Goal: Task Accomplishment & Management: Manage account settings

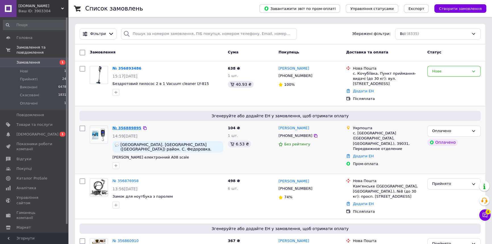
click at [128, 126] on link "№ 356889895" at bounding box center [127, 128] width 29 height 4
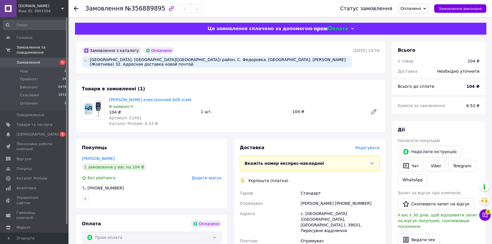
click at [423, 12] on span "Оплачено" at bounding box center [413, 9] width 30 height 10
click at [422, 16] on li "Прийнято" at bounding box center [413, 20] width 30 height 9
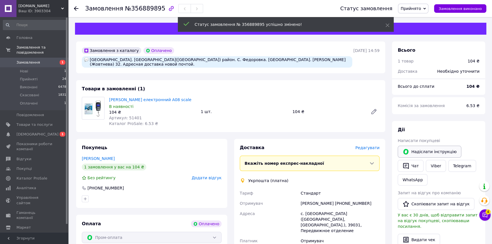
click at [435, 157] on button "Надіслати інструкцію" at bounding box center [430, 152] width 64 height 12
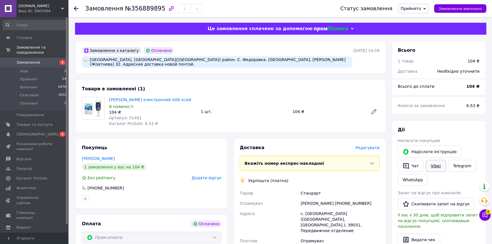
click at [432, 166] on link "Viber" at bounding box center [436, 166] width 20 height 12
click at [310, 210] on div "с. [GEOGRAPHIC_DATA] ([GEOGRAPHIC_DATA], [GEOGRAPHIC_DATA].), 39031, Передвижно…" at bounding box center [339, 222] width 81 height 27
copy div "с. [GEOGRAPHIC_DATA] ([GEOGRAPHIC_DATA], [GEOGRAPHIC_DATA].), 39031, Передвижно…"
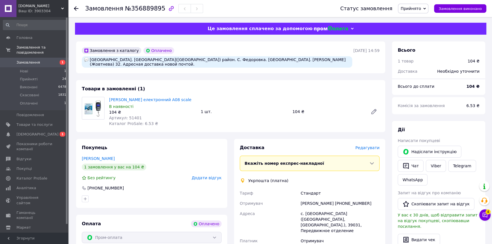
click at [105, 62] on div "[GEOGRAPHIC_DATA]. [GEOGRAPHIC_DATA]([GEOGRAPHIC_DATA]) район. С. Федоровка. [G…" at bounding box center [217, 61] width 270 height 11
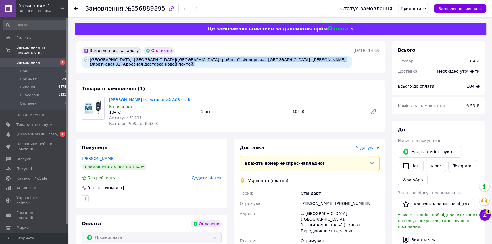
click at [105, 62] on div "[GEOGRAPHIC_DATA]. [GEOGRAPHIC_DATA]([GEOGRAPHIC_DATA]) район. С. Федоровка. [G…" at bounding box center [217, 61] width 270 height 11
copy div "[GEOGRAPHIC_DATA]. [GEOGRAPHIC_DATA]([GEOGRAPHIC_DATA]) район. С. Федоровка. [G…"
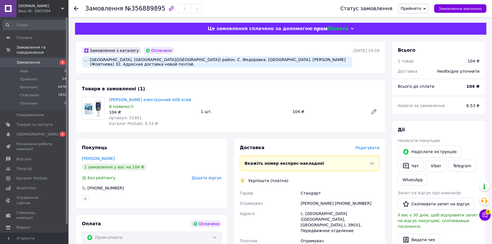
click at [342, 119] on div "[PERSON_NAME] електронний A08 scale В наявності 104 ₴ Артикул: 51401 Каталог Pr…" at bounding box center [244, 112] width 275 height 32
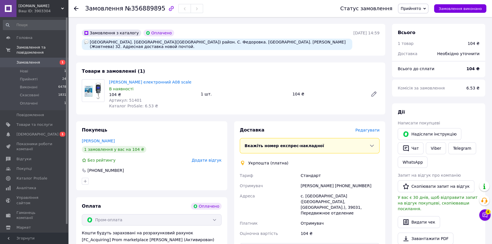
scroll to position [34, 0]
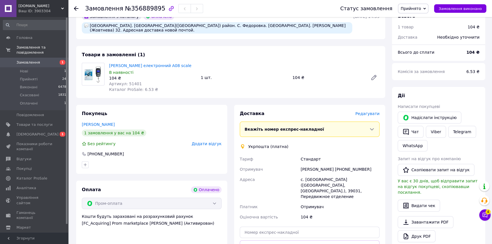
click at [315, 172] on div "[PERSON_NAME] [PHONE_NUMBER]" at bounding box center [339, 169] width 81 height 10
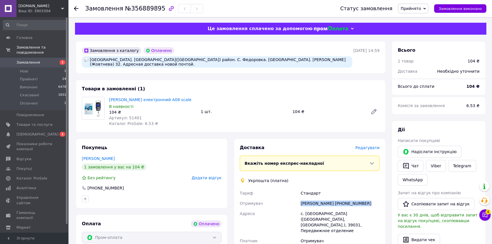
copy div "[PERSON_NAME] [PHONE_NUMBER]"
click at [129, 13] on div "Замовлення №356889895" at bounding box center [144, 9] width 118 height 10
copy span "356889895"
click at [469, 88] on div "104 ₴" at bounding box center [473, 86] width 20 height 13
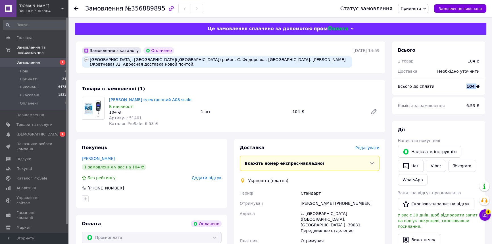
click at [469, 88] on div "104 ₴" at bounding box center [473, 86] width 20 height 13
copy b "104"
click at [130, 117] on span "Артикул: 51401" at bounding box center [125, 118] width 33 height 5
copy span "51401"
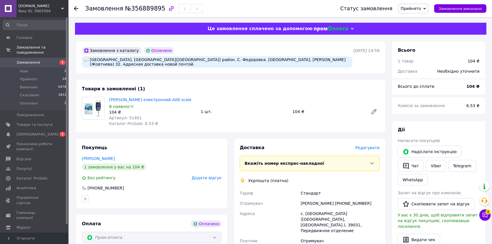
click at [78, 7] on icon at bounding box center [76, 8] width 5 height 5
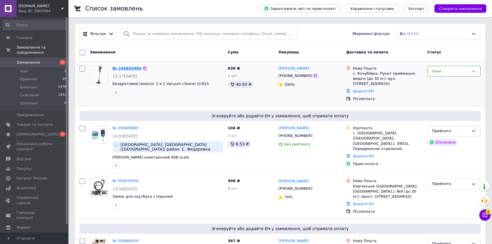
click at [121, 66] on link "№ 356893486" at bounding box center [127, 68] width 29 height 4
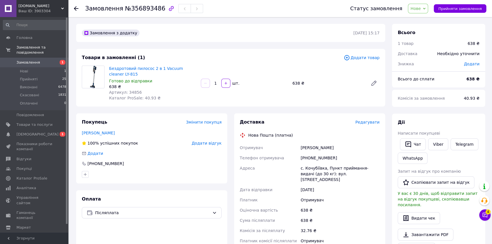
click at [427, 11] on span "Нове" at bounding box center [418, 9] width 20 height 10
click at [427, 16] on li "Прийнято" at bounding box center [421, 20] width 26 height 9
click at [436, 145] on link "Viber" at bounding box center [438, 144] width 20 height 12
click at [409, 141] on icon "button" at bounding box center [408, 144] width 7 height 7
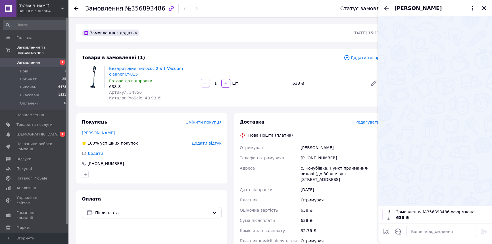
drag, startPoint x: 482, startPoint y: 8, endPoint x: 473, endPoint y: 88, distance: 80.7
click at [483, 9] on icon "Закрити" at bounding box center [484, 8] width 5 height 5
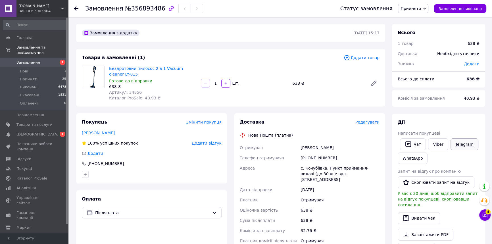
click at [463, 143] on link "Telegram" at bounding box center [465, 144] width 28 height 12
click at [409, 145] on icon "button" at bounding box center [408, 144] width 7 height 7
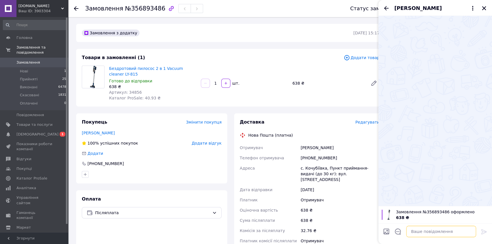
drag, startPoint x: 448, startPoint y: 234, endPoint x: 474, endPoint y: 233, distance: 26.7
click at [448, 234] on textarea at bounding box center [441, 231] width 70 height 11
paste textarea "Вітаємо! Big-Drop.Дякуємо за замовлення! Ваше замовлення прийнято. Бажаєте на П…"
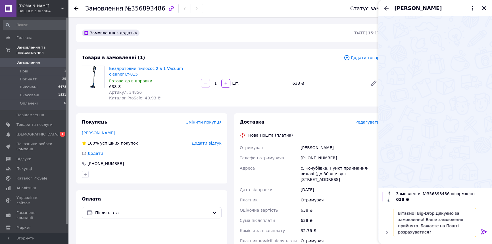
type textarea "Вітаємо! Big-Drop.Дякуємо за замовлення! Ваше замовлення прийнято. Бажаєте на П…"
click at [481, 233] on icon at bounding box center [484, 231] width 7 height 7
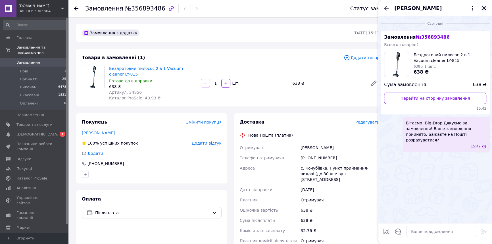
click at [482, 10] on icon "Закрити" at bounding box center [484, 8] width 5 height 5
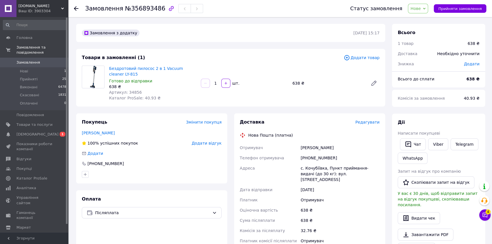
click at [353, 169] on div "с. Кочубіївка, Пункт приймання-видачі (до 30 кг): вул. [STREET_ADDRESS]" at bounding box center [339, 174] width 81 height 22
click at [352, 169] on div "с. Кочубіївка, Пункт приймання-видачі (до 30 кг): вул. [STREET_ADDRESS]" at bounding box center [339, 174] width 81 height 22
copy div "с. Кочубіївка, Пункт приймання-видачі (до 30 кг): вул. [STREET_ADDRESS]"
click at [421, 11] on span "Нове" at bounding box center [416, 8] width 10 height 5
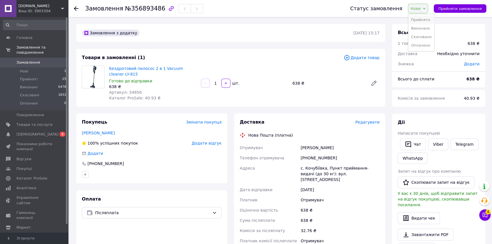
click at [424, 17] on li "Прийнято" at bounding box center [421, 20] width 26 height 9
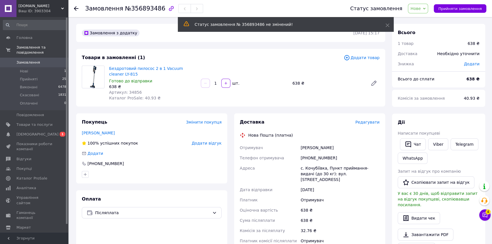
click at [129, 7] on span "№356893486" at bounding box center [145, 8] width 40 height 7
copy span "356893486"
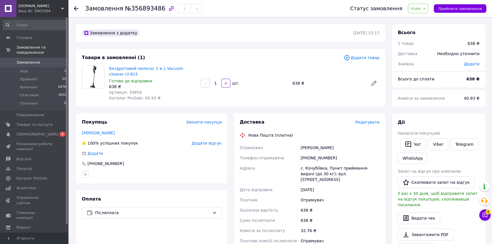
click at [309, 152] on div "[PERSON_NAME]" at bounding box center [339, 148] width 81 height 10
copy div "[PERSON_NAME]"
click at [324, 159] on div "[PHONE_NUMBER]" at bounding box center [339, 158] width 81 height 10
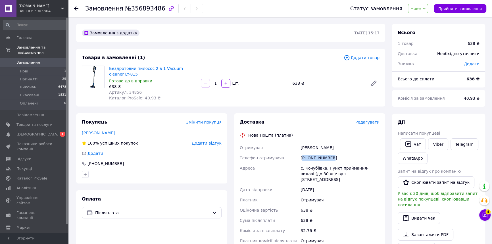
drag, startPoint x: 324, startPoint y: 159, endPoint x: 306, endPoint y: 147, distance: 21.9
click at [321, 157] on div "[PHONE_NUMBER]" at bounding box center [339, 158] width 81 height 10
copy div "380972328874"
click at [132, 91] on span "Артикул: 34856" at bounding box center [125, 92] width 33 height 5
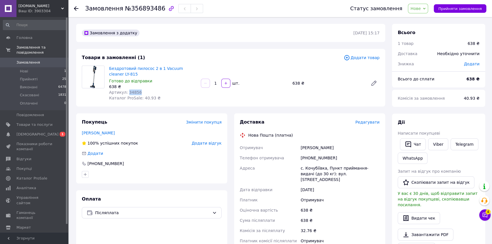
copy span "34856"
click at [470, 81] on b "638 ₴" at bounding box center [473, 79] width 13 height 5
copy b "638"
click at [48, 60] on span "Замовлення" at bounding box center [34, 62] width 36 height 5
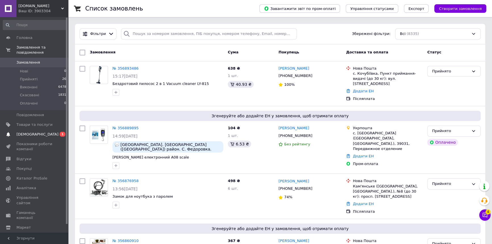
click at [53, 132] on span "0 1" at bounding box center [61, 134] width 16 height 5
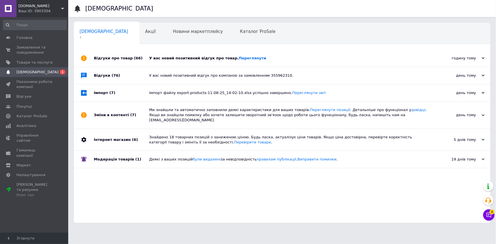
click at [196, 57] on div "У вас новий позитивний відгук про товар. Переглянути" at bounding box center [288, 58] width 278 height 5
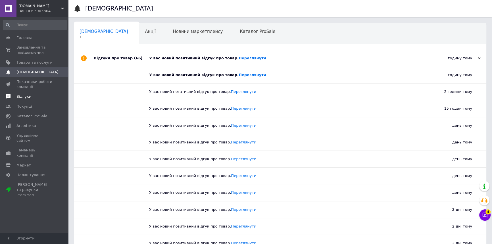
click at [39, 96] on span "Відгуки" at bounding box center [34, 96] width 36 height 5
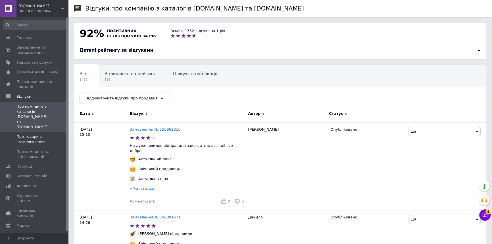
click at [39, 134] on span "Про товари з каталогу Prom" at bounding box center [34, 139] width 36 height 10
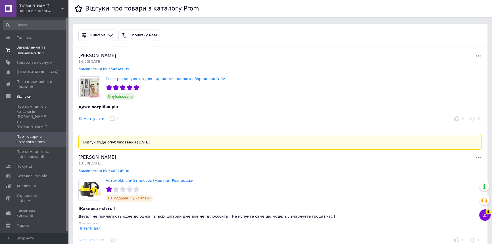
click at [38, 51] on span "Замовлення та повідомлення" at bounding box center [34, 50] width 36 height 10
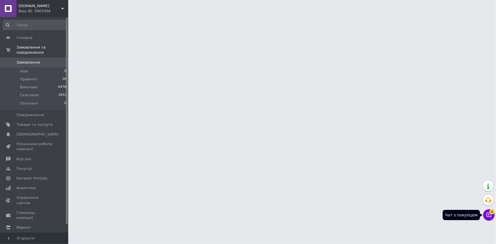
click at [487, 215] on icon at bounding box center [489, 215] width 6 height 6
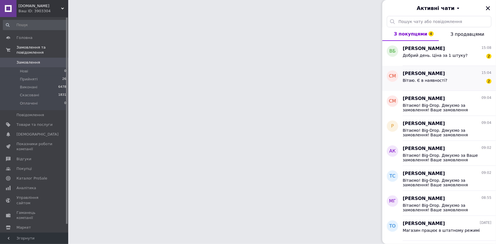
click at [448, 84] on div "Вітаю. Є в наявності? 2" at bounding box center [447, 81] width 89 height 9
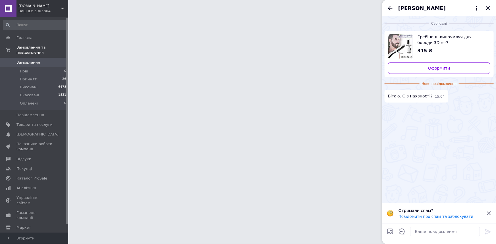
click at [406, 40] on img "Переглянути товар" at bounding box center [400, 46] width 24 height 24
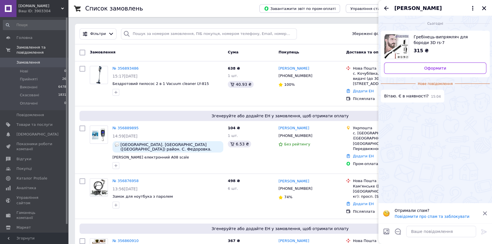
click at [398, 46] on img "Переглянути товар" at bounding box center [396, 46] width 24 height 24
click at [434, 227] on textarea at bounding box center [441, 231] width 70 height 11
click at [433, 232] on textarea "В" at bounding box center [435, 231] width 81 height 11
type textarea "Вітаю! Так"
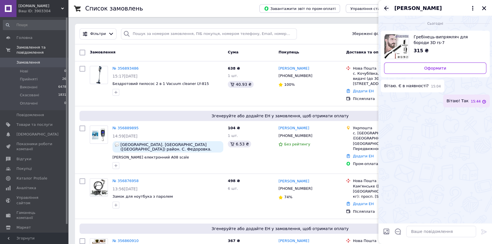
click at [386, 8] on icon "Назад" at bounding box center [386, 8] width 7 height 7
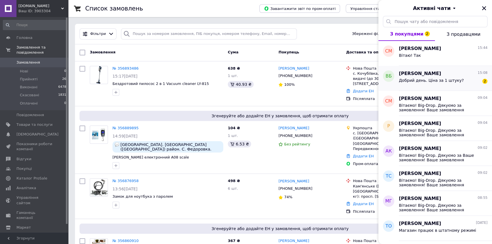
click at [416, 84] on div "Добрий день. Ціна за 1 штуку?" at bounding box center [431, 82] width 65 height 8
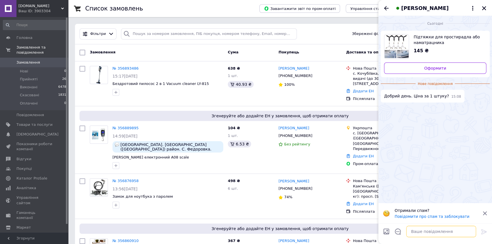
click at [424, 233] on textarea at bounding box center [441, 231] width 70 height 11
type textarea "Вітаю, за 4"
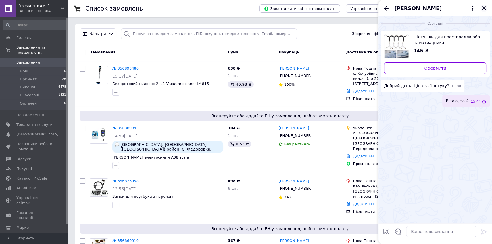
click at [483, 7] on icon "Закрити" at bounding box center [484, 8] width 4 height 4
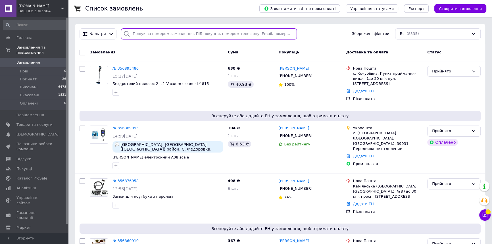
click at [134, 35] on input "search" at bounding box center [209, 33] width 176 height 11
type input "356737975"
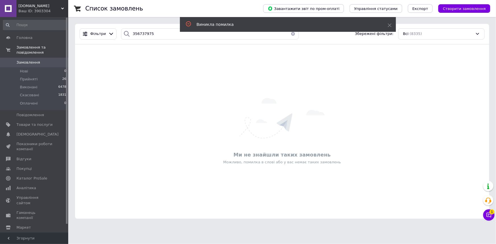
click at [47, 60] on span "Замовлення" at bounding box center [34, 62] width 36 height 5
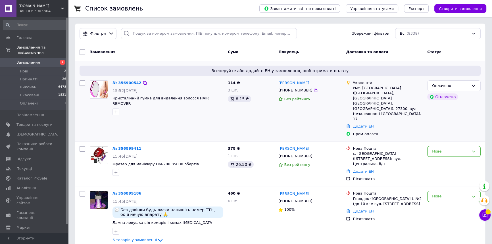
scroll to position [34, 0]
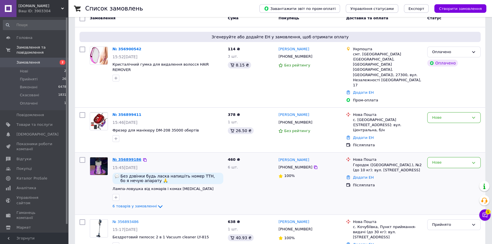
click at [124, 157] on link "№ 356899186" at bounding box center [127, 159] width 29 height 4
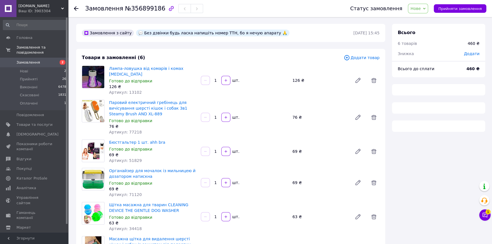
click at [418, 11] on span "Нове" at bounding box center [418, 9] width 20 height 10
click at [423, 17] on li "Прийнято" at bounding box center [421, 20] width 26 height 9
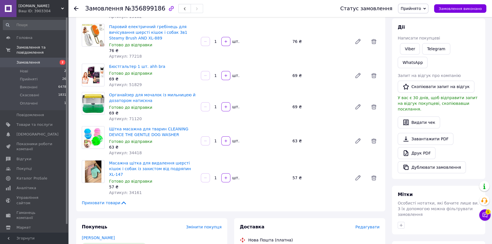
scroll to position [34, 0]
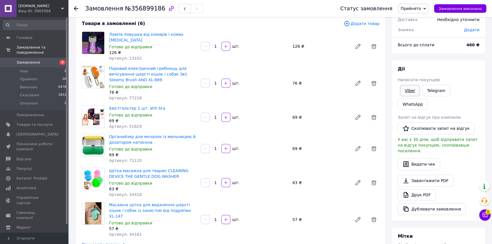
click at [414, 91] on link "Viber" at bounding box center [410, 90] width 20 height 11
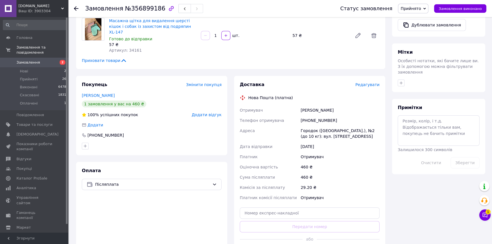
scroll to position [207, 0]
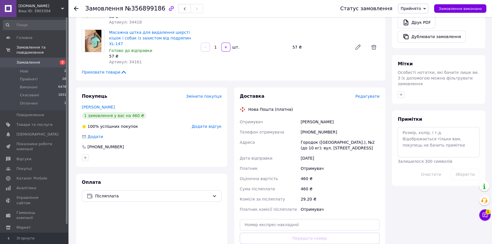
click at [309, 140] on div "Городок (Львівська обл.), №2 (до 10 кг): вул. Перемишльська, 2" at bounding box center [339, 145] width 81 height 16
copy div "Городок (Львівська обл.), №2 (до 10 кг): вул. Перемишльська, 2"
click at [126, 9] on span "№356899186" at bounding box center [145, 8] width 40 height 7
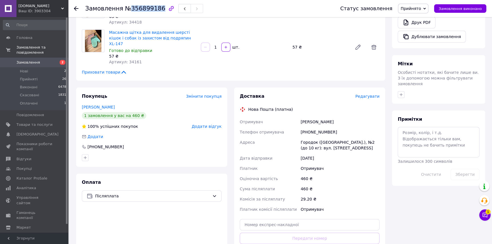
click at [126, 9] on span "№356899186" at bounding box center [145, 8] width 40 height 7
copy span "356899186"
click at [322, 117] on div "Шукост Василина" at bounding box center [339, 122] width 81 height 10
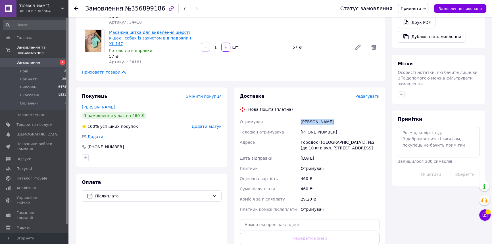
copy div "Шукост Василина"
click at [315, 137] on div "Городок (Львівська обл.), №2 (до 10 кг): вул. Перемишльська, 2" at bounding box center [339, 145] width 81 height 16
click at [307, 127] on div "+380988446505" at bounding box center [339, 132] width 81 height 10
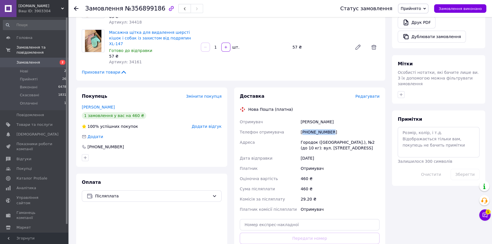
copy div "380988446505"
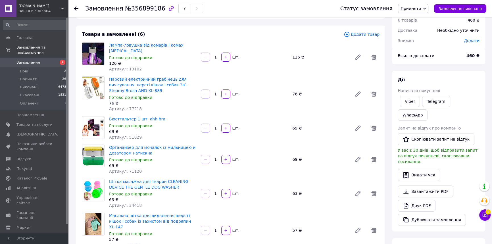
scroll to position [0, 0]
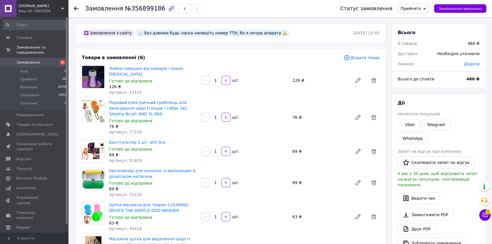
click at [470, 80] on b "460 ₴" at bounding box center [473, 79] width 13 height 5
copy b "460"
click at [133, 91] on span "Артикул: 13102" at bounding box center [125, 92] width 33 height 5
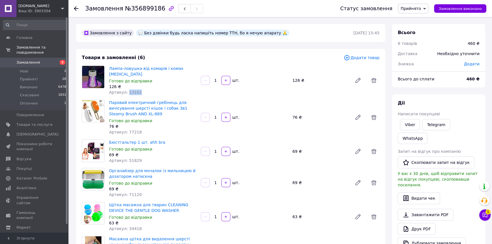
copy span "13102"
click at [132, 130] on span "Артикул: 77218" at bounding box center [125, 132] width 33 height 5
copy span "77218"
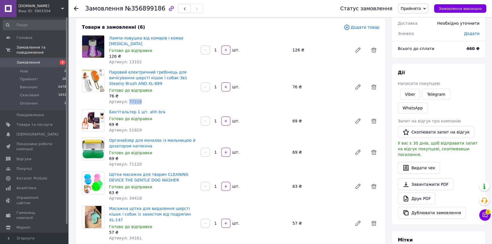
scroll to position [34, 0]
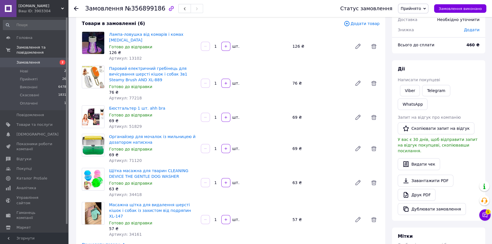
click at [129, 126] on span "Артикул: 51829" at bounding box center [125, 126] width 33 height 5
copy span "51829"
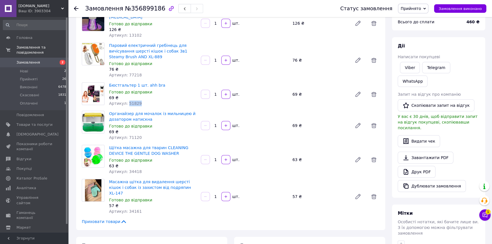
scroll to position [69, 0]
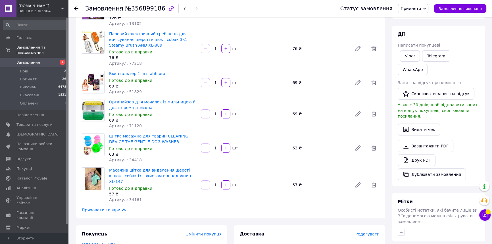
click at [131, 128] on span "Артикул: 71120" at bounding box center [125, 126] width 33 height 5
copy span "71120"
click at [132, 158] on span "Артикул: 34418" at bounding box center [125, 160] width 33 height 5
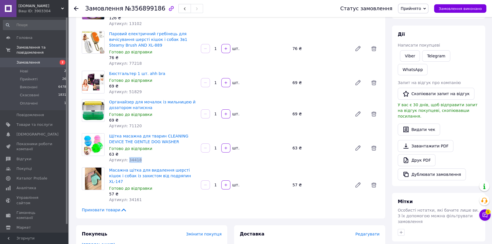
copy span "34418"
click at [134, 197] on span "Артикул: 34161" at bounding box center [125, 199] width 33 height 5
click at [49, 60] on span "Замовлення" at bounding box center [34, 62] width 36 height 5
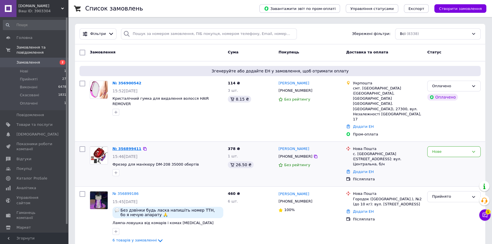
click at [120, 147] on link "№ 356899411" at bounding box center [127, 149] width 29 height 4
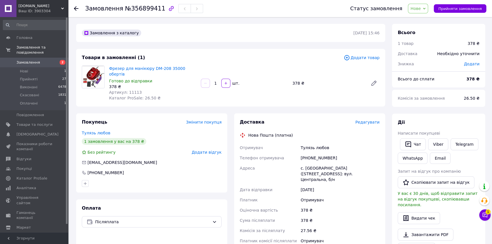
drag, startPoint x: 421, startPoint y: 12, endPoint x: 421, endPoint y: 17, distance: 5.4
click at [421, 13] on span "Нове" at bounding box center [418, 9] width 20 height 10
click at [421, 17] on li "Прийнято" at bounding box center [421, 20] width 26 height 9
click at [436, 144] on link "Viber" at bounding box center [438, 144] width 20 height 12
click at [300, 143] on div "Тулязь любов" at bounding box center [339, 148] width 81 height 10
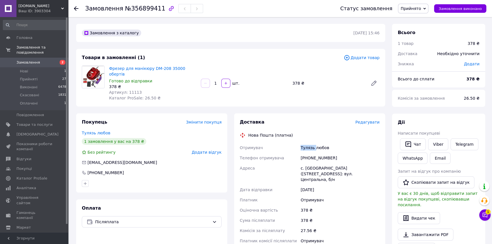
click at [300, 143] on div "Тулязь любов" at bounding box center [339, 148] width 81 height 10
click at [130, 6] on span "№356899411" at bounding box center [145, 8] width 40 height 7
click at [307, 153] on div "+380960671588" at bounding box center [339, 158] width 81 height 10
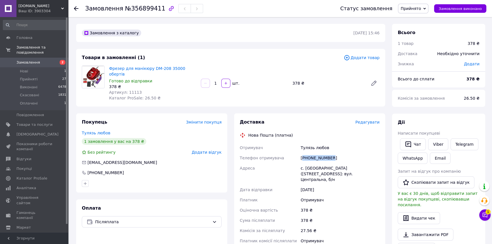
click at [307, 153] on div "+380960671588" at bounding box center [339, 158] width 81 height 10
click at [321, 164] on div "с. [GEOGRAPHIC_DATA] ([STREET_ADDRESS]: вул. Центральна, б/н" at bounding box center [339, 174] width 81 height 22
click at [475, 82] on div "378 ₴" at bounding box center [473, 79] width 13 height 6
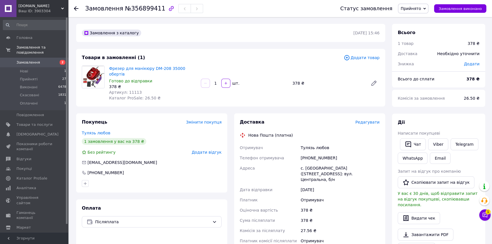
click at [468, 81] on div "378 ₴" at bounding box center [473, 79] width 20 height 13
click at [128, 90] on span "Артикул: 11113" at bounding box center [125, 92] width 33 height 5
click at [43, 60] on span "Замовлення" at bounding box center [34, 62] width 36 height 5
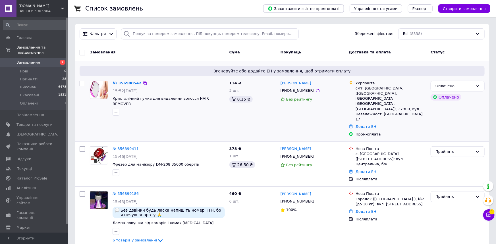
click at [138, 101] on span "Кристалічний гумка для видалення волосся HAIR REMOVER" at bounding box center [169, 101] width 112 height 11
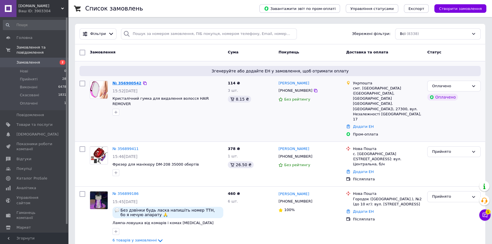
click at [119, 85] on link "№ 356900542" at bounding box center [127, 83] width 29 height 4
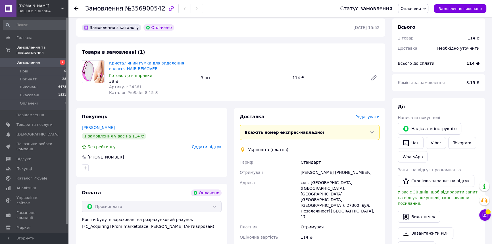
scroll to position [34, 0]
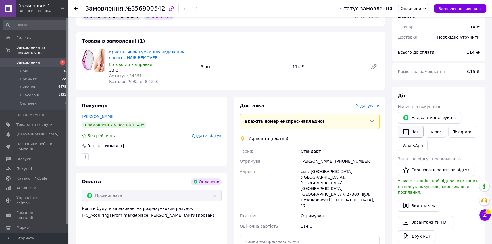
click at [405, 132] on icon "button" at bounding box center [406, 132] width 6 height 6
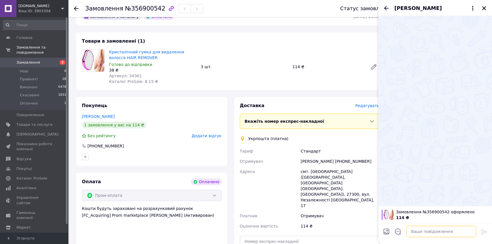
click at [435, 230] on textarea at bounding box center [441, 231] width 70 height 11
paste textarea "Вітаємо! Big-Drop. Дякуємо за замовлення! Ваше замовлення прийнято. Відправленн…"
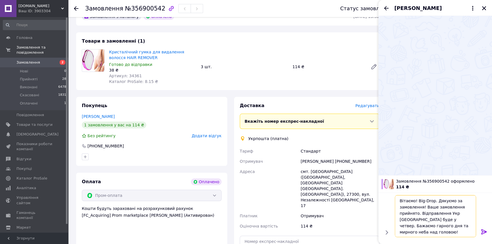
type textarea "Вітаємо! Big-Drop. Дякуємо за замовлення! Ваше замовлення прийнято. Відправленн…"
click at [485, 230] on icon at bounding box center [484, 231] width 7 height 7
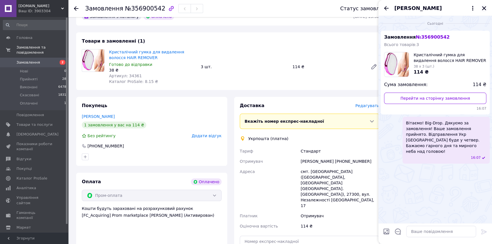
click at [482, 9] on icon "Закрити" at bounding box center [484, 8] width 5 height 5
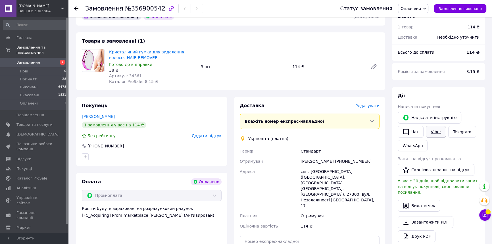
click at [436, 133] on link "Viber" at bounding box center [436, 132] width 20 height 12
click at [457, 132] on link "Telegram" at bounding box center [462, 132] width 28 height 12
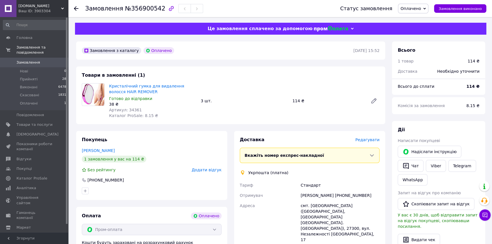
scroll to position [34, 0]
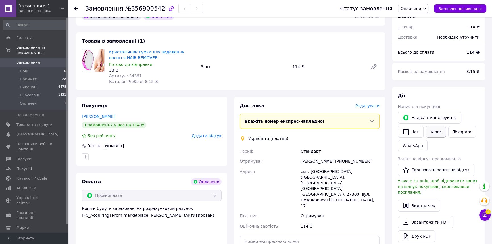
click at [435, 136] on link "Viber" at bounding box center [436, 132] width 20 height 12
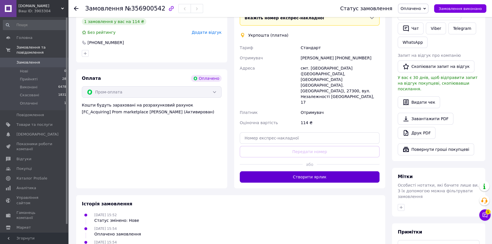
click at [310, 171] on button "Створити ярлик" at bounding box center [310, 176] width 140 height 11
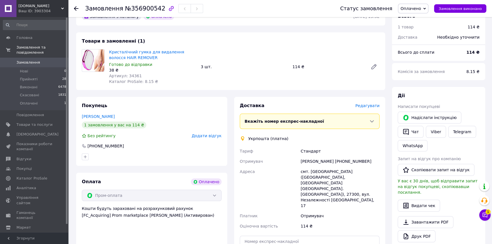
click at [315, 178] on div "смт. Олександрівка (Кіровоградська обл., Кропивницький р-н. Олександрівська сіл…" at bounding box center [339, 188] width 81 height 44
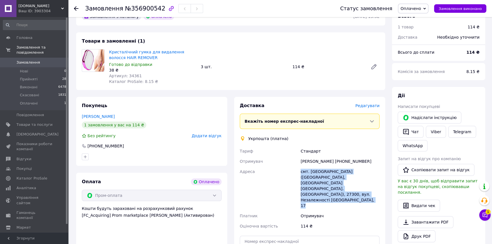
click at [315, 178] on div "смт. Олександрівка (Кіровоградська обл., Кропивницький р-н. Олександрівська сіл…" at bounding box center [339, 188] width 81 height 44
copy div "смт. Олександрівка (Кіровоградська обл., Кропивницький р-н. Олександрівська сіл…"
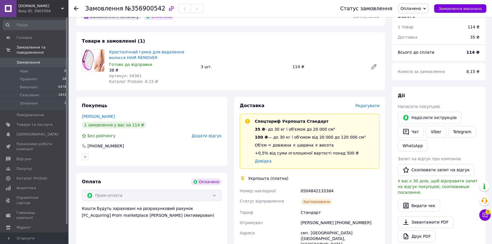
click at [138, 8] on span "№356900542" at bounding box center [145, 8] width 40 height 7
copy span "356900542"
click at [312, 220] on div "Діана Мирончук +380983250916" at bounding box center [339, 223] width 81 height 10
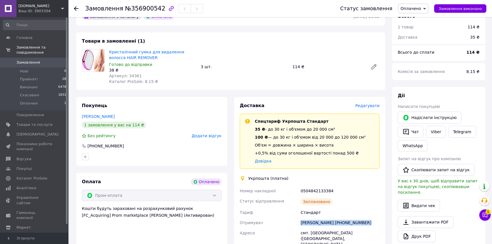
click at [312, 220] on div "Діана Мирончук +380983250916" at bounding box center [339, 223] width 81 height 10
copy div "Діана Мирончук +380983250916"
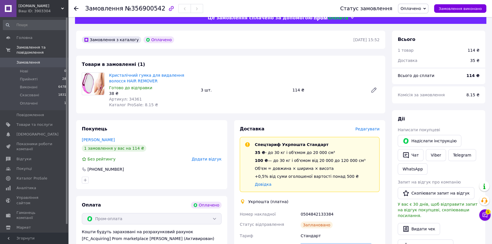
scroll to position [0, 0]
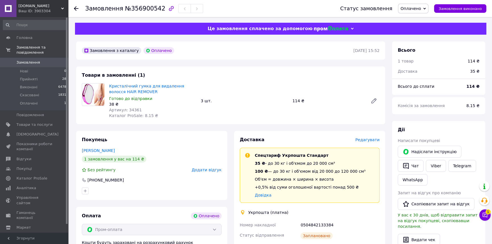
click at [471, 83] on div "114 ₴" at bounding box center [473, 86] width 20 height 13
drag, startPoint x: 471, startPoint y: 83, endPoint x: 234, endPoint y: 37, distance: 241.9
click at [470, 84] on div "114 ₴" at bounding box center [473, 86] width 20 height 13
copy b "114"
click at [130, 110] on span "Артикул: 34361" at bounding box center [125, 110] width 33 height 5
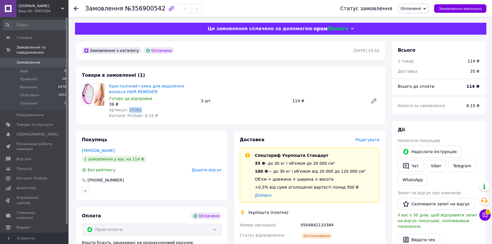
click at [130, 110] on span "Артикул: 34361" at bounding box center [125, 110] width 33 height 5
copy span "34361"
click at [49, 60] on span "Замовлення" at bounding box center [34, 62] width 36 height 5
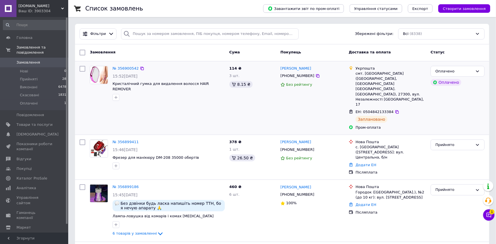
click at [449, 72] on div "Оплачено" at bounding box center [454, 71] width 38 height 6
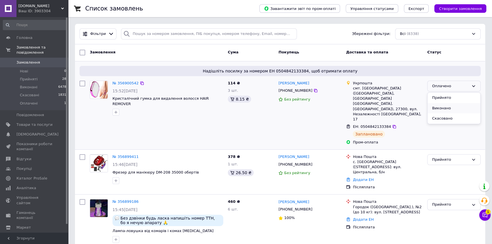
click at [440, 107] on li "Виконано" at bounding box center [454, 108] width 53 height 11
click at [393, 125] on icon at bounding box center [394, 126] width 3 height 3
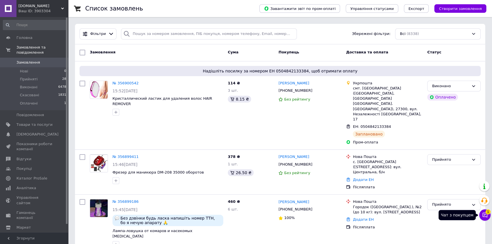
click at [486, 217] on icon at bounding box center [485, 215] width 6 height 6
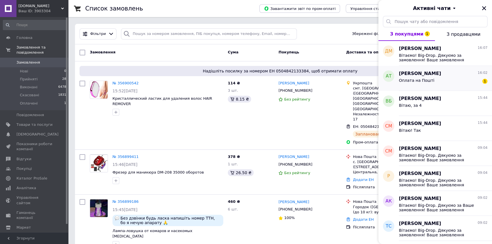
click at [468, 82] on div "Оплата на Пошті 1" at bounding box center [443, 81] width 89 height 9
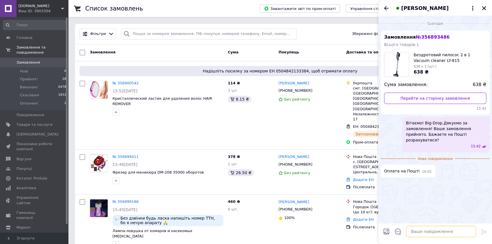
click at [457, 233] on textarea at bounding box center [441, 231] width 70 height 11
paste textarea "Відправлення буде завтра. Бажаємо Вам гарного дня та мирного неба над головою!"
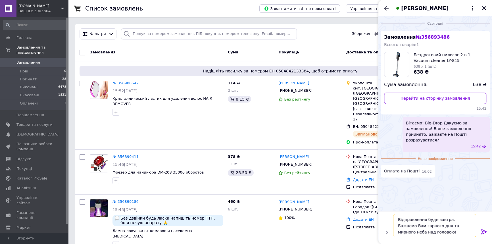
type textarea "Відправлення буде завтра. Бажаємо Вам гарного дня та мирного неба над головою!"
click at [485, 231] on icon at bounding box center [484, 231] width 7 height 7
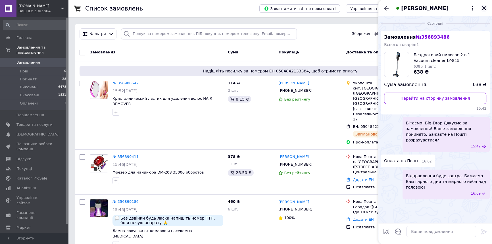
click at [484, 9] on icon "Закрити" at bounding box center [484, 8] width 5 height 5
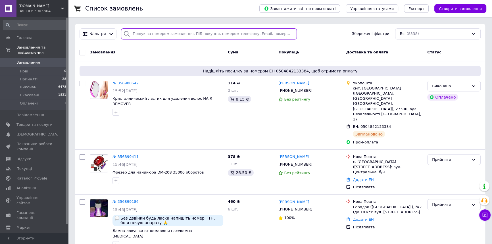
click at [145, 37] on input "search" at bounding box center [209, 33] width 176 height 11
paste input "356675412"
type input "356675412"
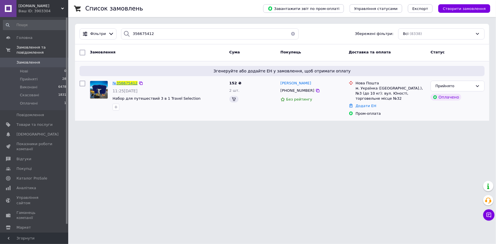
click at [127, 84] on span "356675412" at bounding box center [126, 83] width 21 height 4
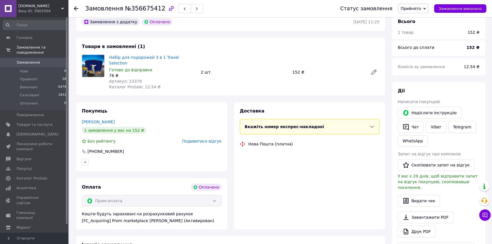
scroll to position [33, 0]
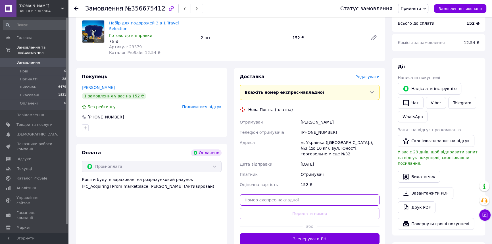
click at [271, 196] on div "Доставка Редагувати Вкажіть номер експрес-накладної Обов'язково введіть номер е…" at bounding box center [310, 159] width 140 height 171
paste input "20451225212582"
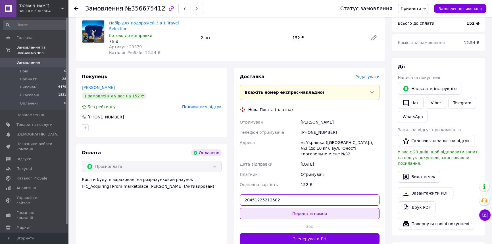
type input "20451225212582"
click at [272, 208] on button "Передати номер" at bounding box center [310, 213] width 140 height 11
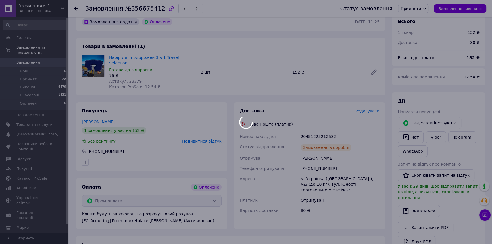
scroll to position [46, 0]
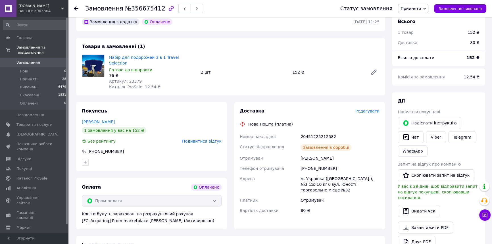
click at [421, 10] on span "Прийнято" at bounding box center [411, 8] width 20 height 5
click at [420, 18] on li "Виконано" at bounding box center [413, 20] width 30 height 9
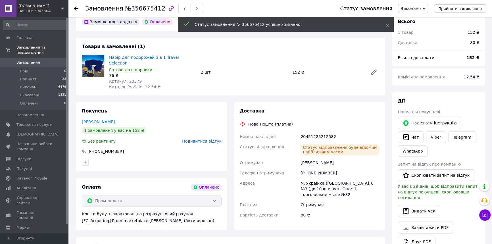
scroll to position [60, 0]
click at [76, 8] on use at bounding box center [76, 8] width 5 height 5
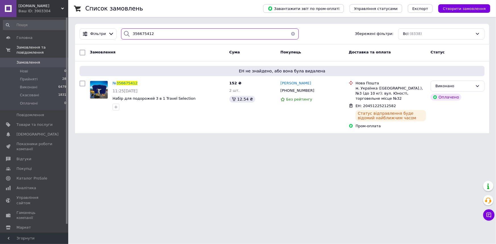
click at [148, 37] on input "356675412" at bounding box center [209, 33] width 177 height 11
paste input "737975"
type input "356737975"
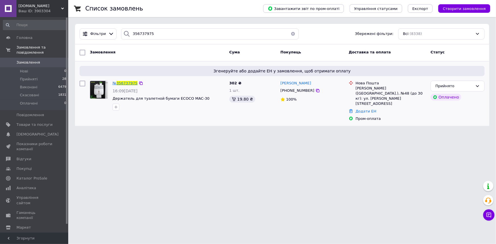
click at [127, 81] on span "№ 356737975" at bounding box center [125, 83] width 25 height 4
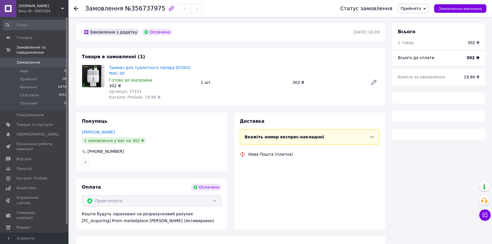
scroll to position [29, 0]
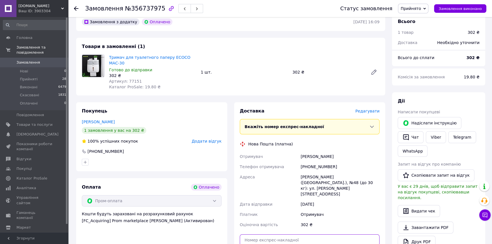
drag, startPoint x: 283, startPoint y: 219, endPoint x: 283, endPoint y: 230, distance: 11.1
click at [283, 234] on input "text" at bounding box center [310, 239] width 140 height 11
paste input "20451225209588"
type input "20451225209588"
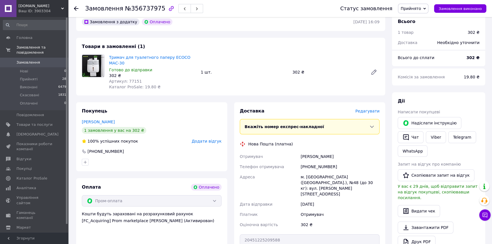
scroll to position [0, 0]
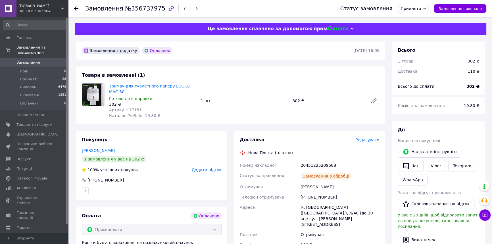
click at [415, 13] on span "Прийнято" at bounding box center [413, 9] width 30 height 10
click at [416, 17] on li "Виконано" at bounding box center [413, 20] width 30 height 9
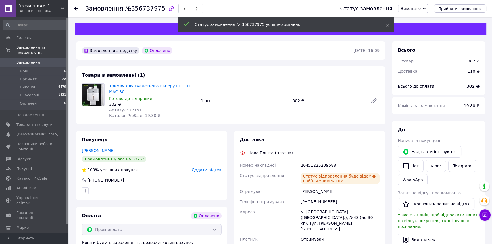
click at [74, 9] on use at bounding box center [76, 8] width 5 height 5
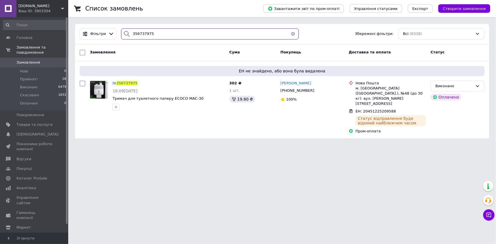
click at [153, 39] on input "356737975" at bounding box center [209, 33] width 177 height 11
paste input "41766"
type input "356741766"
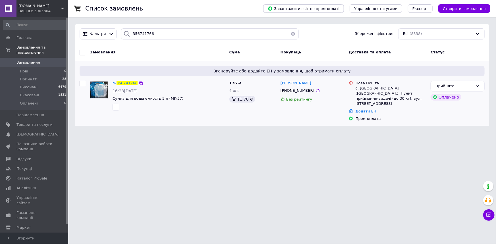
click at [120, 89] on span "16:28[DATE]" at bounding box center [125, 91] width 25 height 5
click at [118, 84] on span "356741766" at bounding box center [126, 83] width 21 height 4
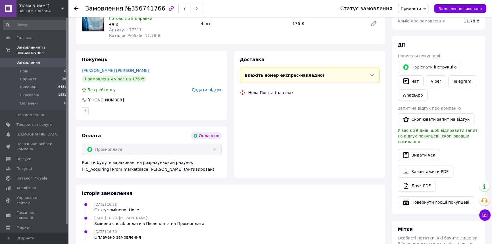
scroll to position [75, 0]
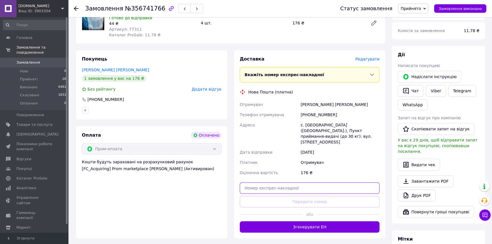
click at [268, 187] on input "text" at bounding box center [310, 187] width 140 height 11
paste input "20451225210967"
type input "20451225210967"
click at [270, 196] on button "Передати номер" at bounding box center [310, 201] width 140 height 11
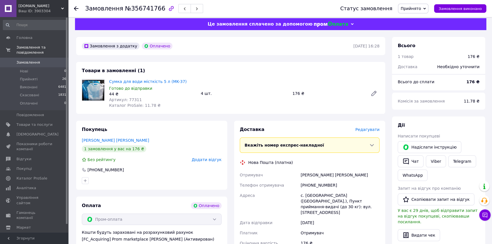
scroll to position [0, 0]
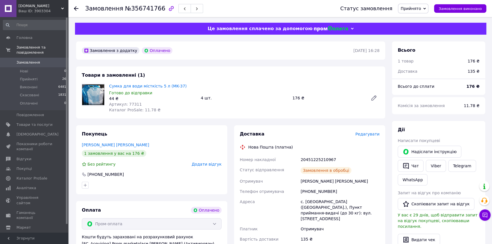
click at [421, 10] on span "Прийнято" at bounding box center [411, 8] width 20 height 5
click at [418, 17] on li "Виконано" at bounding box center [413, 20] width 30 height 9
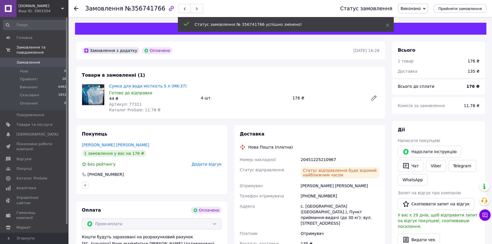
click at [41, 60] on span "Замовлення" at bounding box center [34, 62] width 36 height 5
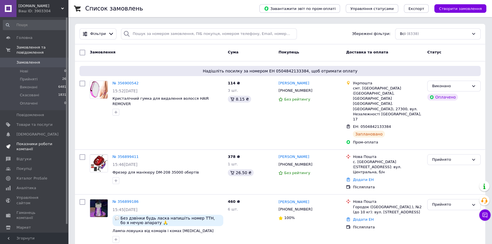
click at [54, 141] on span at bounding box center [61, 146] width 16 height 10
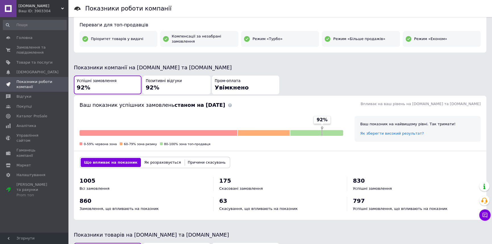
scroll to position [103, 0]
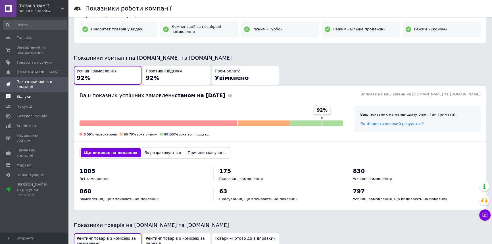
click at [37, 98] on span "Відгуки" at bounding box center [34, 96] width 36 height 5
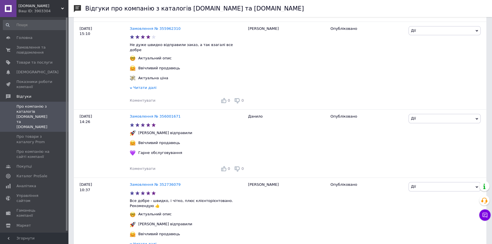
scroll to position [103, 0]
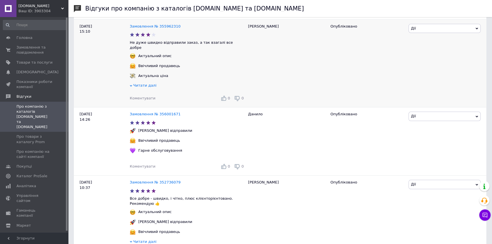
click at [144, 83] on span "Читати далі" at bounding box center [144, 85] width 23 height 4
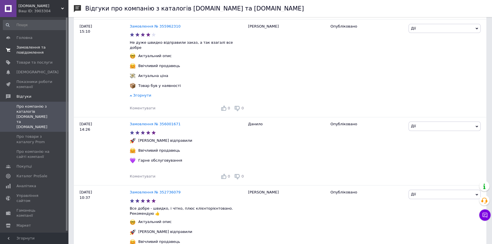
click at [49, 50] on span "Замовлення та повідомлення" at bounding box center [34, 50] width 36 height 10
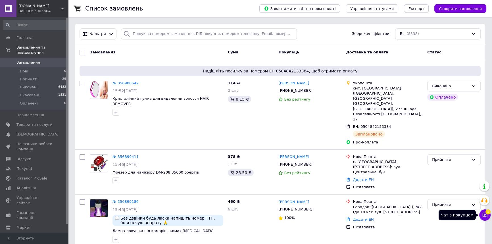
click at [483, 217] on icon at bounding box center [485, 215] width 6 height 6
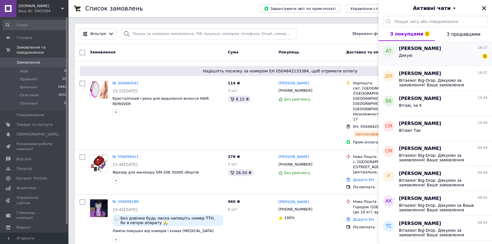
click at [460, 63] on div "Артем Тягло 16:17 Дякую 1" at bounding box center [445, 53] width 93 height 25
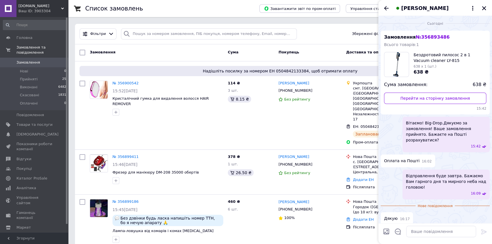
click at [482, 8] on icon "Закрити" at bounding box center [484, 8] width 5 height 5
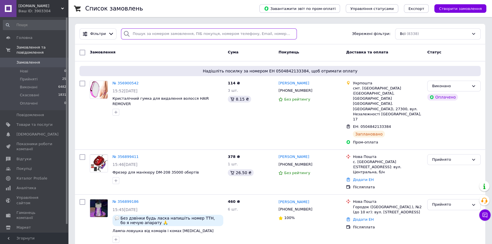
paste input "356689222"
type input "356689222"
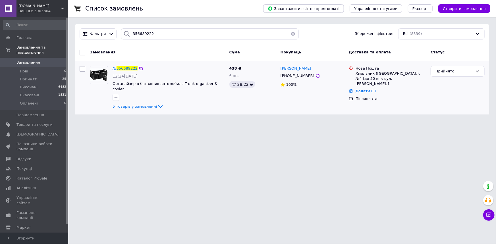
click at [121, 70] on span "356689222" at bounding box center [126, 68] width 21 height 4
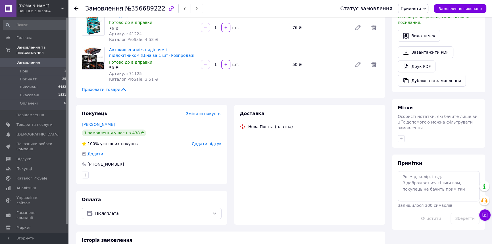
scroll to position [208, 0]
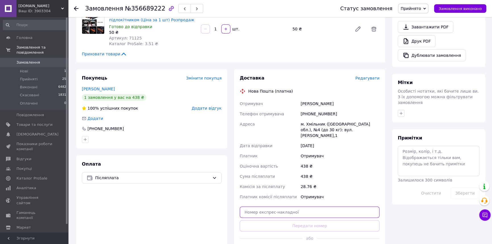
paste input "20451225230301"
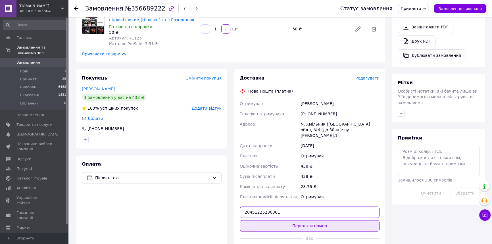
type input "20451225230301"
click at [296, 220] on button "Передати номер" at bounding box center [310, 225] width 140 height 11
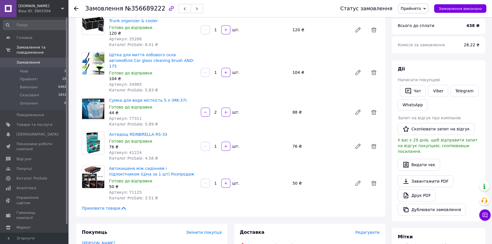
scroll to position [0, 0]
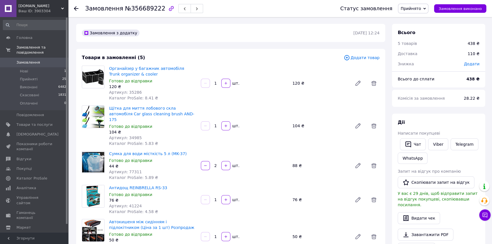
click at [418, 10] on span "Прийнято" at bounding box center [411, 8] width 20 height 5
click at [420, 16] on li "Виконано" at bounding box center [413, 20] width 30 height 9
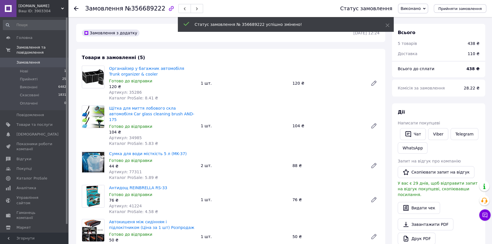
click at [45, 58] on link "Замовлення 0" at bounding box center [35, 63] width 70 height 10
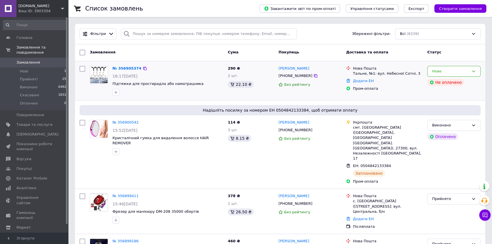
click at [119, 71] on div "№ 356905374" at bounding box center [127, 68] width 30 height 7
click at [118, 68] on link "№ 356905374" at bounding box center [127, 68] width 29 height 4
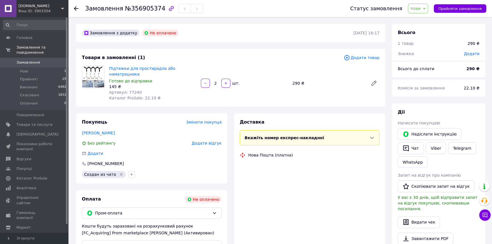
click at [419, 13] on span "Нове" at bounding box center [418, 9] width 20 height 10
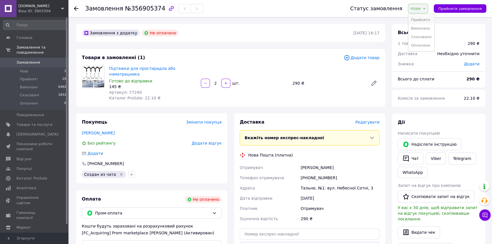
click at [421, 17] on li "Прийнято" at bounding box center [421, 20] width 26 height 9
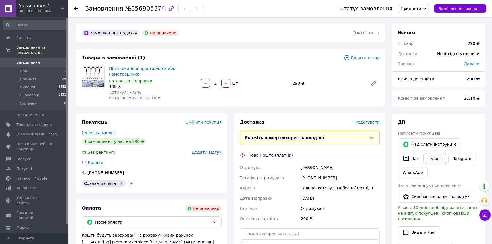
drag, startPoint x: 435, startPoint y: 159, endPoint x: 429, endPoint y: 155, distance: 6.8
click at [435, 159] on link "Viber" at bounding box center [436, 159] width 20 height 12
click at [318, 173] on div "[PHONE_NUMBER]" at bounding box center [339, 178] width 81 height 10
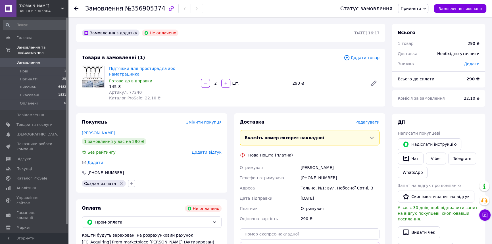
click at [310, 163] on div "Богдан Володимир" at bounding box center [339, 168] width 81 height 10
copy div "Богдан Володимир"
click at [133, 6] on span "№356905374" at bounding box center [145, 8] width 40 height 7
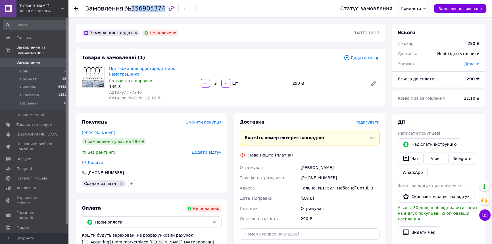
click at [133, 6] on span "№356905374" at bounding box center [145, 8] width 40 height 7
copy span "356905374"
click at [317, 183] on div "Тальне, №1: вул. Небесної Сотні, 3" at bounding box center [339, 188] width 81 height 10
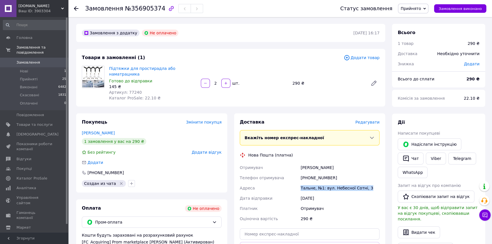
copy div "Тальне, №1: вул. Небесної Сотні, 3"
click at [313, 173] on div "[PHONE_NUMBER]" at bounding box center [339, 178] width 81 height 10
copy div "380976964657"
click at [469, 80] on b "290 ₴" at bounding box center [473, 79] width 13 height 5
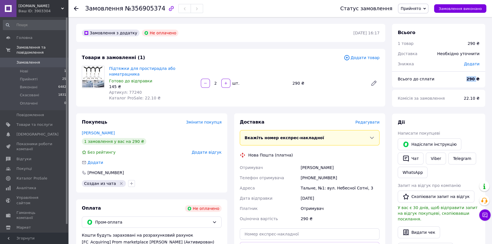
click at [469, 80] on b "290 ₴" at bounding box center [473, 79] width 13 height 5
copy b "290"
click at [129, 90] on span "Артикул: 77240" at bounding box center [125, 92] width 33 height 5
copy span "77240"
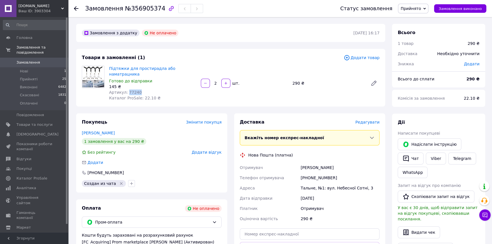
drag, startPoint x: 57, startPoint y: 57, endPoint x: 28, endPoint y: 2, distance: 61.4
click at [57, 60] on span "0" at bounding box center [61, 62] width 16 height 5
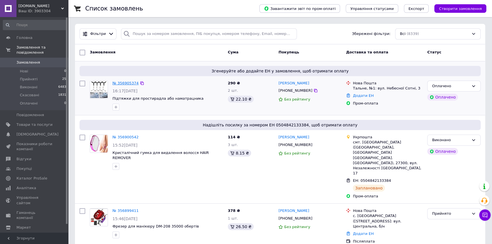
click at [117, 84] on link "№ 356905374" at bounding box center [126, 83] width 26 height 4
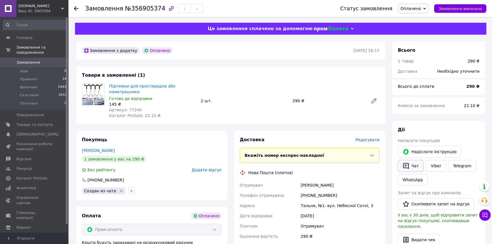
click at [409, 169] on button "Чат" at bounding box center [411, 166] width 26 height 12
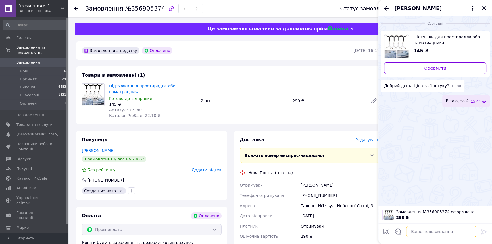
drag, startPoint x: 422, startPoint y: 221, endPoint x: 443, endPoint y: 230, distance: 23.5
click at [443, 230] on textarea at bounding box center [441, 231] width 70 height 11
paste textarea "Вітаємо! Big-Drop. Дякуємо за замовлення! Ваше замовлення прийнято. Відправленн…"
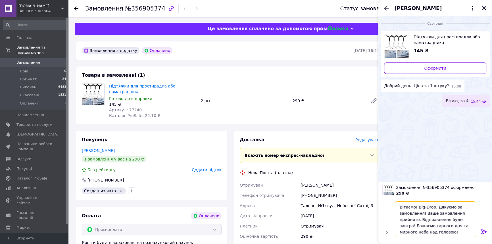
type textarea "Вітаємо! Big-Drop. Дякуємо за замовлення! Ваше замовлення прийнято. Відправленн…"
click at [481, 232] on icon at bounding box center [484, 231] width 7 height 7
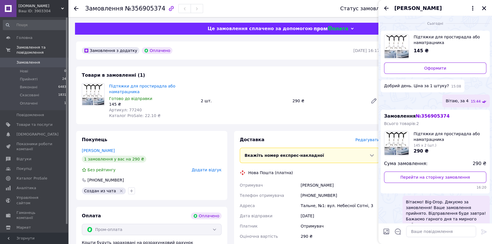
drag, startPoint x: 483, startPoint y: 9, endPoint x: 480, endPoint y: 11, distance: 3.3
click at [482, 10] on icon "Закрити" at bounding box center [484, 8] width 5 height 5
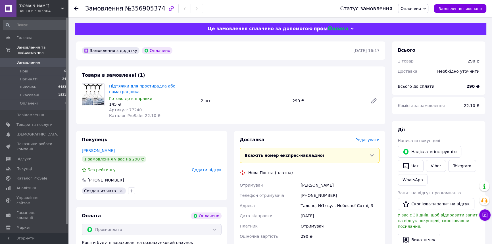
click at [418, 12] on span "Оплачено" at bounding box center [413, 9] width 30 height 10
click at [415, 15] on ul "Прийнято Виконано Скасовано" at bounding box center [413, 28] width 30 height 29
click at [414, 13] on div "Статус замовлення Оплачено Прийнято Виконано Скасовано Замовлення виконано" at bounding box center [408, 8] width 158 height 17
drag, startPoint x: 409, startPoint y: 9, endPoint x: 411, endPoint y: 15, distance: 6.4
click at [409, 9] on span "Оплачено" at bounding box center [411, 8] width 20 height 5
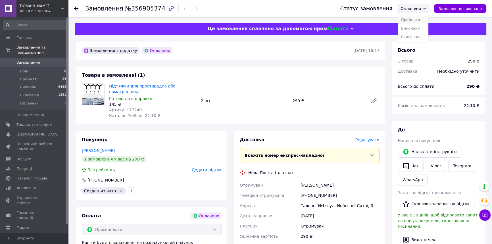
click at [411, 18] on li "Прийнято" at bounding box center [413, 20] width 30 height 9
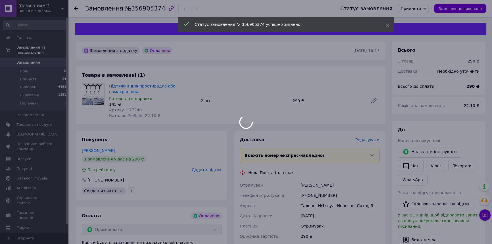
click at [50, 57] on body "Big-drop.in.ua Ваш ID: 3903304 Сайт Big-drop.in.ua Кабінет покупця Перевірити с…" at bounding box center [246, 221] width 492 height 443
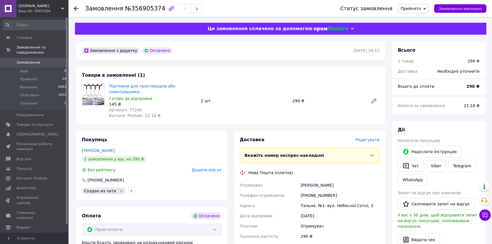
click at [50, 60] on span "Замовлення" at bounding box center [34, 62] width 36 height 5
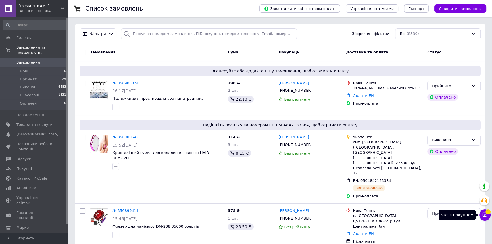
click at [484, 216] on icon at bounding box center [485, 215] width 6 height 6
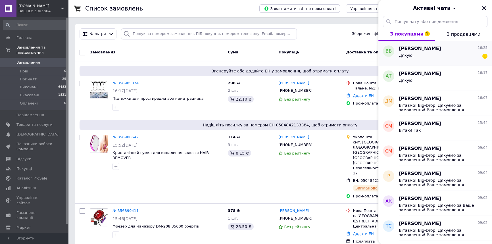
click at [434, 56] on div "Дякую. 1" at bounding box center [443, 56] width 89 height 9
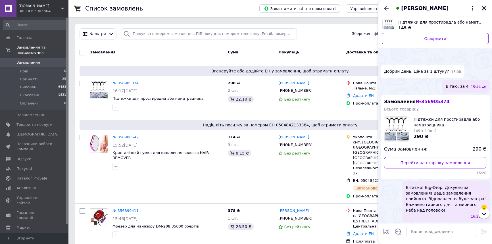
scroll to position [21, 0]
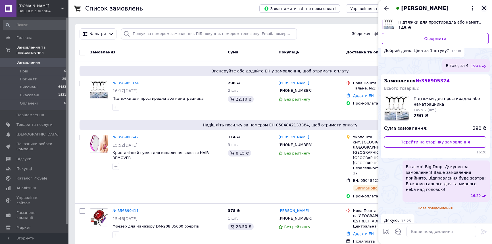
click at [486, 9] on icon "Закрити" at bounding box center [484, 8] width 5 height 5
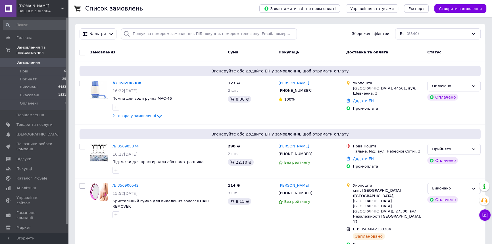
click at [136, 42] on div "Фільтри Збережені фільтри: Всі (8340)" at bounding box center [280, 34] width 410 height 20
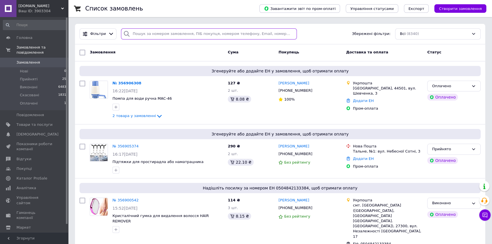
click at [136, 38] on input "search" at bounding box center [209, 33] width 176 height 11
paste input "356714481"
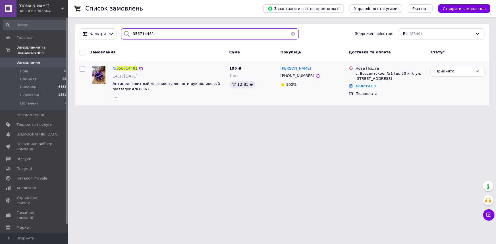
type input "356714481"
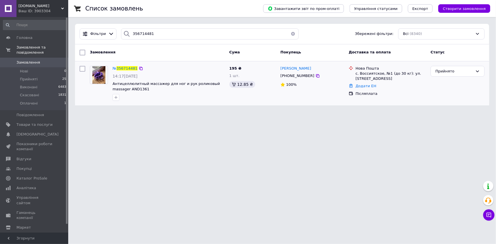
click at [121, 71] on div "№ 356714481" at bounding box center [125, 68] width 26 height 7
click at [119, 68] on span "356714481" at bounding box center [126, 68] width 21 height 4
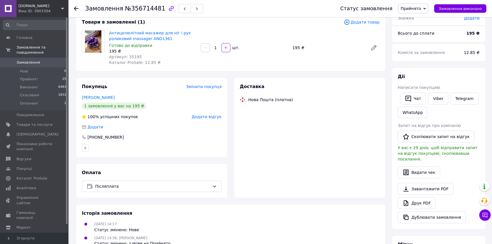
scroll to position [38, 0]
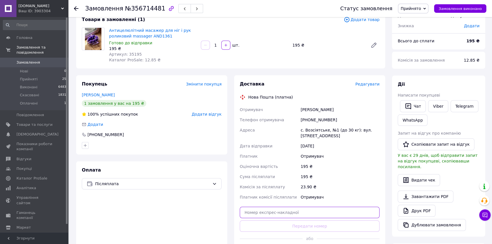
click at [288, 209] on input "text" at bounding box center [310, 212] width 140 height 11
paste input "20451225231631"
type input "20451225231631"
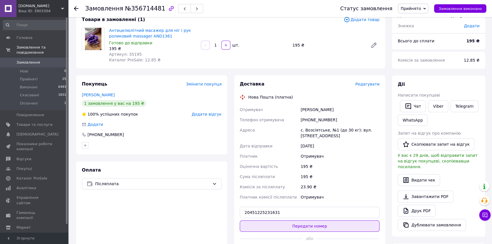
click at [291, 223] on button "Передати номер" at bounding box center [310, 225] width 140 height 11
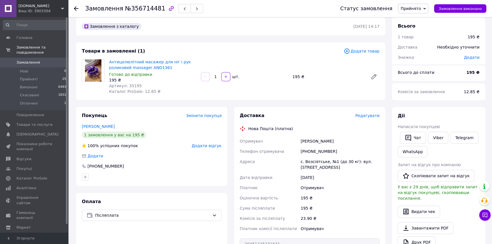
scroll to position [0, 0]
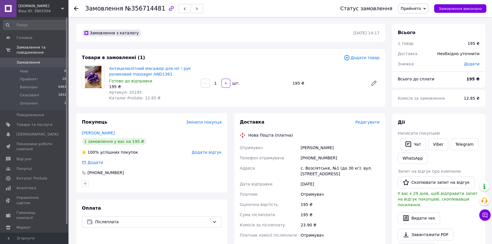
click at [419, 9] on span "Прийнято" at bounding box center [411, 8] width 20 height 5
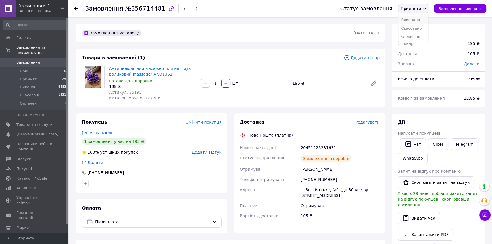
click at [414, 17] on li "Виконано" at bounding box center [413, 20] width 30 height 9
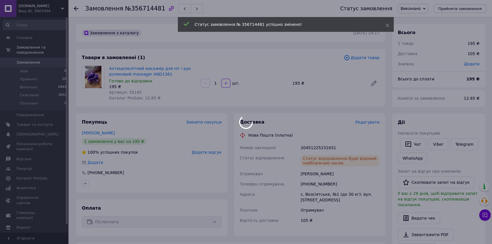
click at [75, 9] on div at bounding box center [246, 122] width 492 height 244
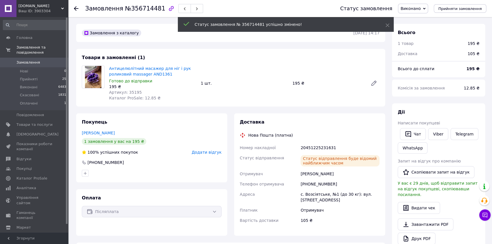
click at [77, 8] on icon at bounding box center [76, 8] width 5 height 5
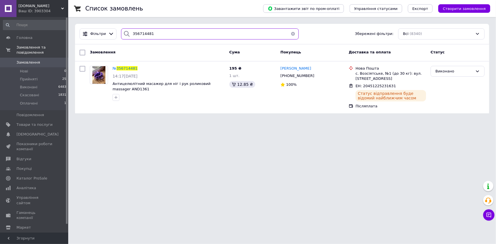
click at [155, 38] on input "356714481" at bounding box center [209, 33] width 177 height 11
drag, startPoint x: 155, startPoint y: 38, endPoint x: 116, endPoint y: 15, distance: 44.4
click at [155, 38] on input "356714481" at bounding box center [209, 33] width 177 height 11
paste input "458979"
type input "356458979"
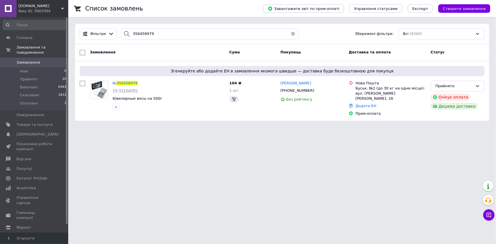
click at [122, 68] on span "Згенеруйте або додайте ЕН в замовлення якомога швидше — доставка буде безкоштов…" at bounding box center [282, 71] width 400 height 6
click at [122, 82] on span "356458979" at bounding box center [126, 83] width 21 height 4
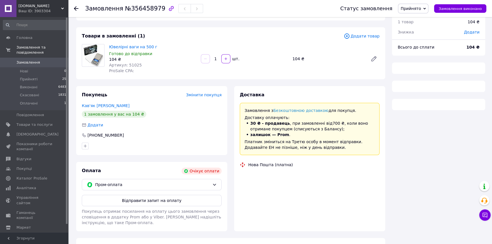
scroll to position [34, 0]
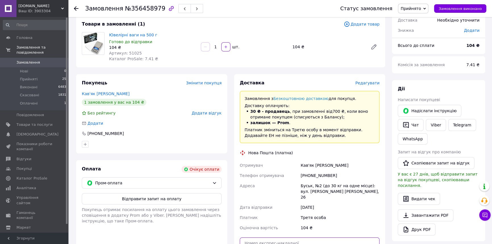
click at [271, 239] on input "text" at bounding box center [310, 243] width 140 height 11
paste input "20451225232856"
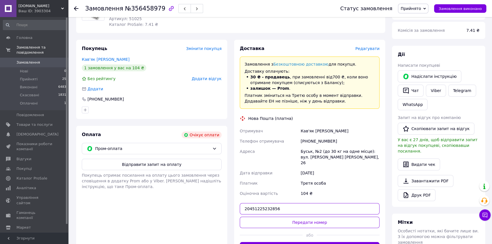
type input "20451225232856"
click at [276, 228] on div at bounding box center [271, 235] width 63 height 14
click at [278, 219] on button "Передати номер" at bounding box center [310, 222] width 140 height 11
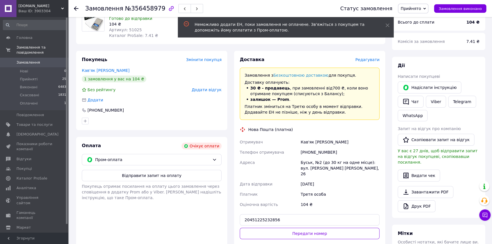
scroll to position [69, 0]
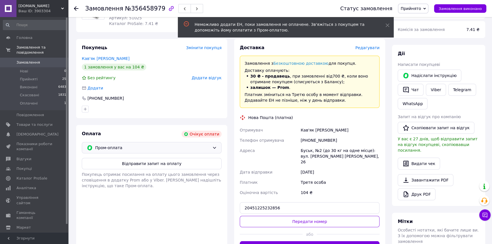
click at [199, 145] on span "Пром-оплата" at bounding box center [152, 148] width 115 height 6
click at [166, 172] on span "Післяплата" at bounding box center [156, 171] width 122 height 6
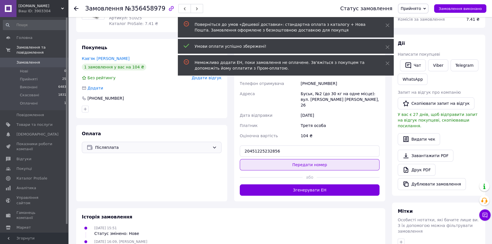
click at [299, 158] on div "Доставка Редагувати Нова Пошта (платна) Отримувач Кав'як Андрій Телефон отримув…" at bounding box center [310, 120] width 140 height 151
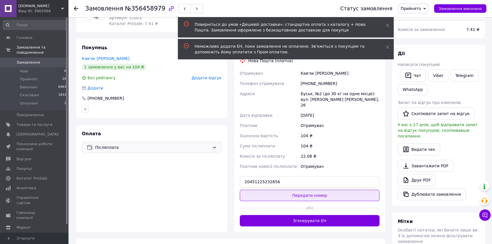
click at [305, 191] on button "Передати номер" at bounding box center [310, 195] width 140 height 11
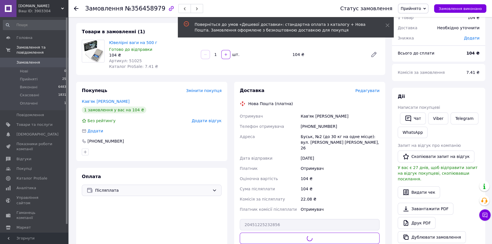
scroll to position [0, 0]
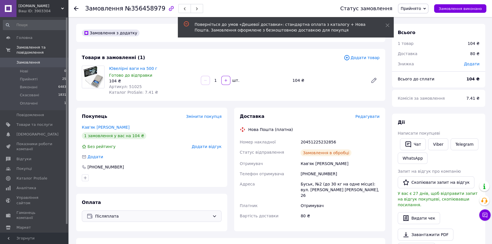
click at [420, 7] on span "Прийнято" at bounding box center [411, 8] width 20 height 5
click at [420, 17] on li "Виконано" at bounding box center [413, 20] width 30 height 9
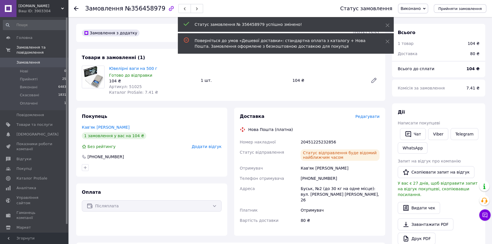
click at [317, 176] on div "[PHONE_NUMBER]" at bounding box center [339, 178] width 81 height 10
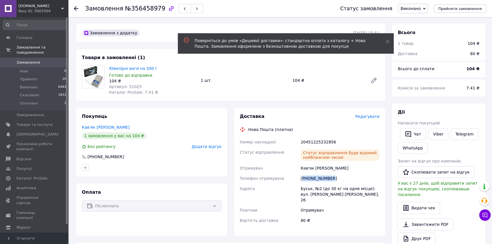
copy div "380962294884"
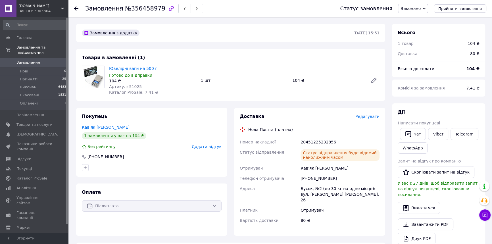
click at [78, 7] on icon at bounding box center [76, 8] width 5 height 5
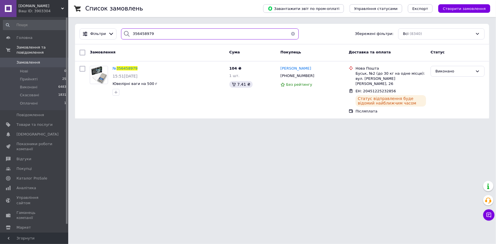
click at [141, 37] on input "356458979" at bounding box center [209, 33] width 177 height 11
paste input "80962294884"
click at [150, 38] on input "380962294884" at bounding box center [209, 33] width 177 height 11
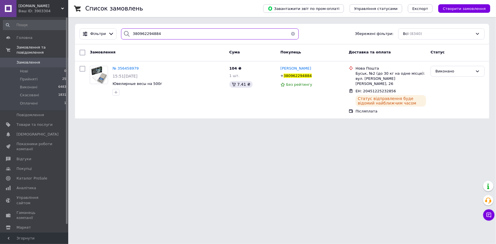
paste input "56719763"
type input "356719763"
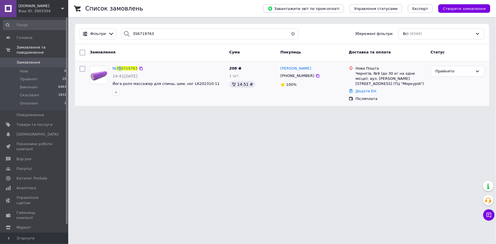
click at [120, 65] on div "№ 356719763 14:41, 11.08.2025 Йога ролл массажер для спины, шеи, ног LK202310-11" at bounding box center [168, 81] width 117 height 34
click at [119, 68] on span "356719763" at bounding box center [126, 68] width 21 height 4
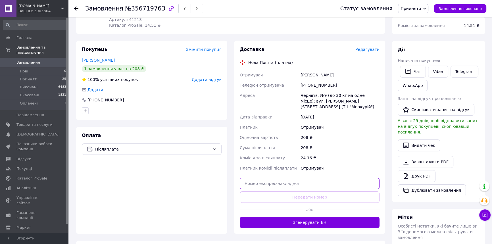
drag, startPoint x: 284, startPoint y: 178, endPoint x: 292, endPoint y: 190, distance: 14.5
click at [286, 180] on input "text" at bounding box center [310, 183] width 140 height 11
paste input "20451225234175"
type input "20451225234175"
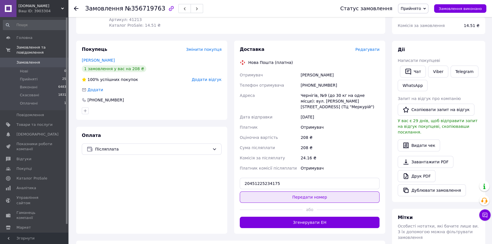
click at [292, 191] on button "Передати номер" at bounding box center [310, 196] width 140 height 11
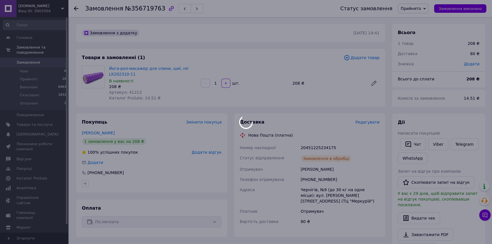
click at [418, 12] on div at bounding box center [246, 122] width 492 height 244
click at [419, 12] on div at bounding box center [246, 122] width 492 height 244
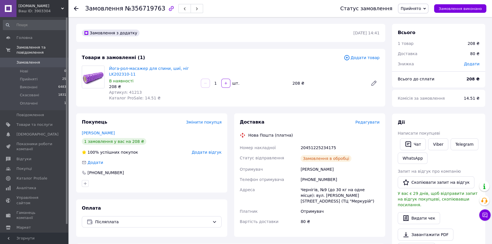
click at [419, 7] on span "Прийнято" at bounding box center [411, 8] width 20 height 5
click at [417, 20] on li "Виконано" at bounding box center [413, 20] width 30 height 9
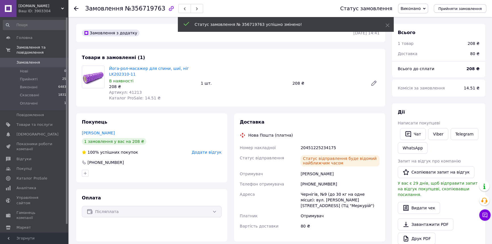
click at [74, 7] on icon at bounding box center [76, 8] width 5 height 5
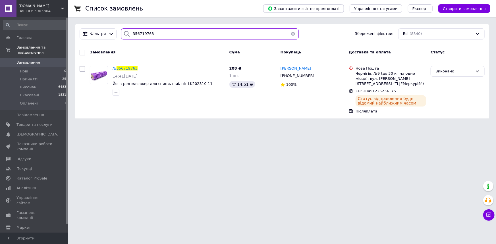
click at [144, 31] on input "356719763" at bounding box center [209, 33] width 177 height 11
paste input "415685"
type input "356415685"
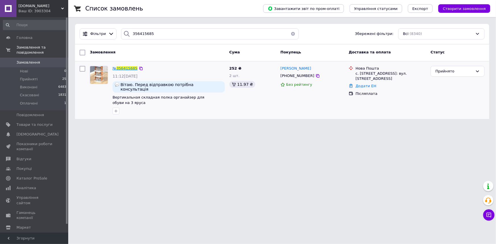
drag, startPoint x: 113, startPoint y: 66, endPoint x: 115, endPoint y: 68, distance: 2.9
click at [115, 68] on span "№" at bounding box center [115, 68] width 4 height 4
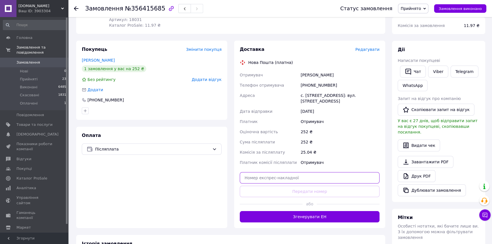
drag, startPoint x: 287, startPoint y: 170, endPoint x: 293, endPoint y: 184, distance: 15.3
click at [287, 172] on input "text" at bounding box center [310, 177] width 140 height 11
paste input "20451225235477"
type input "20451225235477"
click at [293, 186] on button "Передати номер" at bounding box center [310, 191] width 140 height 11
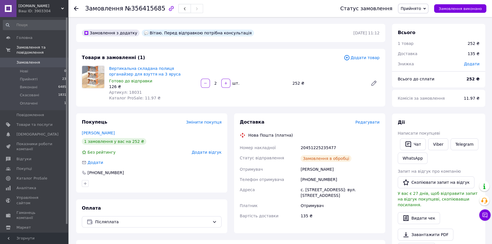
click at [421, 11] on span "Прийнято" at bounding box center [413, 9] width 30 height 10
click at [420, 19] on li "Виконано" at bounding box center [413, 20] width 30 height 9
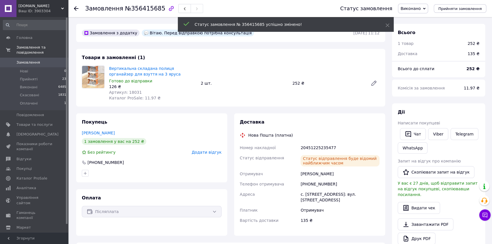
click at [74, 7] on icon at bounding box center [76, 8] width 5 height 5
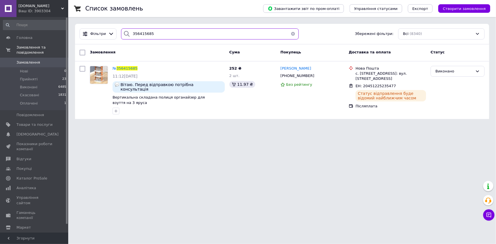
click at [148, 37] on input "356415685" at bounding box center [209, 33] width 177 height 11
paste input "623132"
type input "356623132"
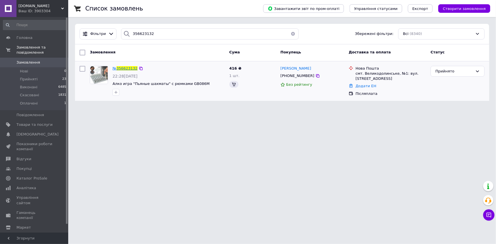
drag, startPoint x: 122, startPoint y: 81, endPoint x: 122, endPoint y: 69, distance: 11.9
click at [122, 69] on span "356623132" at bounding box center [126, 68] width 21 height 4
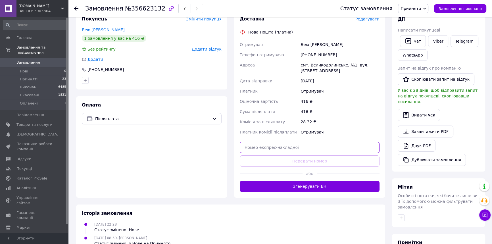
drag, startPoint x: 281, startPoint y: 144, endPoint x: 282, endPoint y: 147, distance: 3.1
click at [281, 146] on input "text" at bounding box center [310, 147] width 140 height 11
paste input "20451225237913"
type input "20451225237913"
click at [285, 156] on button "Передати номер" at bounding box center [310, 160] width 140 height 11
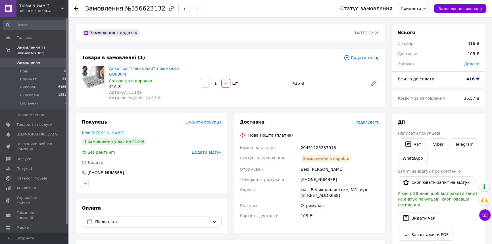
click at [415, 11] on span "Прийнято" at bounding box center [413, 9] width 30 height 10
click at [416, 16] on li "Виконано" at bounding box center [413, 20] width 30 height 9
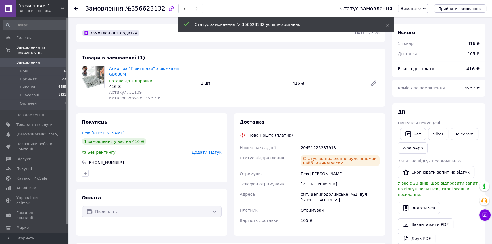
click at [74, 7] on icon at bounding box center [76, 8] width 5 height 5
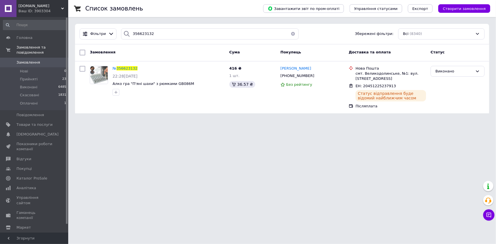
drag, startPoint x: 127, startPoint y: 25, endPoint x: 130, endPoint y: 27, distance: 3.0
click at [128, 26] on div "Фільтри 356623132 Збережені фільтри: Всі (8340)" at bounding box center [282, 34] width 414 height 20
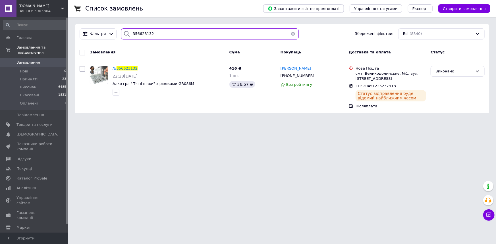
click at [139, 34] on input "356623132" at bounding box center [209, 33] width 177 height 11
paste input "741868"
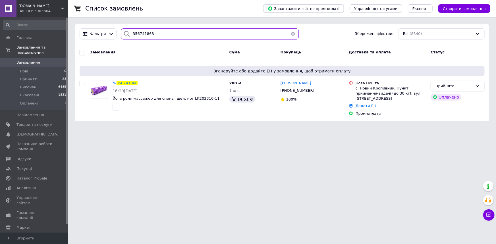
type input "356741868"
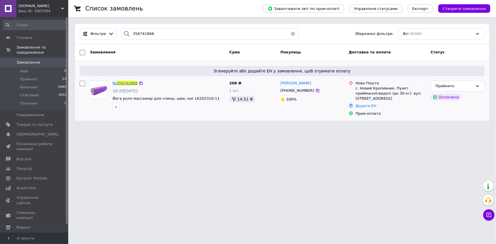
click at [124, 83] on span "356741868" at bounding box center [126, 83] width 21 height 4
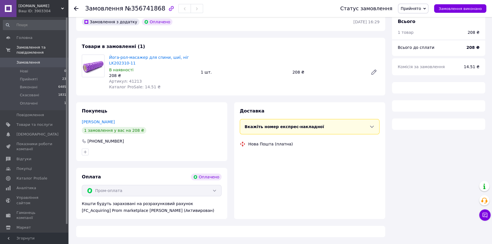
scroll to position [34, 0]
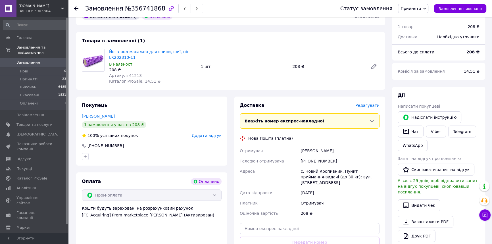
drag, startPoint x: 270, startPoint y: 217, endPoint x: 272, endPoint y: 223, distance: 6.8
click at [270, 219] on div "Доставка Редагувати Вкажіть номер експрес-накладної Обов'язково введіть номер е…" at bounding box center [310, 187] width 140 height 171
click at [272, 226] on input "text" at bounding box center [310, 228] width 140 height 11
click at [266, 237] on div "Доставка Редагувати Вкажіть номер експрес-накладної Обов'язково введіть номер е…" at bounding box center [310, 187] width 140 height 171
click at [260, 230] on div "Доставка Редагувати Вкажіть номер експрес-накладної Обов'язково введіть номер е…" at bounding box center [310, 187] width 140 height 171
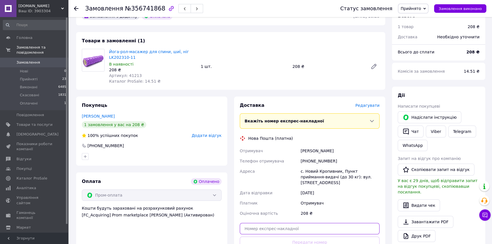
drag, startPoint x: 259, startPoint y: 224, endPoint x: 261, endPoint y: 228, distance: 4.1
click at [259, 226] on input "text" at bounding box center [310, 228] width 140 height 11
paste input "20451225236721"
type input "20451225236721"
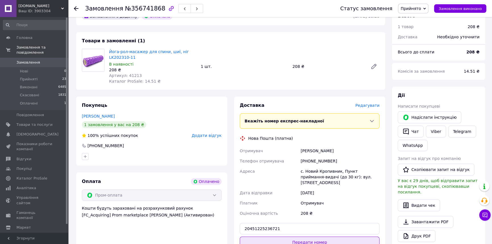
click at [264, 237] on button "Передати номер" at bounding box center [310, 242] width 140 height 11
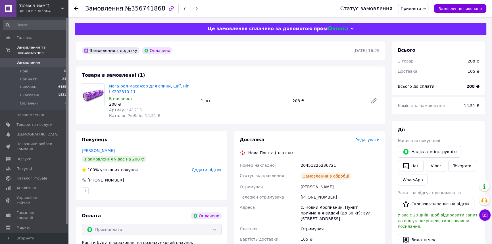
click at [420, 11] on span "Прийнято" at bounding box center [411, 8] width 20 height 5
click at [418, 16] on li "Виконано" at bounding box center [413, 20] width 30 height 9
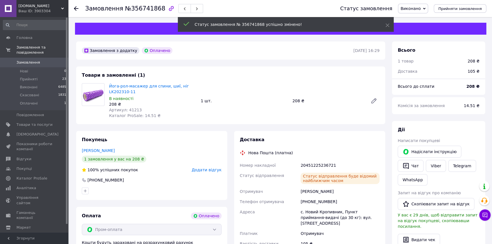
click at [74, 7] on icon at bounding box center [76, 8] width 5 height 5
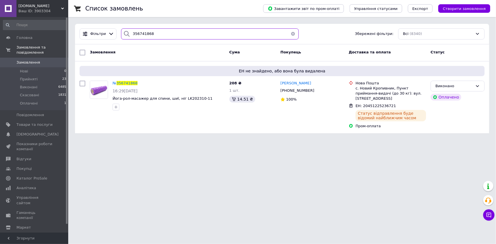
click at [138, 35] on input "356741868" at bounding box center [209, 33] width 177 height 11
paste input "90705"
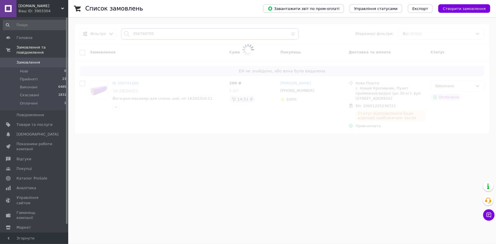
type input "356790705"
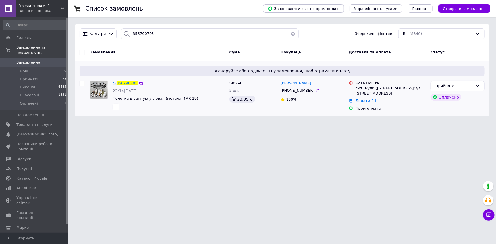
click at [127, 85] on span "356790705" at bounding box center [126, 83] width 21 height 4
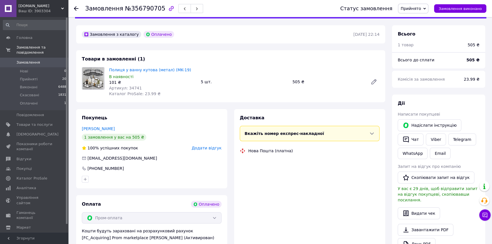
scroll to position [85, 0]
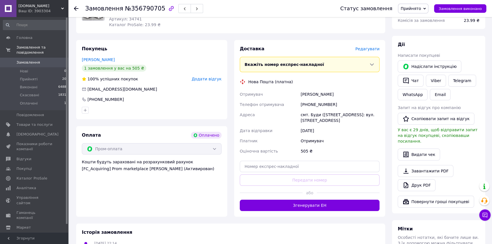
click at [275, 173] on div "Доставка Редагувати Вкажіть номер експрес-накладної Обов'язково введіть номер е…" at bounding box center [310, 128] width 140 height 165
drag, startPoint x: 273, startPoint y: 166, endPoint x: 277, endPoint y: 174, distance: 8.6
click at [275, 168] on input "text" at bounding box center [310, 166] width 140 height 11
paste input "20451225239315"
type input "20451225239315"
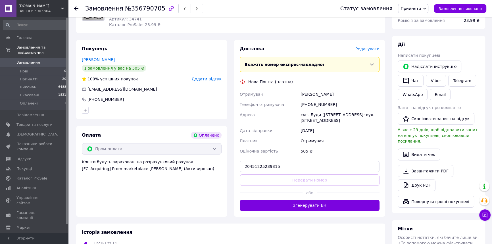
click at [278, 177] on button "Передати номер" at bounding box center [310, 179] width 140 height 11
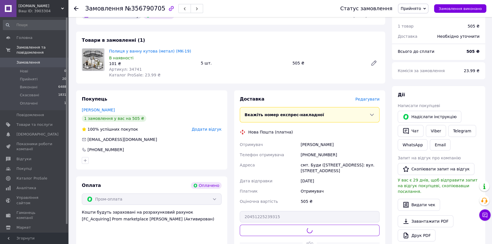
scroll to position [0, 0]
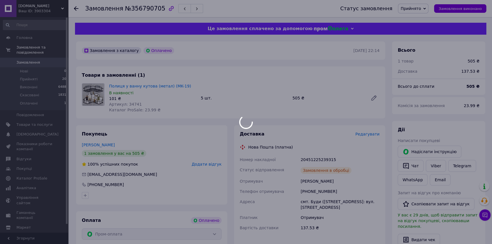
click at [419, 10] on span "Прийнято" at bounding box center [411, 8] width 20 height 5
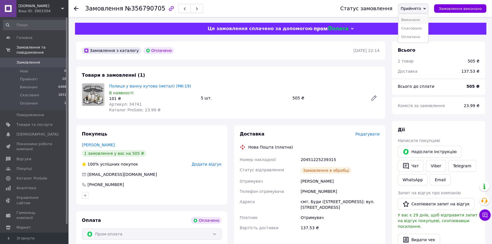
click at [418, 17] on li "Виконано" at bounding box center [413, 20] width 30 height 9
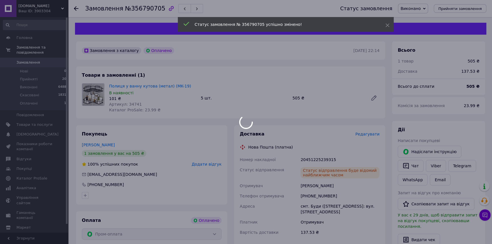
click at [76, 8] on div at bounding box center [246, 122] width 492 height 244
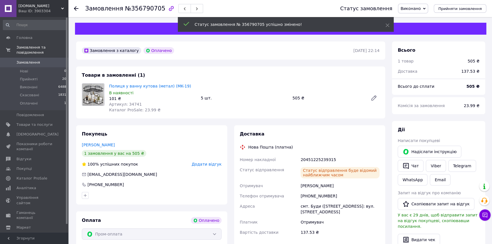
click at [76, 8] on use at bounding box center [76, 8] width 5 height 5
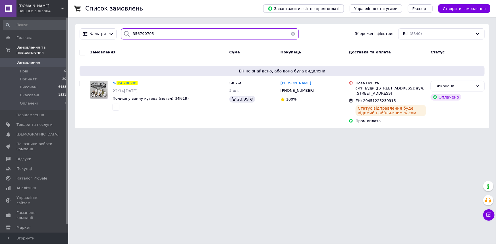
click at [133, 39] on input "356790705" at bounding box center [209, 33] width 177 height 11
click at [133, 38] on input "356790705" at bounding box center [209, 33] width 177 height 11
paste input "812818"
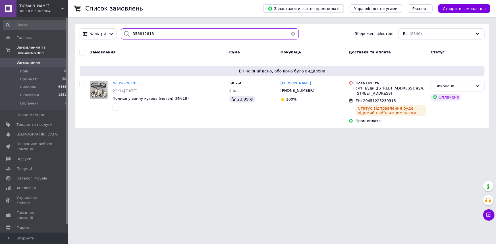
type input "356812818"
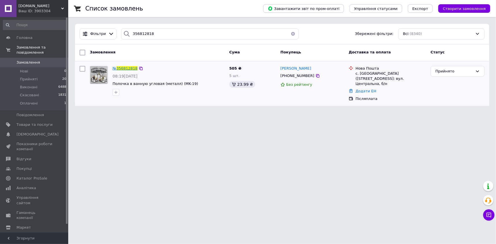
click at [118, 66] on span "356812818" at bounding box center [126, 68] width 21 height 4
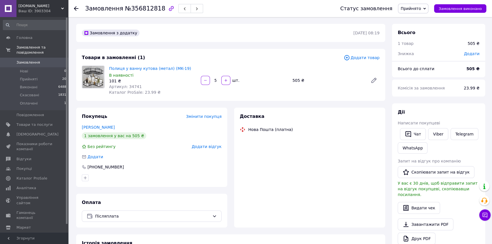
scroll to position [69, 0]
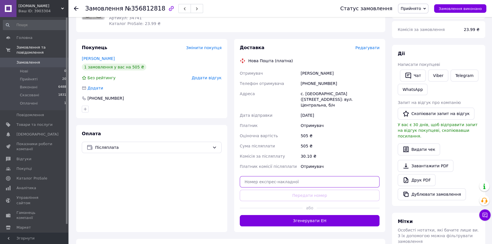
click at [288, 180] on input "text" at bounding box center [310, 181] width 140 height 11
paste input "20451225240564"
type input "20451225240564"
click at [290, 190] on button "Передати номер" at bounding box center [310, 195] width 140 height 11
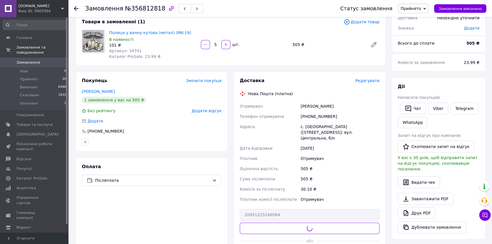
scroll to position [0, 0]
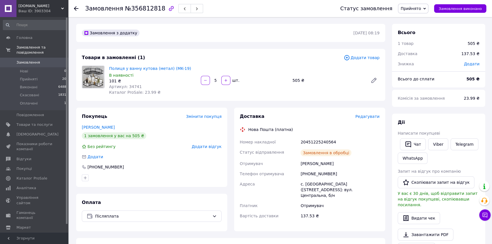
click at [420, 11] on span "Прийнято" at bounding box center [413, 9] width 30 height 10
click at [420, 20] on li "Виконано" at bounding box center [413, 20] width 30 height 9
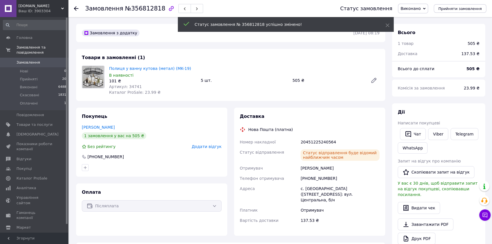
drag, startPoint x: 41, startPoint y: 58, endPoint x: 20, endPoint y: 12, distance: 50.6
click at [41, 60] on span "Замовлення" at bounding box center [34, 62] width 36 height 5
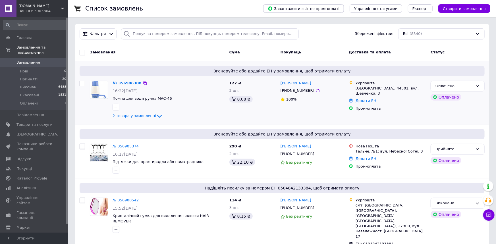
drag, startPoint x: 144, startPoint y: 104, endPoint x: 133, endPoint y: 92, distance: 16.1
click at [134, 92] on div "№ 356906308 16:22, 12.08.2025 Помпа для води ручна MAC-46 2 товара у замовленні" at bounding box center [168, 99] width 117 height 43
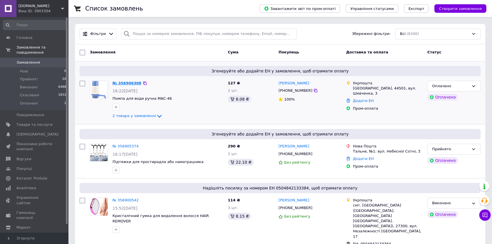
click at [120, 85] on link "№ 356906308" at bounding box center [127, 83] width 29 height 4
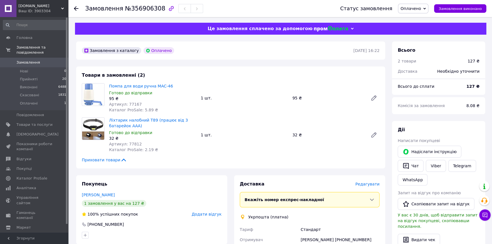
drag, startPoint x: 421, startPoint y: 9, endPoint x: 420, endPoint y: 17, distance: 7.7
click at [421, 10] on span "Оплачено" at bounding box center [411, 8] width 20 height 5
click at [420, 17] on li "Прийнято" at bounding box center [413, 20] width 30 height 9
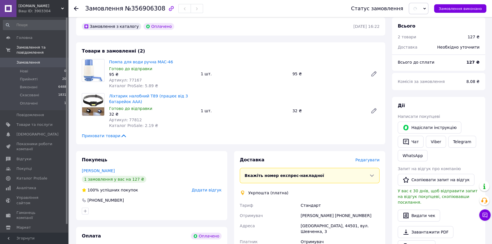
scroll to position [34, 0]
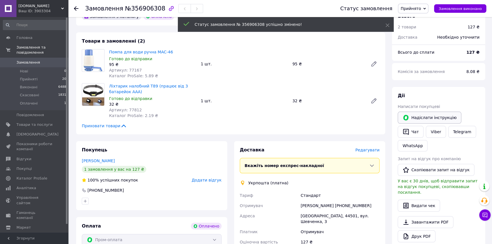
click at [403, 120] on icon "button" at bounding box center [406, 117] width 7 height 7
click at [406, 130] on icon "button" at bounding box center [406, 131] width 7 height 7
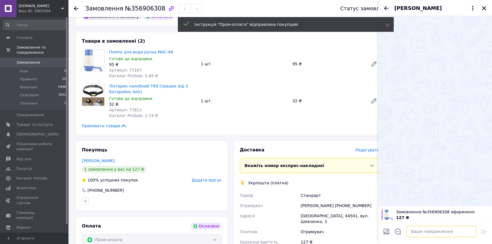
click at [442, 228] on textarea at bounding box center [441, 231] width 70 height 11
paste textarea "Вітаємо! Big-Drop. Дякуємо за замовлення! Ваше замовлення прийнято. Відправленн…"
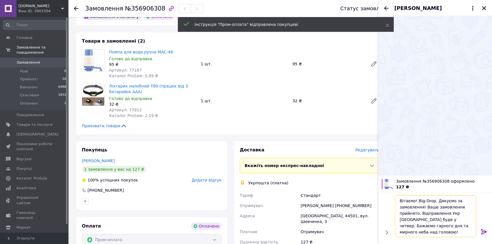
type textarea "Вітаємо! Big-Drop. Дякуємо за замовлення! Ваше замовлення прийнято. Відправленн…"
click at [482, 230] on icon at bounding box center [483, 231] width 5 height 5
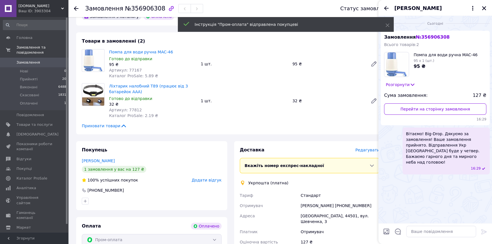
click at [480, 8] on div "[PERSON_NAME]" at bounding box center [435, 8] width 114 height 16
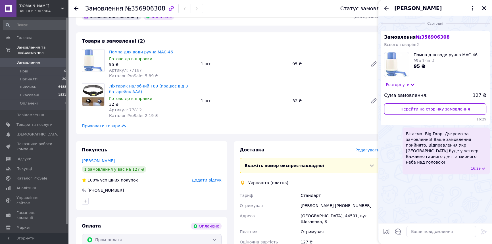
click at [482, 12] on div "[PERSON_NAME]" at bounding box center [435, 8] width 114 height 16
click at [483, 7] on icon "Закрити" at bounding box center [484, 8] width 5 height 5
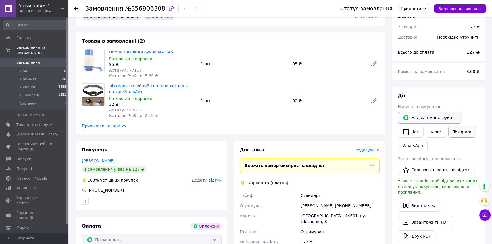
click at [462, 134] on link "Telegram" at bounding box center [462, 132] width 28 height 12
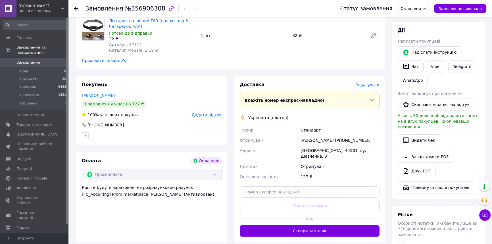
scroll to position [103, 0]
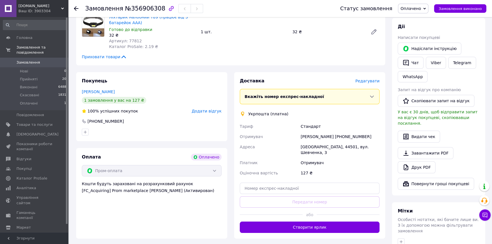
click at [334, 143] on div "[GEOGRAPHIC_DATA], 44501, вул. Шевченка, 3" at bounding box center [339, 150] width 81 height 16
click at [323, 137] on div "[PERSON_NAME] [PHONE_NUMBER]" at bounding box center [339, 137] width 81 height 10
copy div "[PERSON_NAME] [PHONE_NUMBER]"
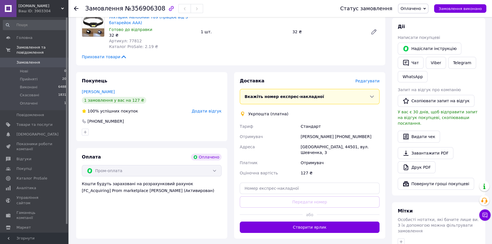
click at [311, 149] on div "[GEOGRAPHIC_DATA], 44501, вул. Шевченка, 3" at bounding box center [339, 150] width 81 height 16
click at [312, 149] on div "[GEOGRAPHIC_DATA], 44501, вул. Шевченка, 3" at bounding box center [339, 150] width 81 height 16
copy div "[GEOGRAPHIC_DATA], 44501, вул. Шевченка, 3"
click at [143, 9] on span "№356906308" at bounding box center [145, 8] width 40 height 7
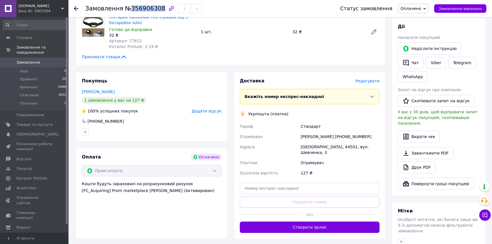
click at [143, 9] on span "№356906308" at bounding box center [145, 8] width 40 height 7
copy span "356906308"
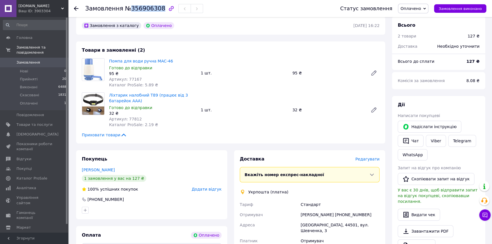
scroll to position [0, 0]
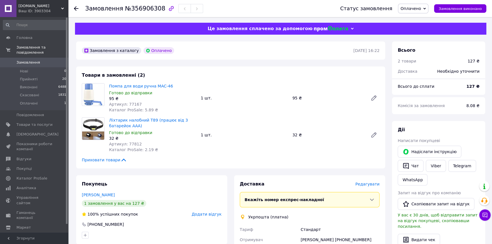
click at [469, 84] on b "127 ₴" at bounding box center [473, 86] width 13 height 5
copy b "127"
click at [128, 105] on span "Артикул: 77167" at bounding box center [125, 104] width 33 height 5
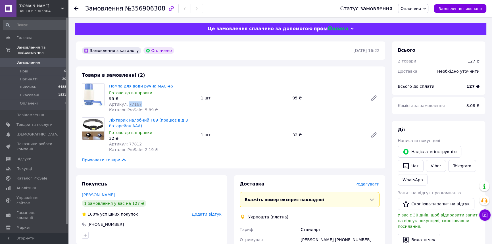
copy span "77167"
click at [126, 148] on span "Каталог ProSale: 2.19 ₴" at bounding box center [133, 149] width 49 height 5
click at [127, 147] on span "Каталог ProSale: 2.19 ₴" at bounding box center [133, 149] width 49 height 5
click at [130, 145] on span "Артикул: 77812" at bounding box center [125, 144] width 33 height 5
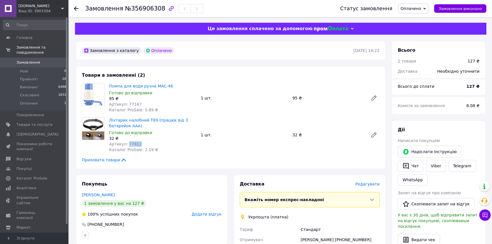
click at [130, 145] on span "Артикул: 77812" at bounding box center [125, 144] width 33 height 5
copy span "77812"
click at [39, 60] on span "Замовлення" at bounding box center [34, 62] width 36 height 5
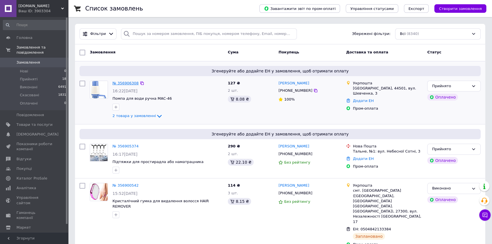
click at [124, 83] on link "№ 356906308" at bounding box center [126, 83] width 26 height 4
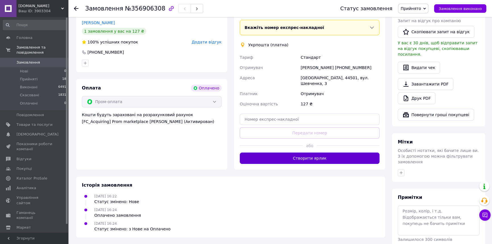
click at [296, 159] on button "Створити ярлик" at bounding box center [310, 158] width 140 height 11
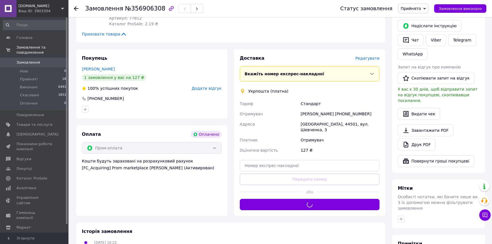
scroll to position [69, 0]
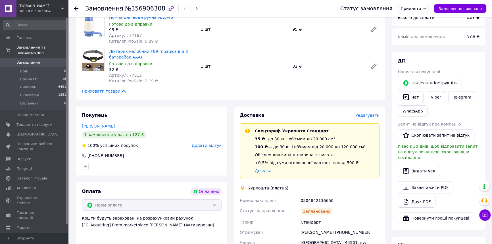
click at [309, 195] on div "0504842136650" at bounding box center [339, 200] width 81 height 10
copy div "0504842136650"
click at [412, 7] on span "Прийнято" at bounding box center [411, 8] width 20 height 5
click at [415, 16] on li "Виконано" at bounding box center [413, 20] width 30 height 9
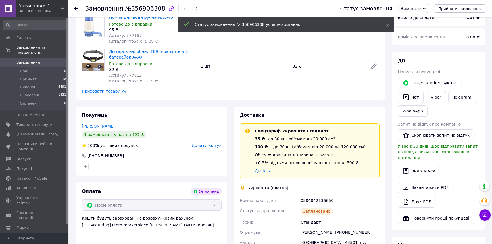
click at [48, 60] on span "Замовлення" at bounding box center [34, 62] width 36 height 5
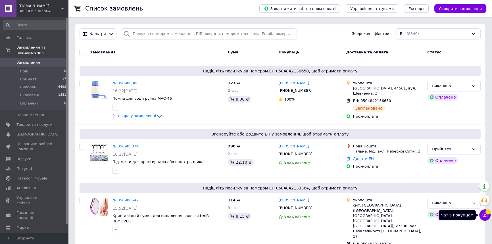
click at [483, 212] on icon at bounding box center [485, 215] width 6 height 6
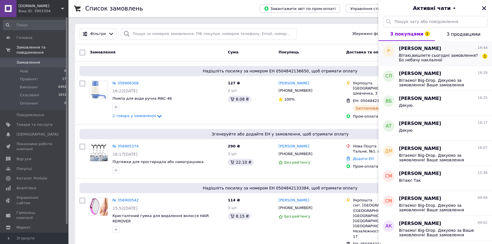
click at [444, 61] on span "Вітаю,вишлете сьогодні замовлення?Бо небачу наклалної" at bounding box center [439, 57] width 81 height 9
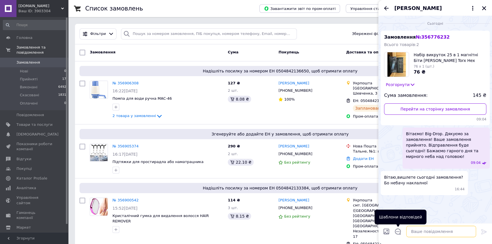
click at [414, 231] on textarea at bounding box center [441, 231] width 70 height 11
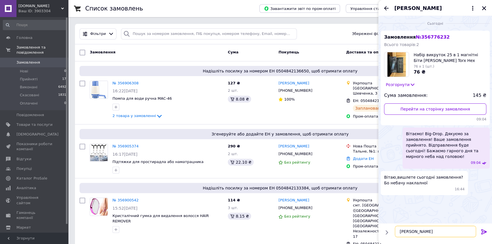
type textarea "Так"
click at [483, 8] on icon "Закрити" at bounding box center [484, 8] width 5 height 5
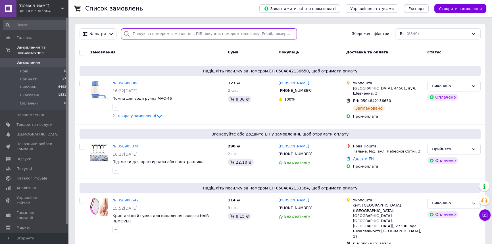
click at [205, 32] on input "search" at bounding box center [209, 33] width 176 height 11
paste input "356695274"
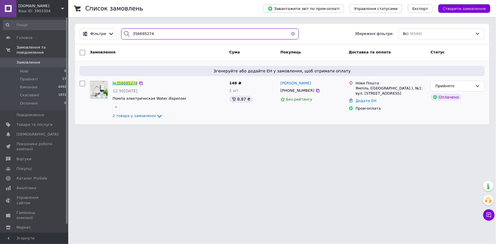
type input "356695274"
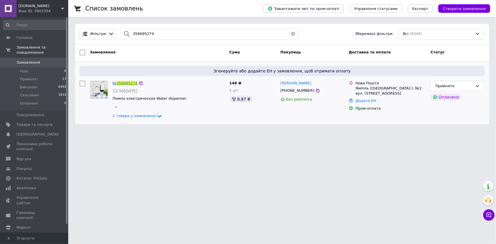
click at [121, 81] on span "356695274" at bounding box center [126, 83] width 21 height 4
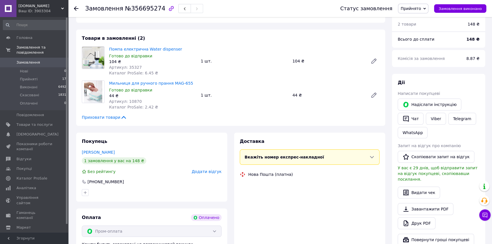
scroll to position [103, 0]
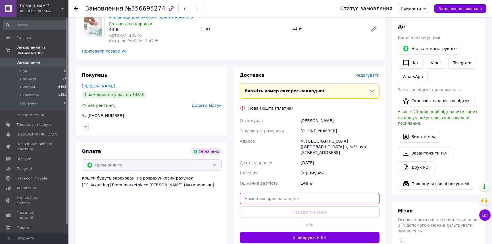
click at [266, 193] on input "text" at bounding box center [310, 198] width 140 height 11
paste input "20451225278407"
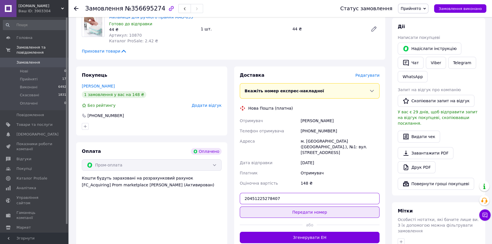
type input "20451225278407"
click at [268, 207] on button "Передати номер" at bounding box center [310, 212] width 140 height 11
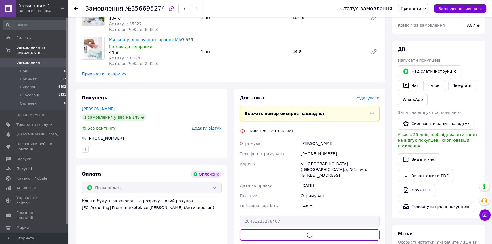
scroll to position [69, 0]
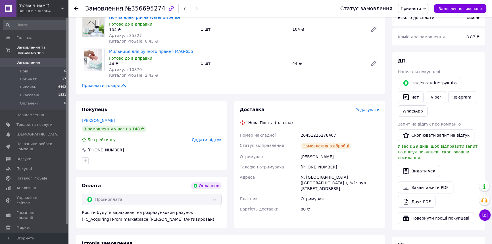
click at [416, 10] on span "Прийнято" at bounding box center [411, 8] width 20 height 5
click at [417, 16] on li "Виконано" at bounding box center [413, 20] width 30 height 9
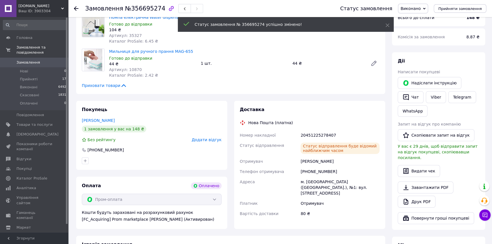
click at [76, 9] on use at bounding box center [76, 8] width 5 height 5
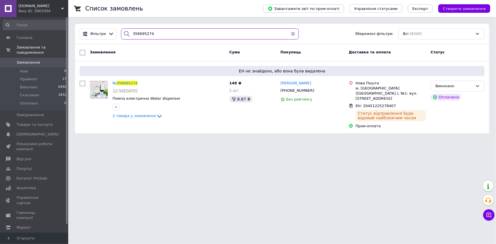
click at [156, 36] on input "356695274" at bounding box center [209, 33] width 177 height 11
paste input "747759"
type input "356747759"
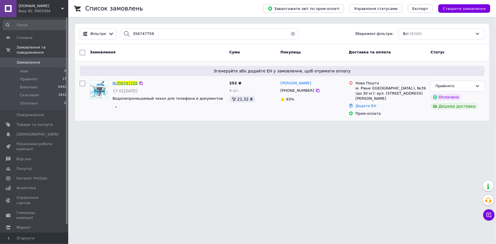
click at [123, 83] on span "356747759" at bounding box center [126, 83] width 21 height 4
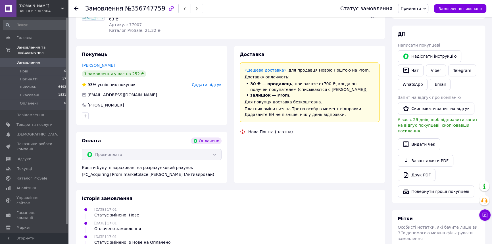
scroll to position [114, 0]
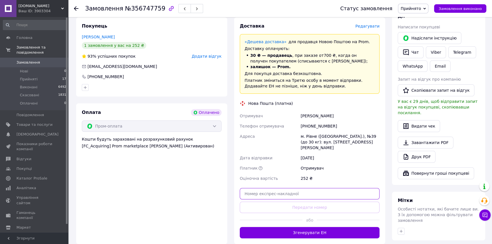
click at [273, 188] on input "text" at bounding box center [310, 193] width 140 height 11
paste input "20451225279435"
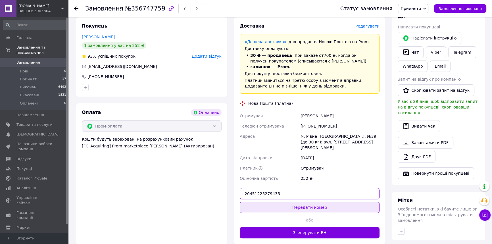
type input "20451225279435"
click at [273, 202] on button "Передати номер" at bounding box center [310, 207] width 140 height 11
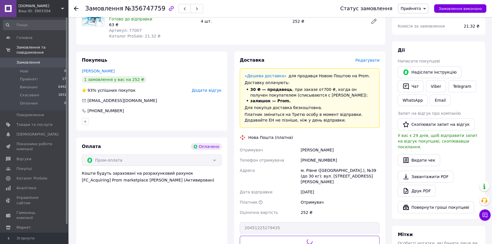
scroll to position [10, 0]
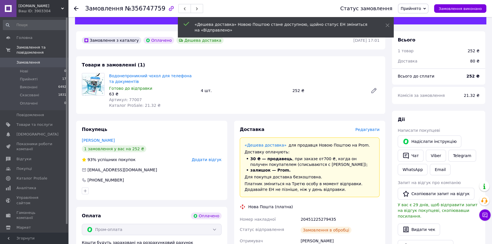
click at [416, 13] on span "Прийнято" at bounding box center [413, 9] width 30 height 10
click at [417, 20] on li "Виконано" at bounding box center [413, 20] width 30 height 9
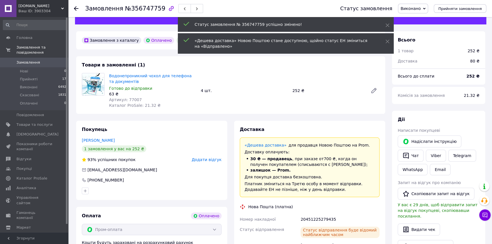
click at [75, 9] on icon at bounding box center [76, 8] width 5 height 5
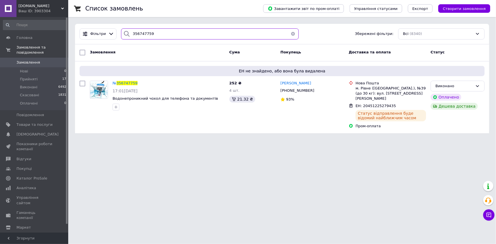
click at [144, 32] on input "356747759" at bounding box center [209, 33] width 177 height 11
paste input "92244"
type input "356792244"
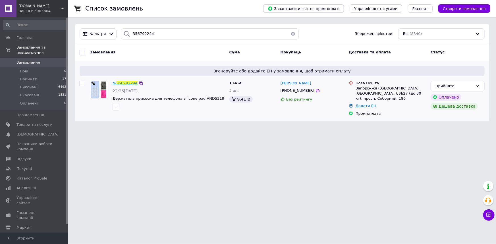
click at [118, 85] on span "356792244" at bounding box center [126, 83] width 21 height 4
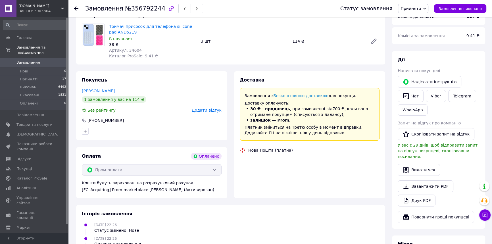
scroll to position [115, 0]
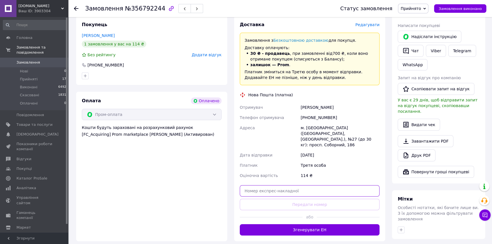
drag, startPoint x: 277, startPoint y: 180, endPoint x: 278, endPoint y: 190, distance: 9.5
click at [277, 185] on input "text" at bounding box center [310, 190] width 140 height 11
paste input "20451225280578"
type input "20451225280578"
click at [279, 199] on button "Передати номер" at bounding box center [310, 204] width 140 height 11
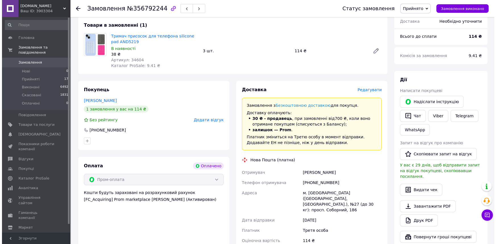
scroll to position [0, 0]
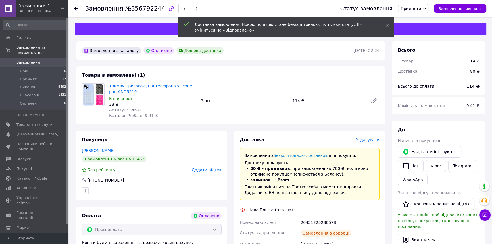
click at [421, 10] on span "Прийнято" at bounding box center [411, 8] width 20 height 5
click at [417, 15] on ul "Виконано Скасовано Оплачено" at bounding box center [413, 28] width 30 height 29
click at [415, 12] on span "Прийнято" at bounding box center [413, 9] width 30 height 10
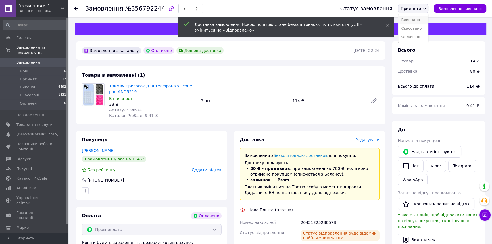
click at [415, 20] on li "Виконано" at bounding box center [413, 20] width 30 height 9
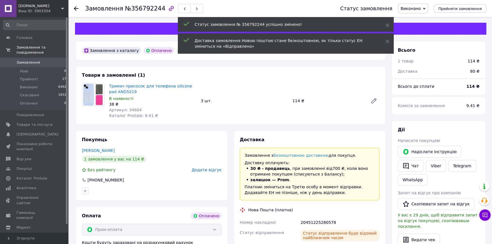
click at [75, 8] on use at bounding box center [76, 8] width 5 height 5
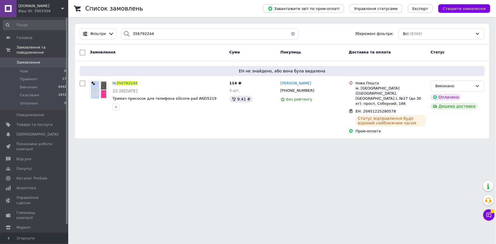
click at [38, 60] on span "Замовлення" at bounding box center [34, 62] width 36 height 5
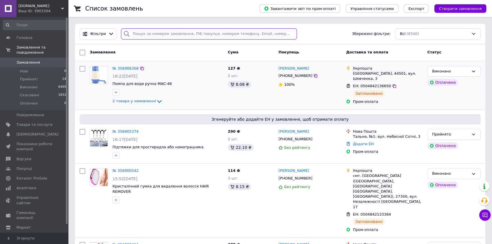
click at [139, 36] on input "search" at bounding box center [209, 33] width 176 height 11
paste input "20451225283009"
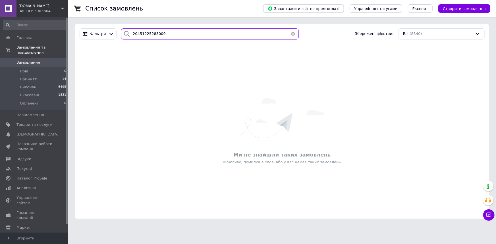
click at [148, 38] on input "20451225283009" at bounding box center [209, 33] width 177 height 11
paste input "356776232"
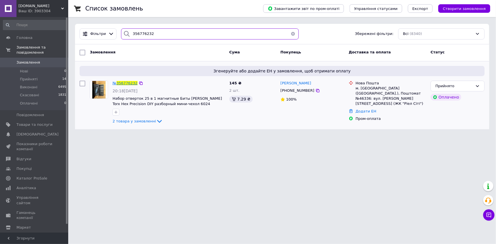
type input "356776232"
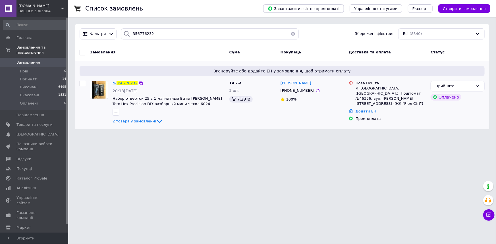
click at [122, 83] on span "356776232" at bounding box center [126, 83] width 21 height 4
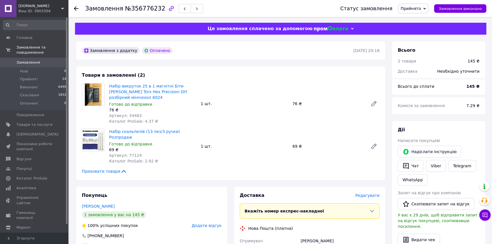
scroll to position [172, 0]
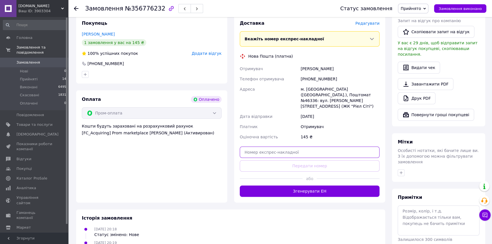
paste input "20451225283009"
click at [267, 147] on input "text" at bounding box center [310, 152] width 140 height 11
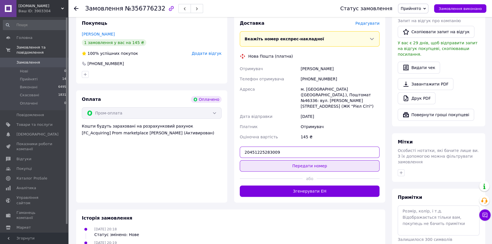
type input "20451225283009"
click at [272, 160] on button "Передати номер" at bounding box center [310, 165] width 140 height 11
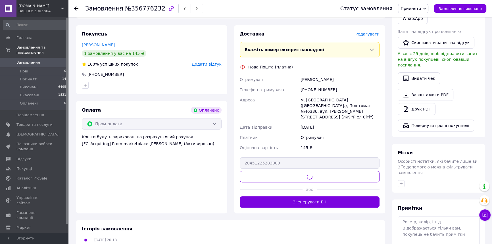
scroll to position [103, 0]
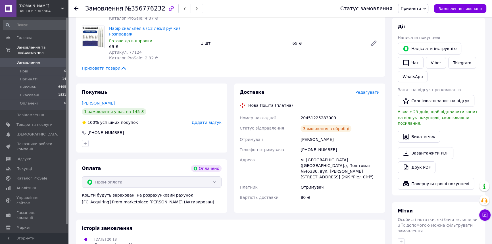
click at [416, 12] on span "Прийнято" at bounding box center [413, 9] width 30 height 10
click at [411, 17] on li "Виконано" at bounding box center [413, 20] width 30 height 9
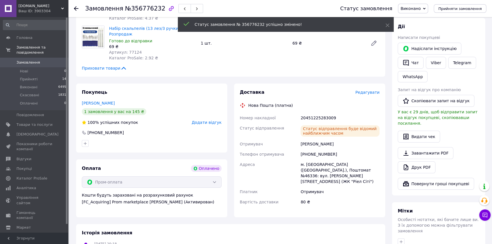
click at [77, 9] on use at bounding box center [76, 8] width 5 height 5
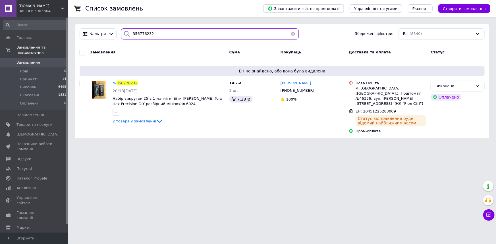
click at [152, 33] on input "356776232" at bounding box center [209, 33] width 177 height 11
paste input "9412"
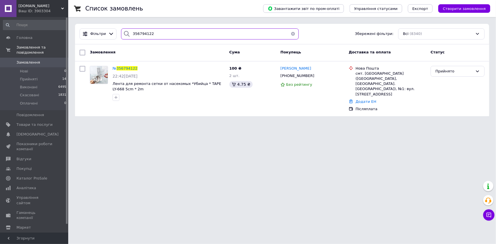
type input "356794122"
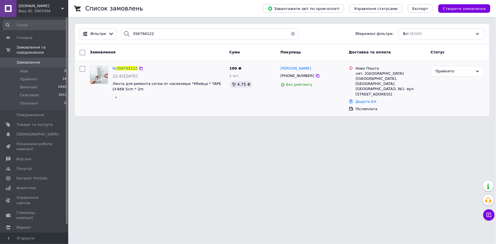
click at [122, 72] on div "№ 356794122 22:42, 11.08.2025 Лента для ремонта сетки от насекомых *Убийца * TA…" at bounding box center [168, 84] width 117 height 40
click at [121, 68] on span "356794122" at bounding box center [126, 68] width 21 height 4
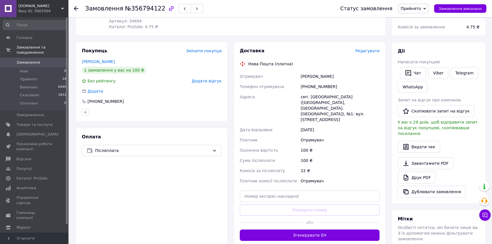
scroll to position [73, 0]
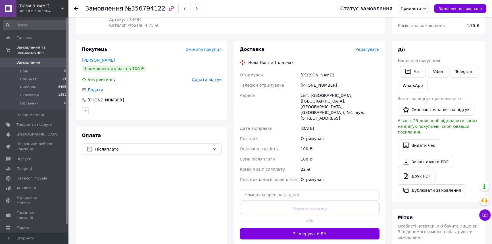
click at [262, 189] on div "Доставка Редагувати Нова Пошта (платна) Отримувач Станева Олеся Телефон отримув…" at bounding box center [310, 142] width 140 height 193
click at [262, 189] on input "text" at bounding box center [310, 194] width 140 height 11
paste input "20451225282107"
type input "20451225282107"
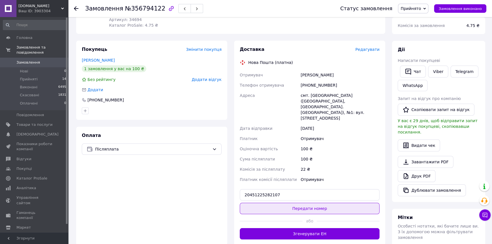
click at [267, 203] on button "Передати номер" at bounding box center [310, 208] width 140 height 11
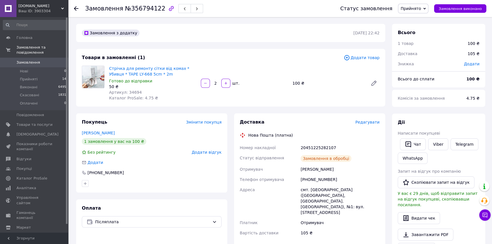
click at [427, 9] on span "Прийнято" at bounding box center [413, 9] width 30 height 10
click at [424, 16] on li "Виконано" at bounding box center [413, 20] width 30 height 9
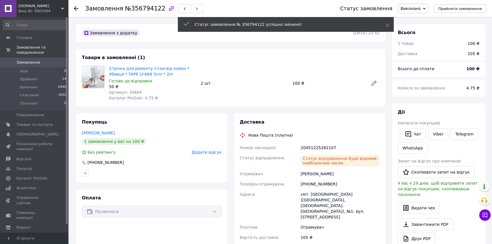
click at [74, 7] on icon at bounding box center [76, 8] width 5 height 5
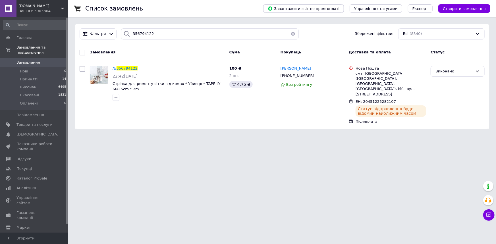
click at [128, 37] on div at bounding box center [126, 33] width 11 height 11
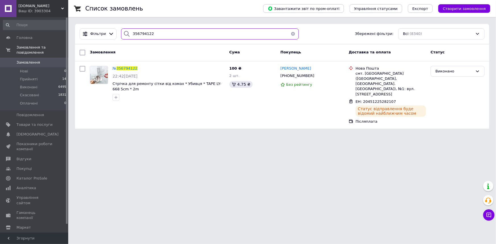
click at [136, 36] on input "356794122" at bounding box center [209, 33] width 177 height 11
paste input "62357"
type input "356762357"
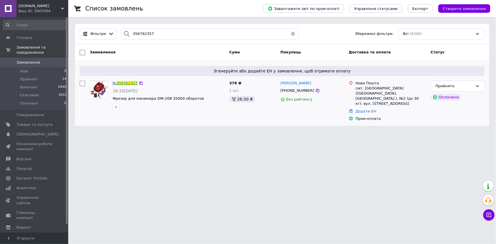
click at [125, 81] on span "№ 356762357" at bounding box center [125, 83] width 25 height 4
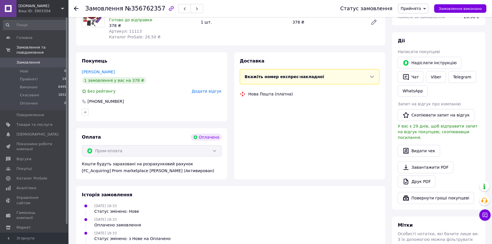
scroll to position [144, 0]
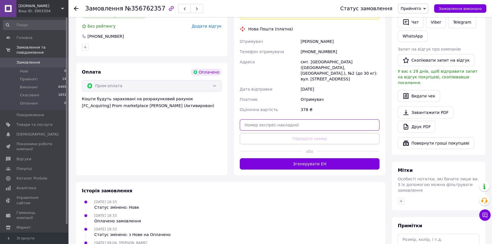
click at [277, 119] on input "text" at bounding box center [310, 124] width 140 height 11
paste input "20451225283924"
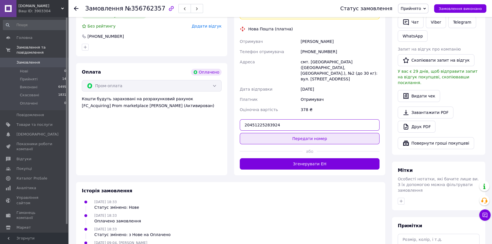
type input "20451225283924"
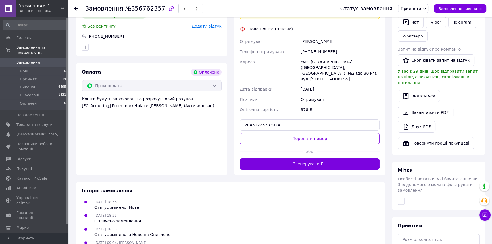
click at [275, 133] on button "Передати номер" at bounding box center [310, 138] width 140 height 11
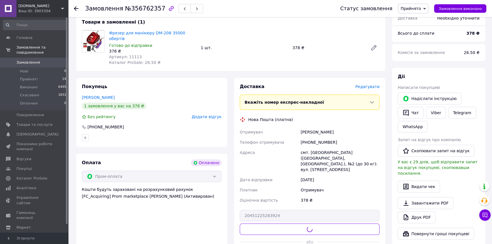
scroll to position [0, 0]
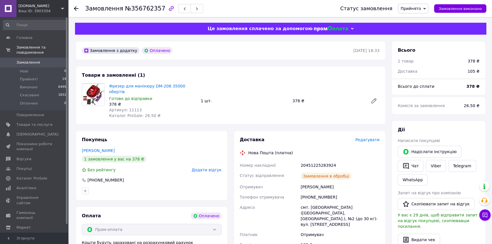
click at [415, 11] on span "Прийнято" at bounding box center [411, 8] width 20 height 5
click at [416, 14] on ul "Виконано Скасовано Оплачено" at bounding box center [413, 28] width 30 height 29
click at [414, 12] on span "Прийнято" at bounding box center [413, 9] width 30 height 10
click at [415, 20] on li "Виконано" at bounding box center [413, 20] width 30 height 9
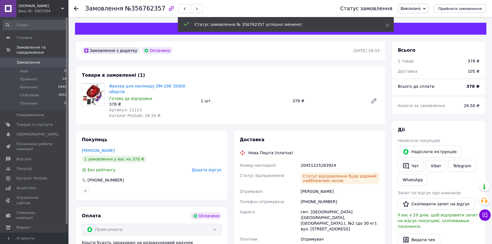
click at [75, 9] on use at bounding box center [76, 8] width 5 height 5
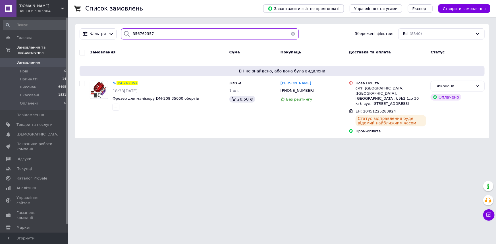
click at [140, 32] on input "356762357" at bounding box center [209, 33] width 177 height 11
paste input "88141"
type input "356788141"
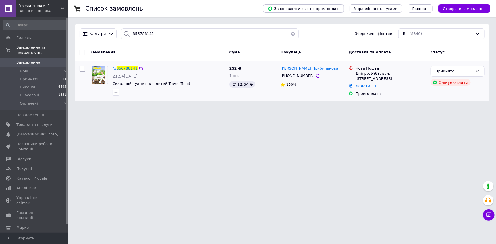
click at [116, 67] on span "№" at bounding box center [115, 68] width 4 height 4
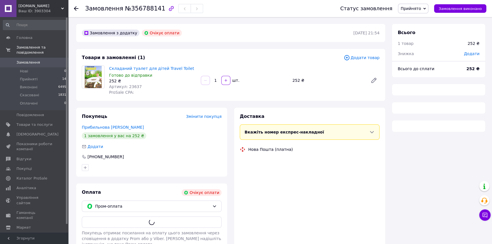
scroll to position [34, 0]
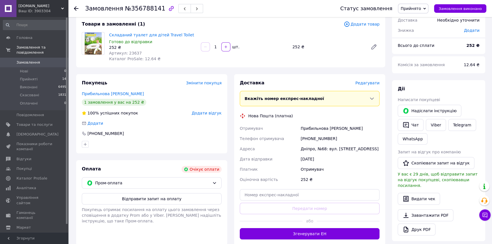
click at [268, 206] on div "Доставка Редагувати Вкажіть номер експрес-накладної Обов'язково введіть номер е…" at bounding box center [310, 160] width 140 height 160
click at [268, 201] on input "text" at bounding box center [310, 194] width 140 height 11
paste input "20451225284956"
type input "20451225284956"
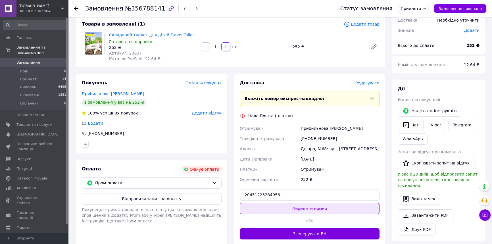
click at [272, 210] on button "Передати номер" at bounding box center [310, 208] width 140 height 11
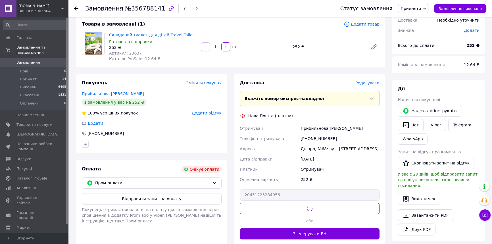
scroll to position [0, 0]
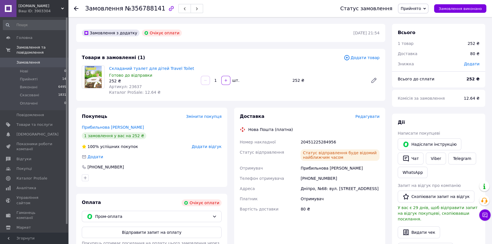
click at [416, 9] on span "Прийнято" at bounding box center [411, 8] width 20 height 5
click at [416, 14] on ul "Виконано Скасовано Оплачено" at bounding box center [413, 28] width 30 height 29
drag, startPoint x: 411, startPoint y: 8, endPoint x: 412, endPoint y: 14, distance: 5.7
click at [411, 8] on span "Прийнято" at bounding box center [411, 8] width 20 height 5
click at [412, 16] on li "Виконано" at bounding box center [413, 20] width 30 height 9
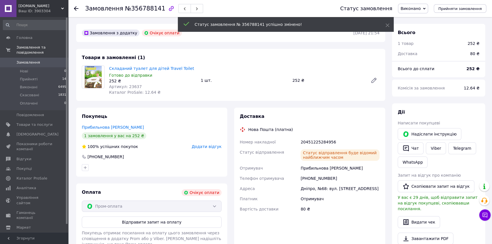
click at [77, 10] on icon at bounding box center [76, 8] width 5 height 5
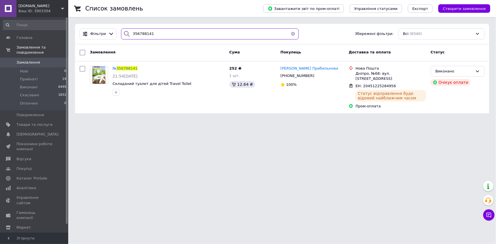
click at [141, 32] on input "356788141" at bounding box center [209, 33] width 177 height 11
paste input "839696"
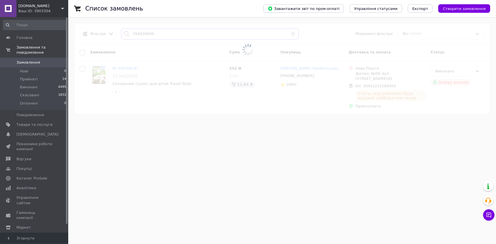
type input "356839696"
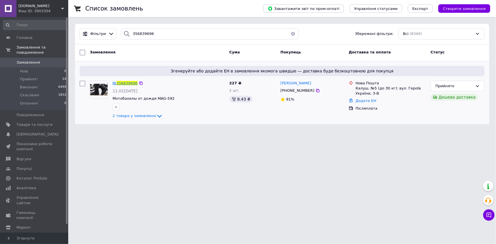
click at [120, 83] on span "356839696" at bounding box center [126, 83] width 21 height 4
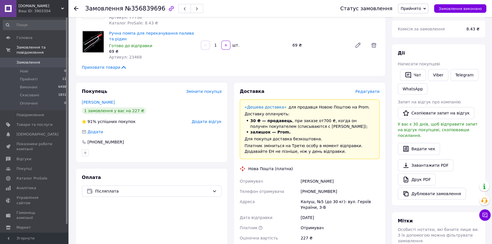
scroll to position [145, 0]
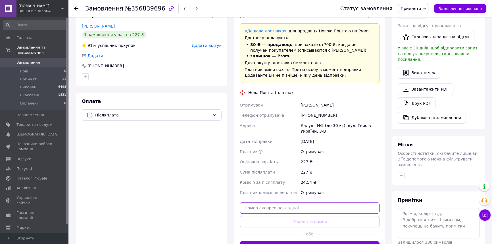
paste input "20451225286191"
type input "20451225286191"
click at [289, 215] on div "Доставка Редагувати «Дешева доставка»   для продавця Новою Поштою на Prom. Дост…" at bounding box center [310, 132] width 140 height 240
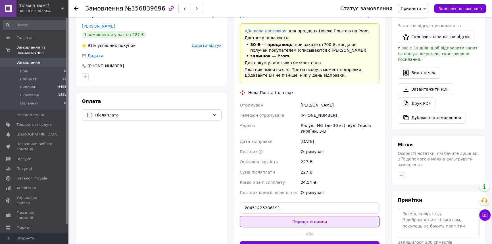
click at [290, 216] on button "Передати номер" at bounding box center [310, 221] width 140 height 11
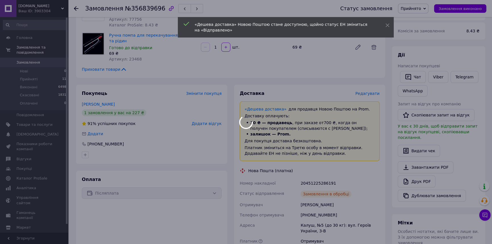
scroll to position [8, 0]
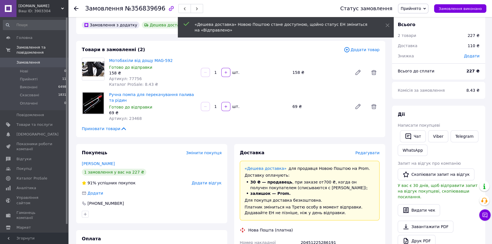
click at [417, 10] on span "Прийнято" at bounding box center [411, 8] width 20 height 5
click at [418, 18] on li "Виконано" at bounding box center [413, 20] width 30 height 9
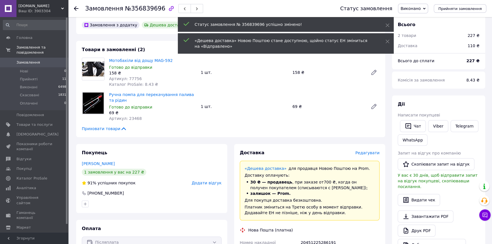
click at [30, 60] on span "Замовлення" at bounding box center [28, 62] width 24 height 5
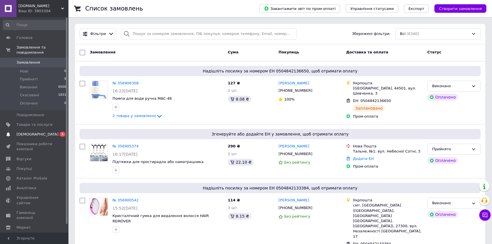
click at [28, 130] on link "Сповіщення 0 1" at bounding box center [35, 135] width 70 height 10
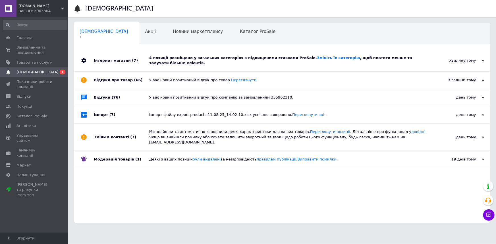
click at [220, 61] on div "4 позиції розміщено у загальних категоріях з підвищеними ставками ProSale. Змін…" at bounding box center [288, 61] width 278 height 22
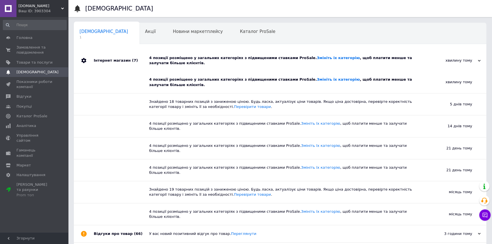
click at [220, 61] on div "4 позиції розміщено у загальних категоріях з підвищеними ставками ProSale. Змін…" at bounding box center [286, 61] width 275 height 22
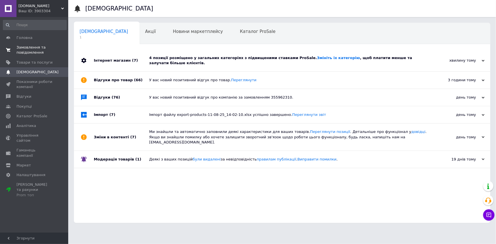
click at [19, 48] on span "Замовлення та повідомлення" at bounding box center [34, 50] width 36 height 10
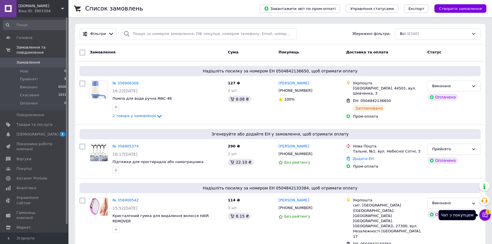
click at [483, 218] on button "Чат з покупцем 1" at bounding box center [484, 214] width 11 height 11
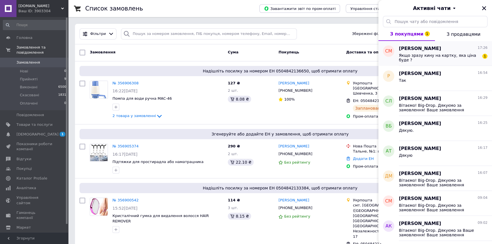
click at [452, 60] on div "Якщо зразу кину на картку, яка ціна буде ?" at bounding box center [439, 57] width 81 height 9
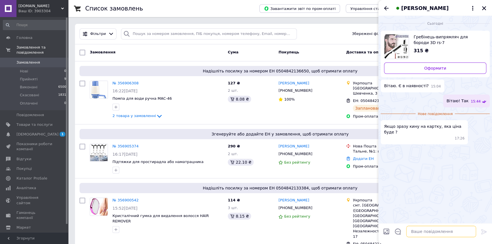
click at [423, 231] on textarea at bounding box center [441, 231] width 70 height 11
type textarea "Ціна актуальна на сатйі, 315 грн"
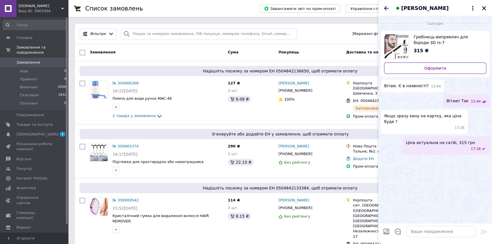
click at [463, 143] on div "Ціна актуальна на сатйі, 315 грн 17:28" at bounding box center [446, 145] width 87 height 18
click at [461, 158] on button "Редагувати" at bounding box center [456, 163] width 68 height 11
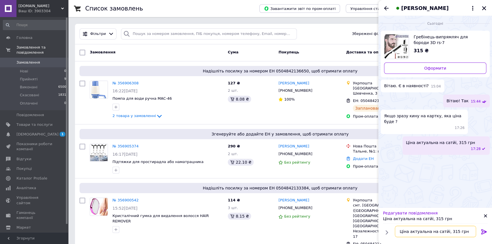
click at [439, 234] on textarea "Ціна актуальна на сатйі, 315 грн" at bounding box center [435, 231] width 81 height 11
type textarea "Ціна актуальна на сайті, 315 грн"
click at [486, 233] on icon at bounding box center [484, 231] width 7 height 7
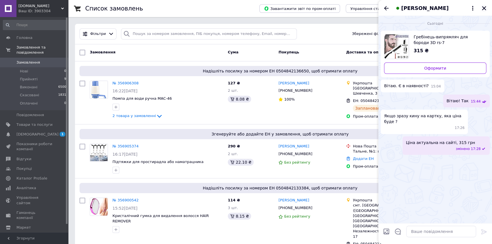
click at [484, 11] on button "Закрити" at bounding box center [484, 8] width 7 height 7
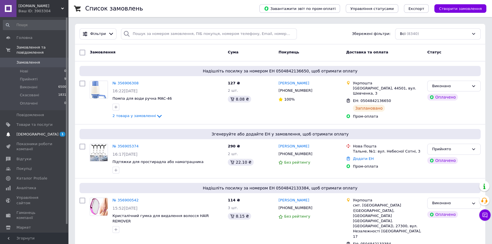
click at [46, 130] on link "Сповіщення 1 0" at bounding box center [35, 135] width 70 height 10
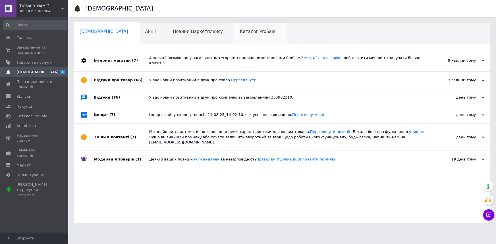
click at [234, 40] on div "Каталог ProSale 1" at bounding box center [260, 34] width 53 height 22
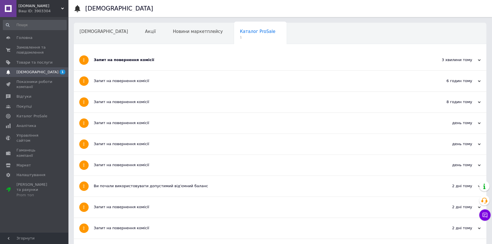
click at [225, 63] on div "Запит на повернення комісії" at bounding box center [259, 60] width 330 height 21
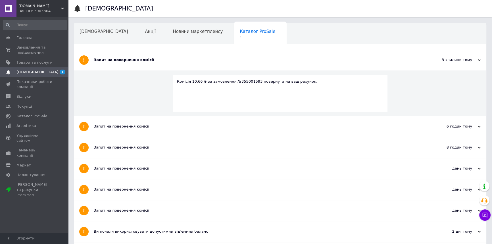
click at [236, 80] on div "Комісія 10,66 ₴ за замовлення №355001593 повернута на ваш рахунок." at bounding box center [280, 81] width 206 height 5
copy div "355001593"
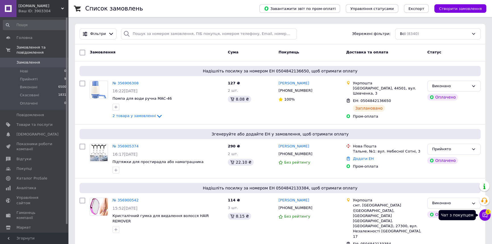
click at [488, 214] on span "1" at bounding box center [488, 211] width 5 height 5
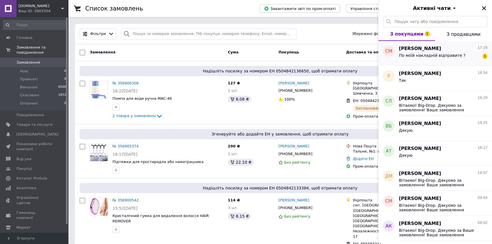
click at [455, 62] on div "Сергій Матвіїв 17:29 По моїй накладній відправите ? 1" at bounding box center [445, 53] width 93 height 25
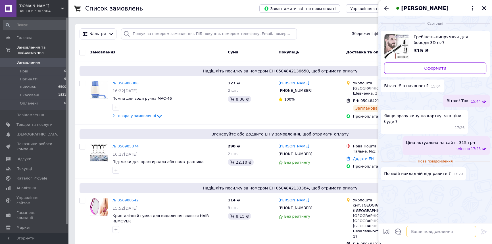
click at [439, 231] on textarea at bounding box center [441, 231] width 70 height 11
drag, startPoint x: 436, startPoint y: 207, endPoint x: 437, endPoint y: 199, distance: 7.7
click at [437, 199] on div "Сьогодні Гребінець-випрямляч для бороди 3D rs-7 315 ₴ Оформити Вітаю. Є в наявн…" at bounding box center [435, 119] width 114 height 207
click at [417, 236] on textarea at bounding box center [441, 231] width 70 height 11
type textarea "Так, але завтра вже"
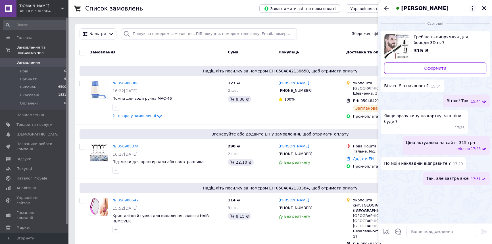
drag, startPoint x: 486, startPoint y: 6, endPoint x: 472, endPoint y: 6, distance: 13.9
click at [486, 6] on icon "Закрити" at bounding box center [484, 8] width 5 height 5
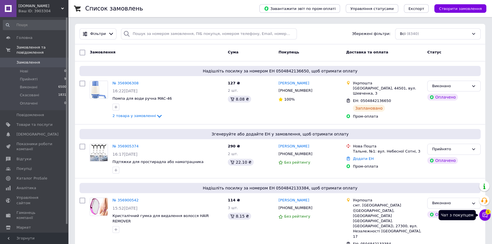
click at [485, 217] on icon at bounding box center [485, 215] width 6 height 6
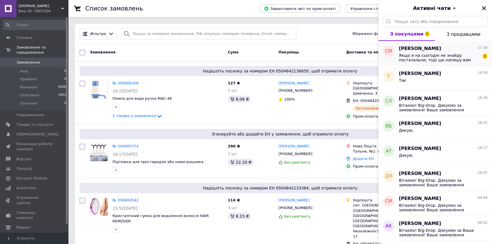
click at [439, 57] on span "Якщо я на сьогодні не знайду постачальни, тоді ще напишу вам [PERSON_NAME], скі…" at bounding box center [439, 57] width 81 height 9
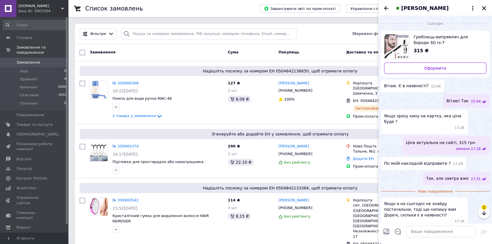
scroll to position [0, 0]
click at [431, 231] on textarea at bounding box center [441, 231] width 70 height 11
type textarea "Поки не можемо підказати склад вже зачинен"
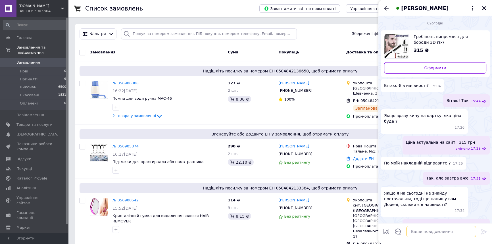
scroll to position [0, 0]
click at [482, 8] on icon "Закрити" at bounding box center [484, 8] width 5 height 5
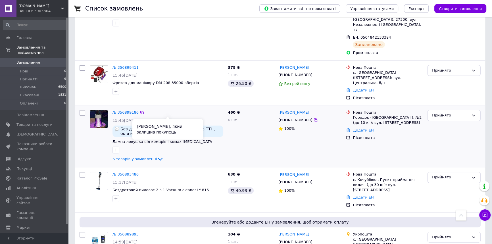
scroll to position [276, 0]
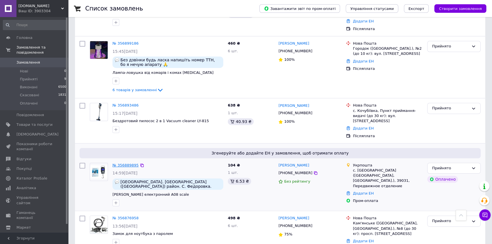
click at [124, 163] on link "№ 356889895" at bounding box center [126, 165] width 26 height 4
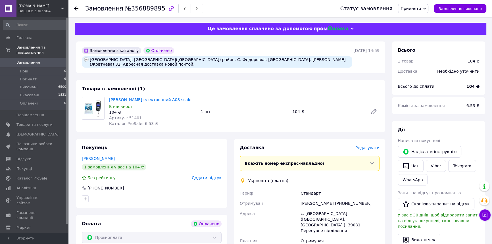
click at [105, 59] on div "[GEOGRAPHIC_DATA]. [GEOGRAPHIC_DATA]([GEOGRAPHIC_DATA]) район. С. Федоровка. [G…" at bounding box center [217, 61] width 270 height 11
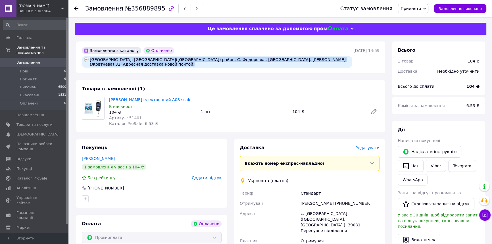
click at [105, 59] on div "[GEOGRAPHIC_DATA]. [GEOGRAPHIC_DATA]([GEOGRAPHIC_DATA]) район. С. Федоровка. [G…" at bounding box center [217, 61] width 270 height 11
copy div "[GEOGRAPHIC_DATA]. [GEOGRAPHIC_DATA]([GEOGRAPHIC_DATA]) район. С. Федоровка. [G…"
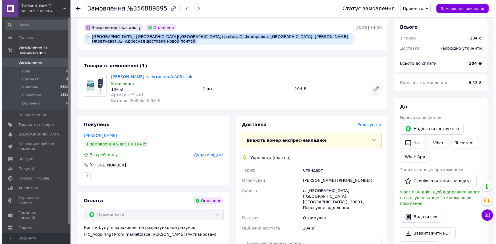
scroll to position [34, 0]
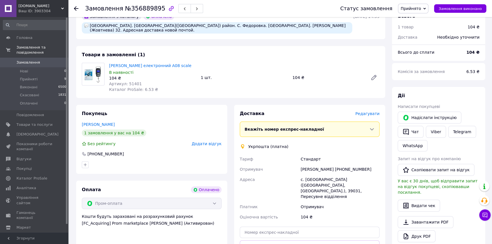
click at [307, 173] on div "[PERSON_NAME] [PHONE_NUMBER]" at bounding box center [339, 169] width 81 height 10
click at [133, 24] on div "[GEOGRAPHIC_DATA]. [GEOGRAPHIC_DATA]([GEOGRAPHIC_DATA]) район. С. Федоровка. [G…" at bounding box center [217, 27] width 270 height 11
click at [199, 27] on div "[GEOGRAPHIC_DATA]. [GEOGRAPHIC_DATA]([GEOGRAPHIC_DATA]) район. С. Федоровка. [G…" at bounding box center [217, 27] width 270 height 11
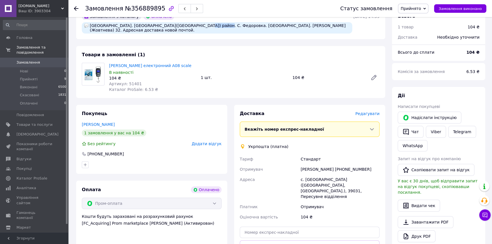
copy div "Федоровка"
click at [369, 115] on span "Редагувати" at bounding box center [367, 113] width 24 height 5
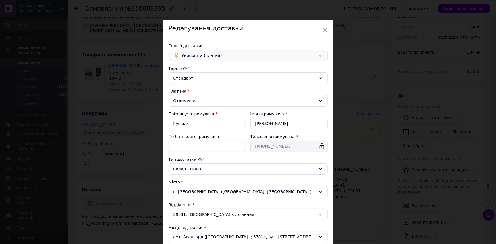
click at [224, 58] on span "Укрпошта (платна)" at bounding box center [249, 55] width 134 height 6
click at [222, 64] on div "Нова Пошта (платна)" at bounding box center [248, 67] width 159 height 11
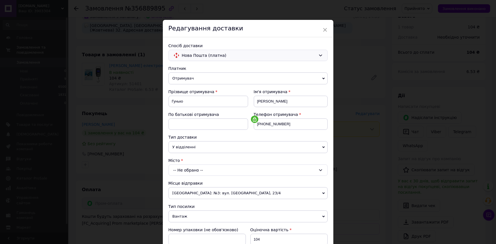
click at [198, 173] on div "-- Не обрано --" at bounding box center [247, 170] width 159 height 11
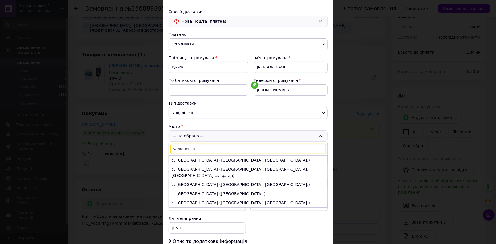
type input "Федоровка"
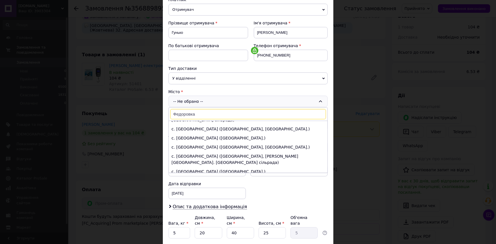
scroll to position [0, 0]
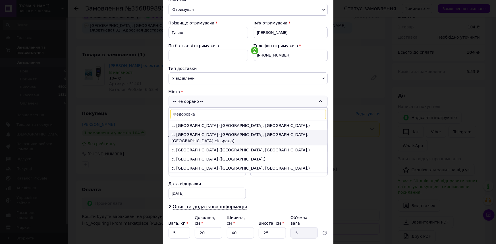
click at [227, 136] on li "с. [GEOGRAPHIC_DATA] ([GEOGRAPHIC_DATA], [GEOGRAPHIC_DATA]. [GEOGRAPHIC_DATA] с…" at bounding box center [248, 137] width 159 height 15
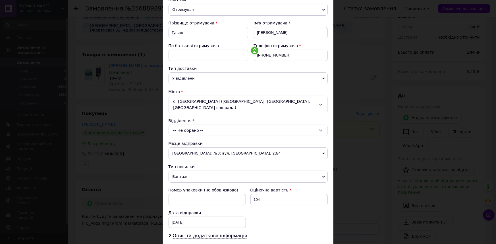
click at [225, 125] on div "-- Не обрано --" at bounding box center [247, 130] width 159 height 11
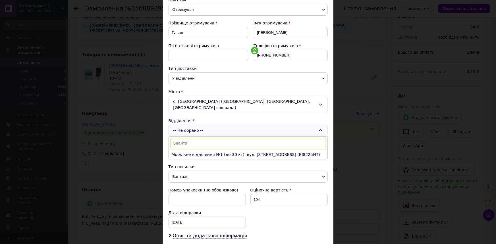
click at [225, 125] on div "-- Не обрано -- Мобільне відділення №1 (до 30 кг): вул. [STREET_ADDRESS] (ВІ822…" at bounding box center [247, 130] width 159 height 11
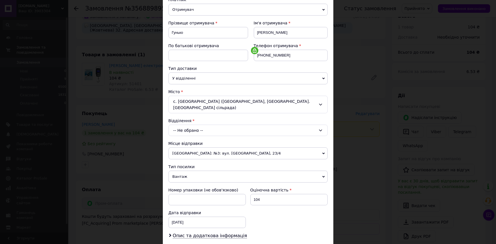
click at [205, 82] on span "У відділенні" at bounding box center [247, 78] width 159 height 12
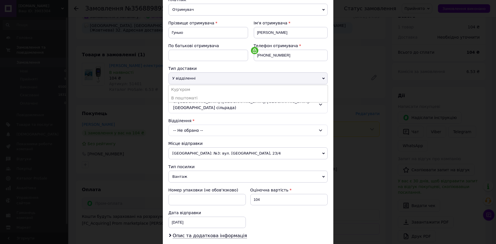
click at [202, 79] on span "У відділенні" at bounding box center [247, 78] width 159 height 12
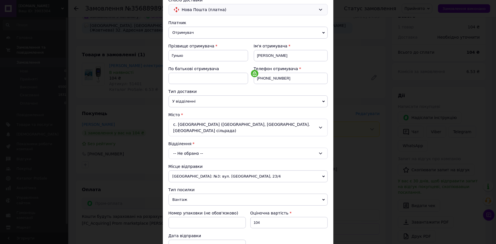
scroll to position [34, 0]
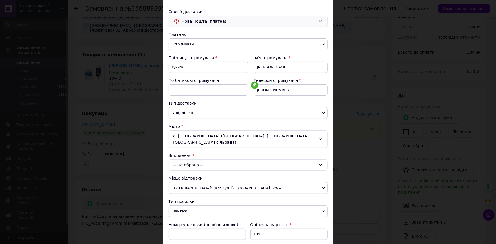
click at [207, 116] on span "У відділенні" at bounding box center [247, 113] width 159 height 12
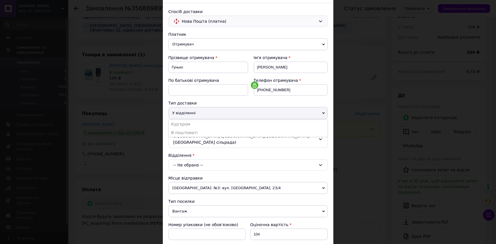
click at [207, 116] on span "У відділенні" at bounding box center [247, 113] width 159 height 12
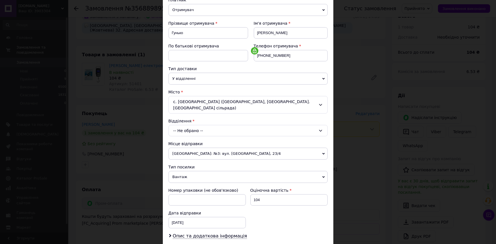
scroll to position [69, 0]
click at [344, 155] on div "× Редагування доставки Спосіб доставки Нова Пошта (платна) Платник Отримувач Ві…" at bounding box center [248, 122] width 496 height 244
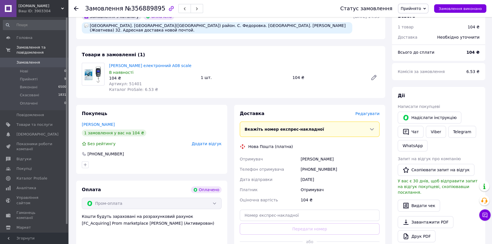
click at [369, 114] on span "Редагувати" at bounding box center [367, 113] width 24 height 5
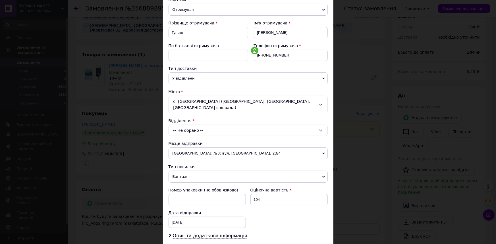
click at [193, 126] on div "-- Не обрано --" at bounding box center [247, 130] width 159 height 11
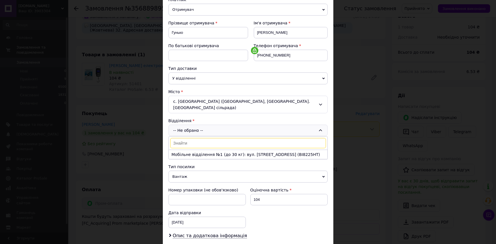
click at [193, 126] on div "-- Не обрано -- Мобільне відділення №1 (до 30 кг): вул. [STREET_ADDRESS] (ВІ822…" at bounding box center [247, 130] width 159 height 11
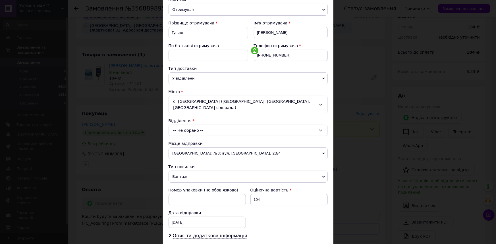
click at [184, 82] on span "У відділенні" at bounding box center [247, 78] width 159 height 12
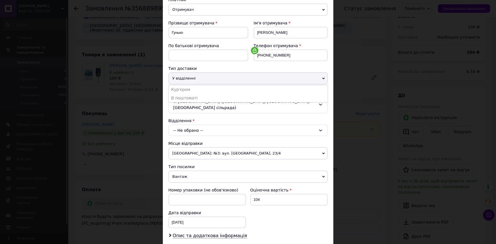
click at [184, 80] on span "У відділенні" at bounding box center [247, 78] width 159 height 12
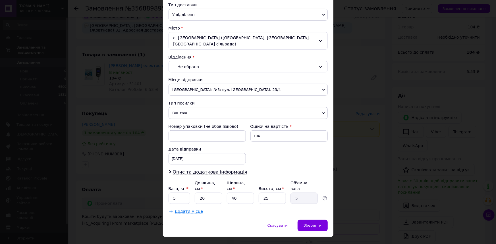
scroll to position [98, 0]
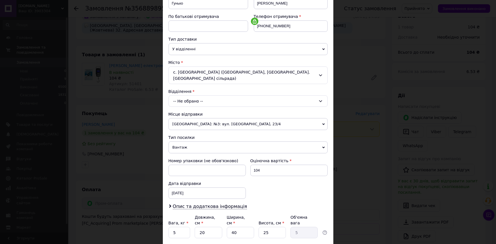
click at [199, 99] on div "-- Не обрано --" at bounding box center [247, 100] width 159 height 11
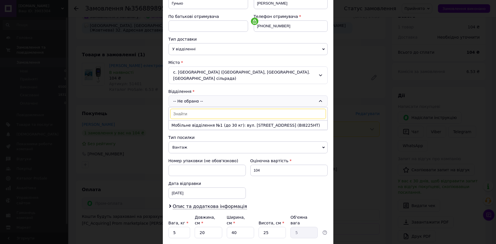
click at [199, 98] on div "-- Не обрано -- Мобільне відділення №1 (до 30 кг): вул. [STREET_ADDRESS] (ВІ822…" at bounding box center [247, 100] width 159 height 11
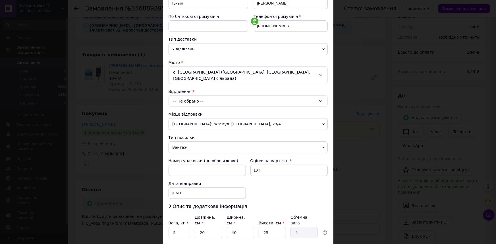
click at [203, 119] on span "[GEOGRAPHIC_DATA]: №3: вул. [GEOGRAPHIC_DATA], 23/4" at bounding box center [247, 124] width 159 height 12
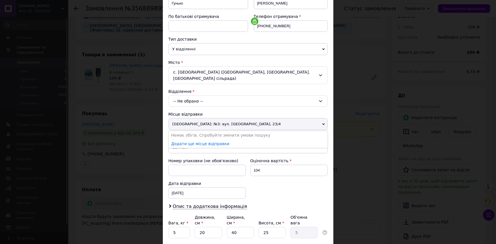
click at [203, 119] on span "[GEOGRAPHIC_DATA]: №3: вул. [GEOGRAPHIC_DATA], 23/4" at bounding box center [247, 124] width 159 height 12
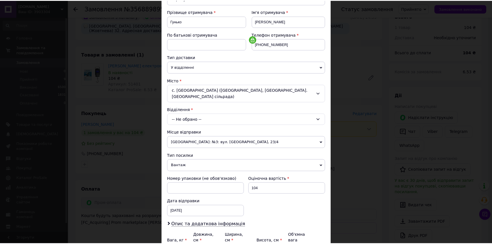
scroll to position [63, 0]
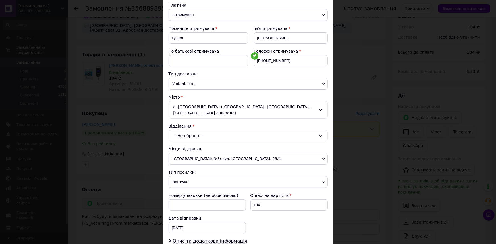
click at [378, 126] on div "× Редагування доставки Спосіб доставки Нова Пошта (платна) Платник Отримувач Ві…" at bounding box center [248, 122] width 496 height 244
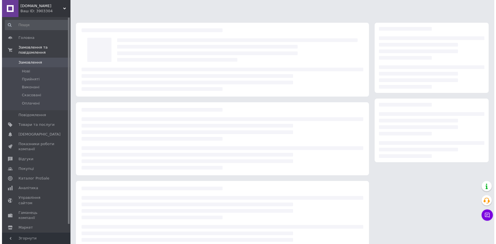
scroll to position [15, 0]
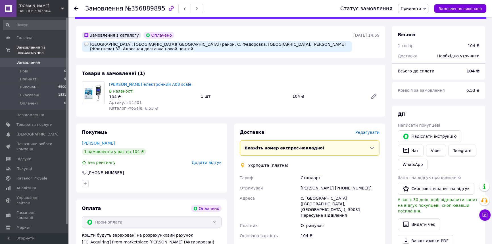
click at [367, 131] on span "Редагувати" at bounding box center [367, 132] width 24 height 5
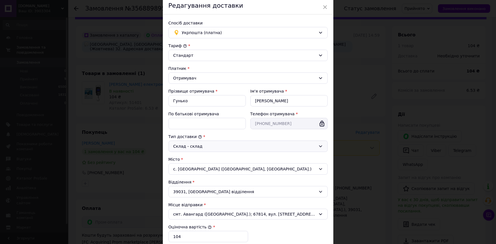
scroll to position [34, 0]
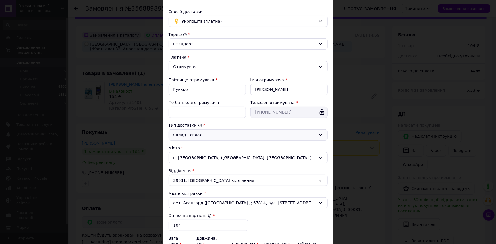
click at [217, 139] on div "Склад - склад" at bounding box center [247, 134] width 159 height 11
click at [217, 139] on div "Склад - склад Склад - склад Склад - двері" at bounding box center [247, 134] width 159 height 11
click at [201, 20] on span "Укрпошта (платна)" at bounding box center [249, 21] width 134 height 6
click at [202, 33] on span "Нова Пошта (платна)" at bounding box center [252, 34] width 141 height 6
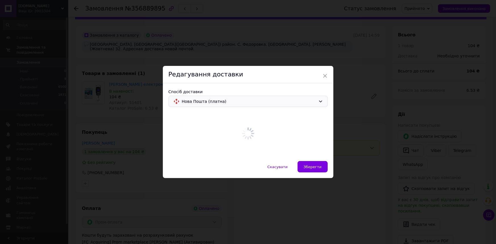
scroll to position [0, 0]
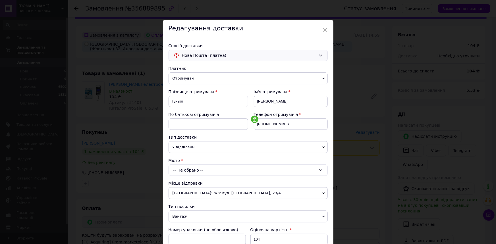
click at [223, 146] on span "У відділенні" at bounding box center [247, 147] width 159 height 12
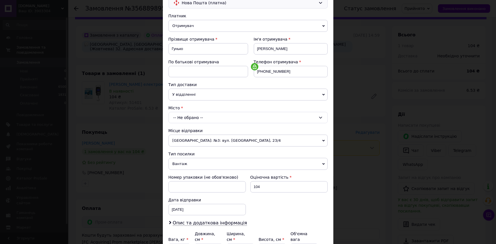
scroll to position [69, 0]
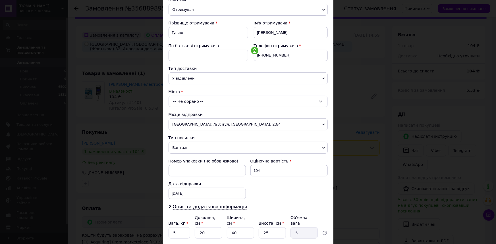
click at [223, 146] on span "Вантаж" at bounding box center [247, 148] width 159 height 12
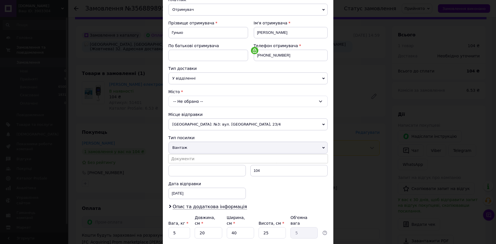
click at [223, 146] on span "Вантаж" at bounding box center [247, 148] width 159 height 12
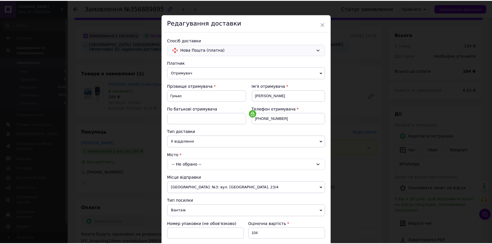
scroll to position [0, 0]
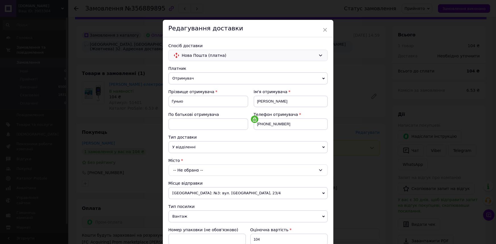
click at [356, 136] on div "× Редагування доставки Спосіб доставки Нова Пошта (платна) Платник Отримувач Ві…" at bounding box center [248, 122] width 496 height 244
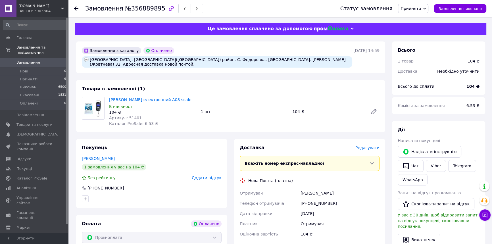
click at [282, 34] on div "Це замовлення сплачено за допомогою" at bounding box center [280, 29] width 411 height 12
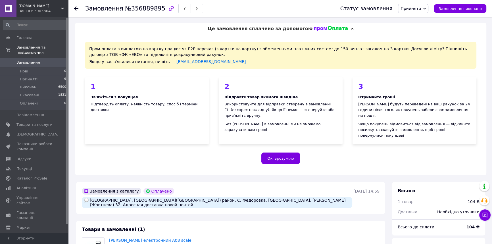
click at [74, 9] on use at bounding box center [76, 8] width 5 height 5
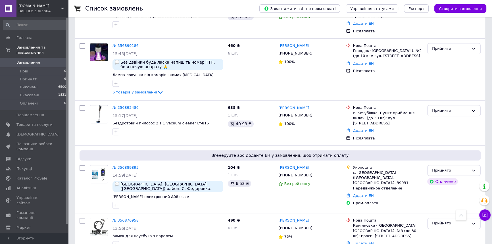
scroll to position [276, 0]
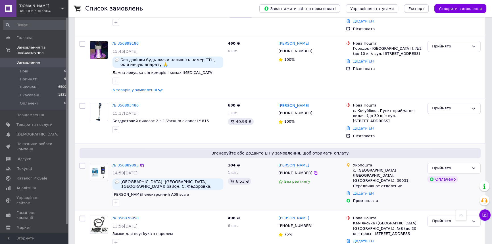
click at [129, 163] on link "№ 356889895" at bounding box center [126, 165] width 26 height 4
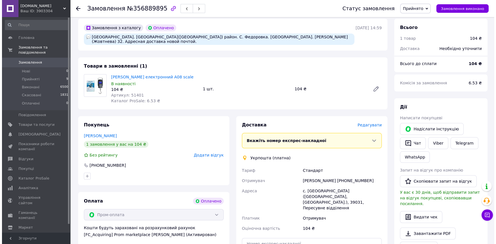
scroll to position [34, 0]
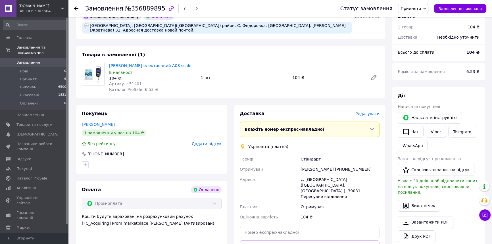
click at [363, 115] on span "Редагувати" at bounding box center [367, 113] width 24 height 5
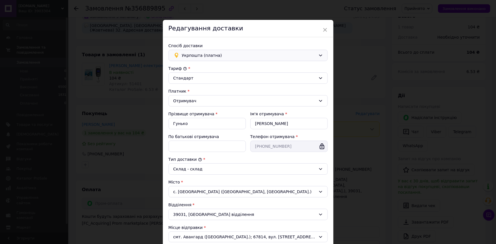
click at [216, 54] on span "Укрпошта (платна)" at bounding box center [249, 55] width 134 height 6
click at [210, 63] on div "Нова Пошта (платна)" at bounding box center [248, 67] width 159 height 11
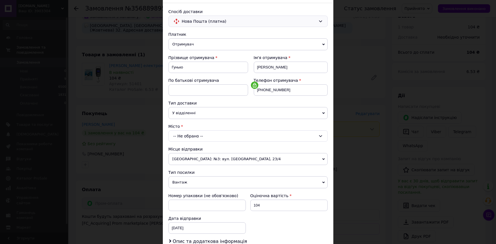
click at [220, 133] on div "-- Не обрано --" at bounding box center [247, 135] width 159 height 11
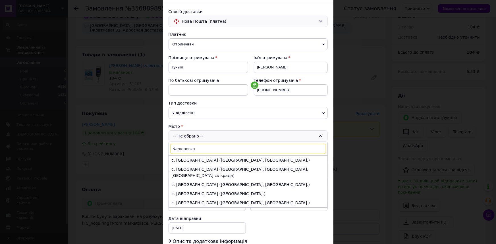
type input "Федоровка"
click at [217, 165] on li "с. [GEOGRAPHIC_DATA] ([GEOGRAPHIC_DATA], [GEOGRAPHIC_DATA]. [GEOGRAPHIC_DATA] с…" at bounding box center [248, 172] width 159 height 15
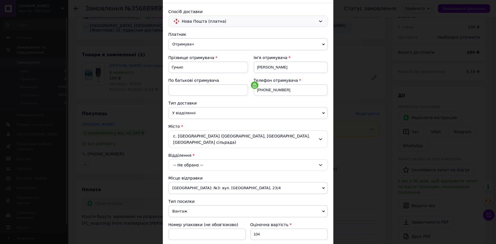
click at [214, 159] on div "-- Не обрано --" at bounding box center [247, 164] width 159 height 11
click at [356, 191] on div "× Редагування доставки Спосіб доставки Нова Пошта (платна) Платник Отримувач Ві…" at bounding box center [248, 122] width 496 height 244
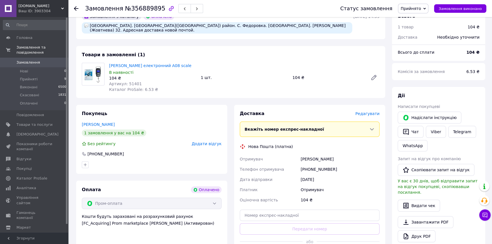
click at [54, 60] on span "0" at bounding box center [61, 62] width 16 height 5
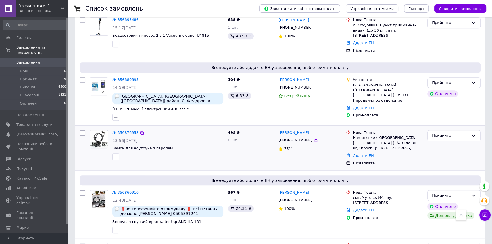
scroll to position [447, 0]
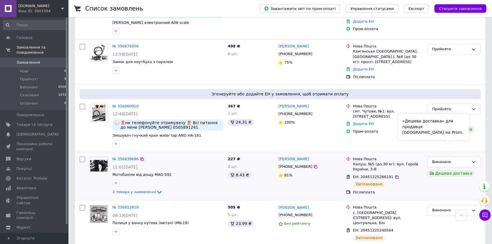
click at [436, 170] on div "Дешева доставка" at bounding box center [450, 173] width 47 height 7
click at [439, 170] on div "Дешева доставка" at bounding box center [450, 173] width 47 height 7
click at [129, 157] on link "№ 356839696" at bounding box center [126, 159] width 26 height 4
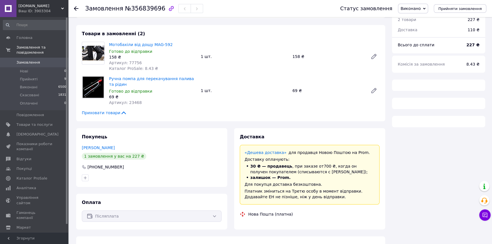
scroll to position [34, 0]
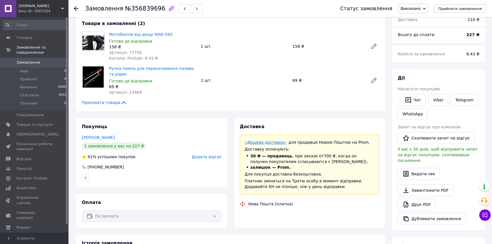
click at [267, 143] on link "«Дешева доставка»" at bounding box center [266, 142] width 42 height 5
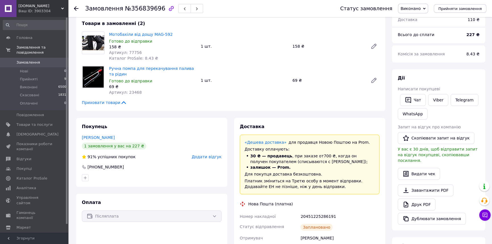
click at [29, 60] on span "Замовлення" at bounding box center [28, 62] width 24 height 5
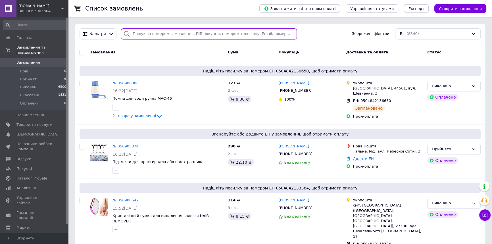
paste input "[PHONE_NUMBER]"
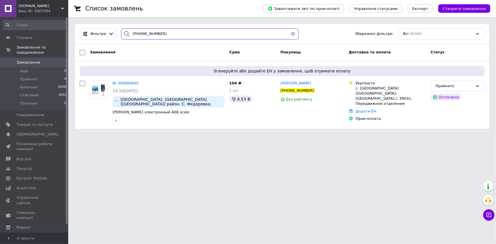
type input "[PHONE_NUMBER]"
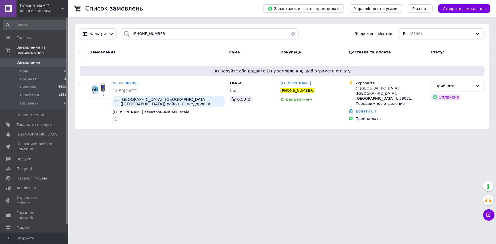
click at [24, 58] on link "Замовлення 0" at bounding box center [35, 63] width 70 height 10
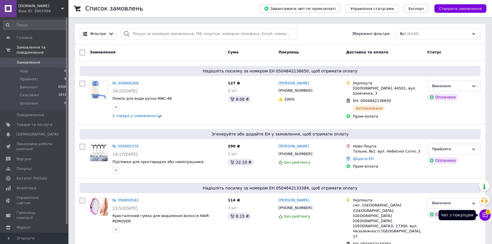
click at [487, 213] on span "2" at bounding box center [488, 211] width 5 height 5
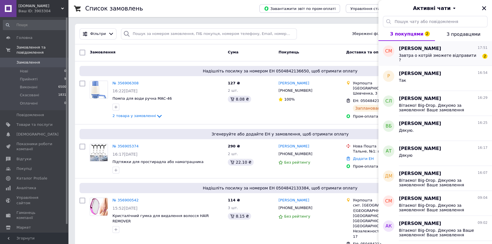
click at [441, 57] on span "Завтра о котрій зможете відправити ?" at bounding box center [439, 57] width 81 height 9
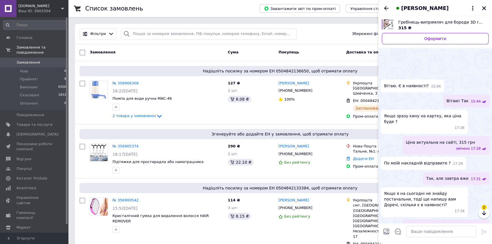
scroll to position [68, 0]
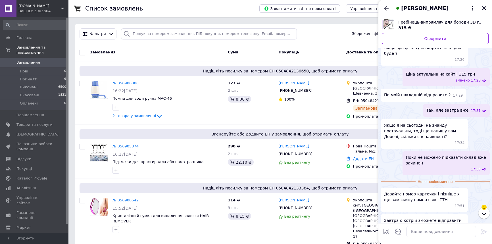
click at [438, 239] on div at bounding box center [441, 232] width 74 height 16
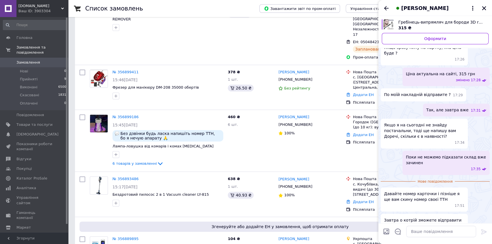
scroll to position [213, 0]
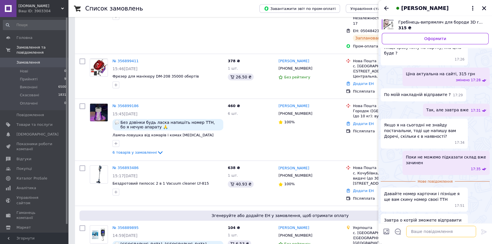
click at [445, 234] on textarea at bounding box center [441, 231] width 70 height 11
type textarea "Після 18 00"
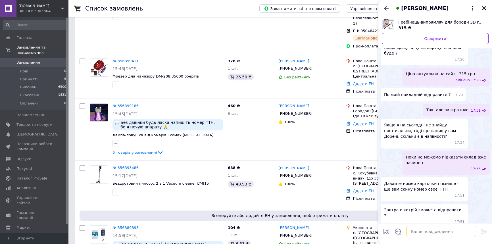
scroll to position [59, 0]
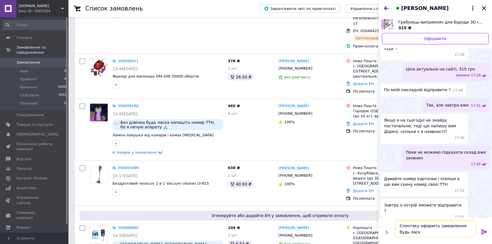
type textarea "Спочтаку оформіть замовлення будь ласка"
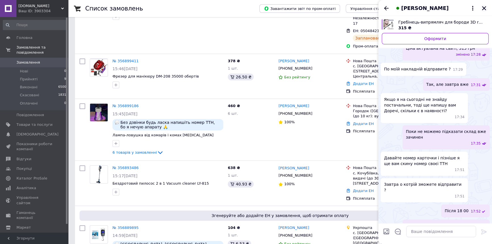
click at [482, 9] on icon "Закрити" at bounding box center [484, 8] width 5 height 5
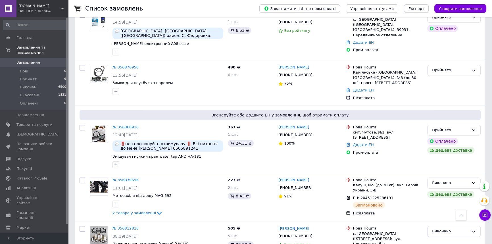
scroll to position [711, 0]
